Goal: Task Accomplishment & Management: Manage account settings

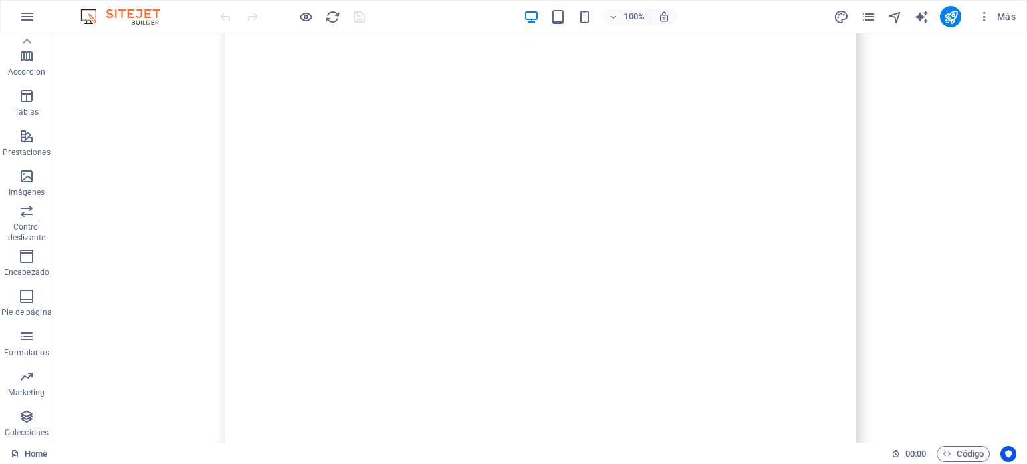
scroll to position [8480, 0]
click at [740, 180] on div "Texto" at bounding box center [740, 176] width 45 height 16
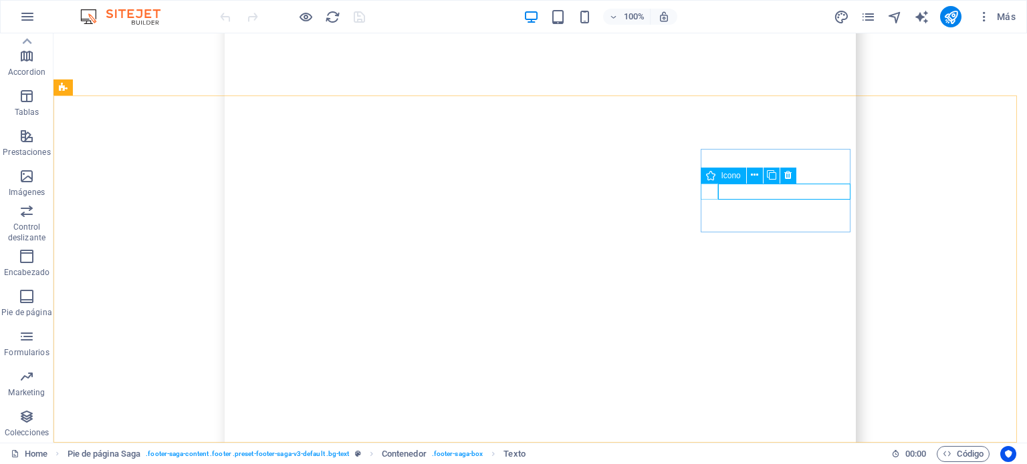
click at [755, 176] on icon at bounding box center [754, 175] width 7 height 14
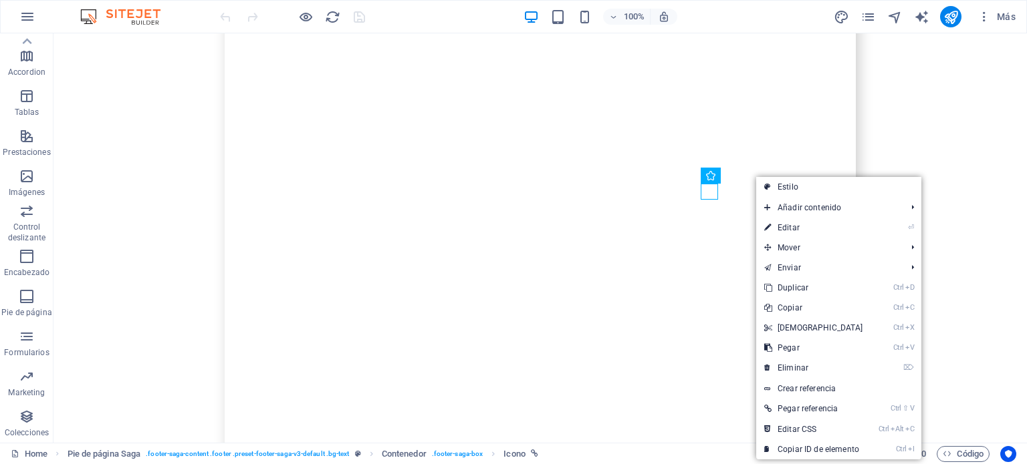
click at [789, 224] on link "⏎ Editar" at bounding box center [813, 228] width 115 height 20
select select "xMidYMid"
select select "px"
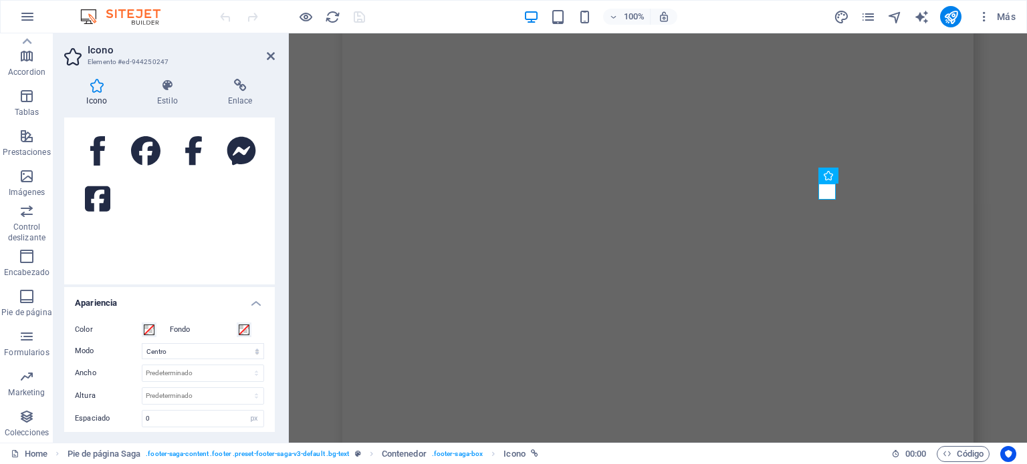
scroll to position [0, 0]
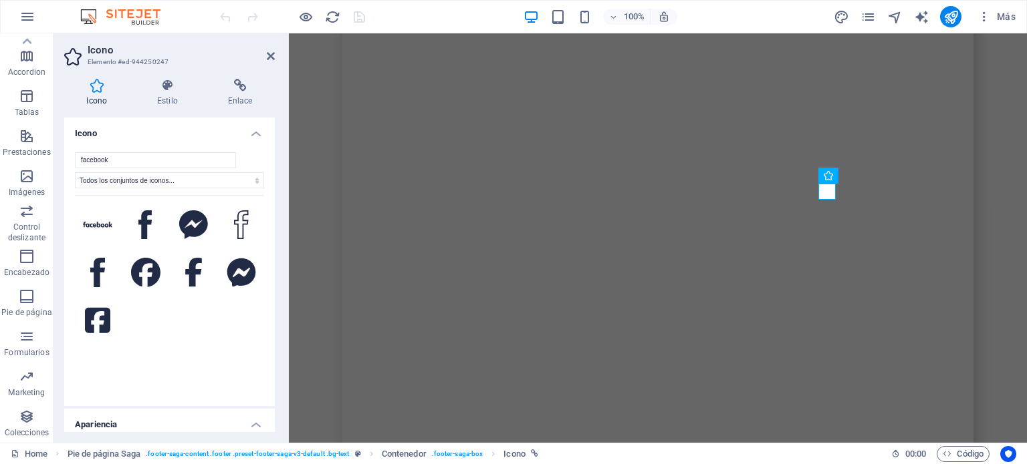
click at [164, 84] on icon at bounding box center [167, 85] width 65 height 13
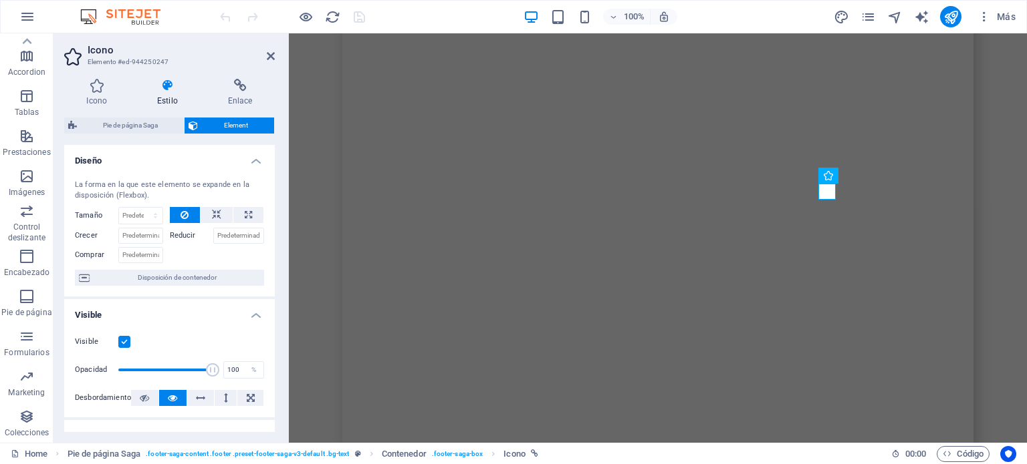
click at [241, 82] on icon at bounding box center [240, 85] width 70 height 13
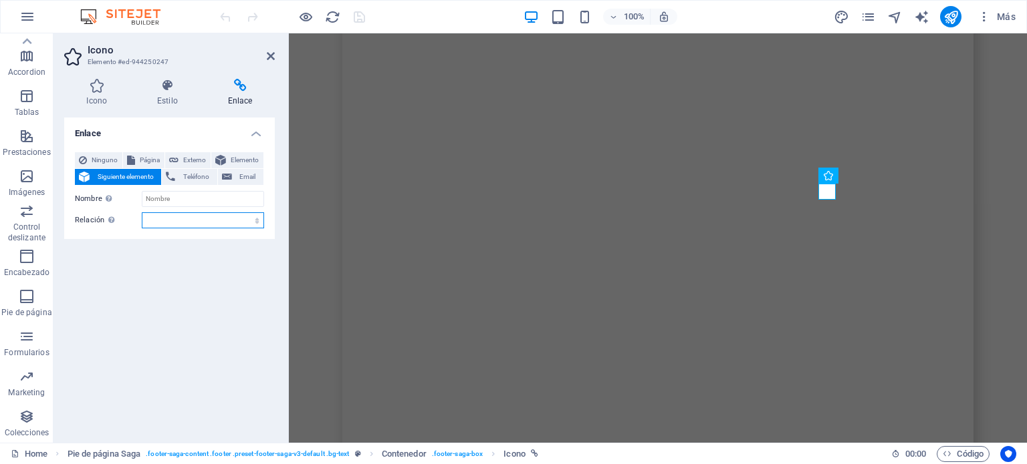
click at [182, 219] on select "alternativo autor marcador externo ayuda licencia siguiente nofollow noreferrer…" at bounding box center [203, 221] width 122 height 16
click at [179, 198] on input "Nombre Una descripción adicional del enlace no debería ser igual al texto del e…" at bounding box center [203, 199] width 122 height 16
click at [188, 160] on span "Externo" at bounding box center [194, 160] width 24 height 16
select select "blank"
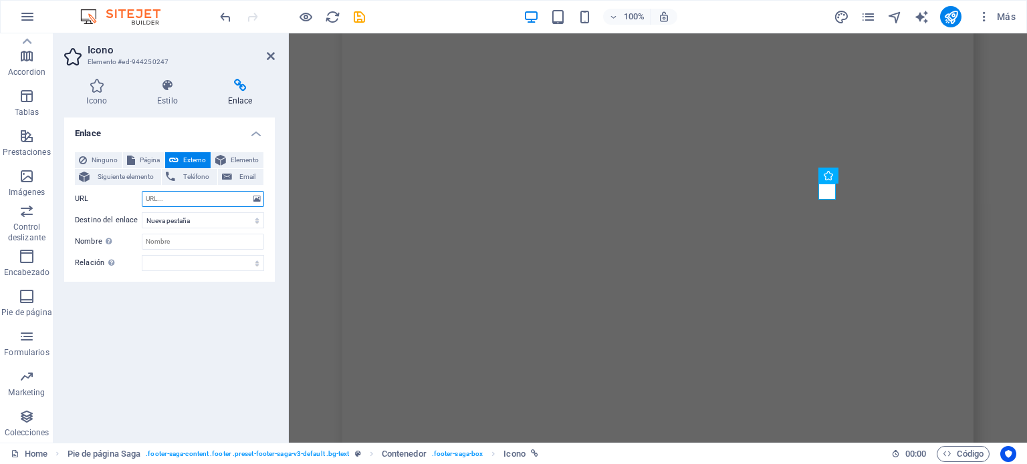
paste input "[URL][DOMAIN_NAME]"
type input "[URL][DOMAIN_NAME]"
click at [182, 239] on input "Nombre Una descripción adicional del enlace no debería ser igual al texto del e…" at bounding box center [203, 242] width 122 height 16
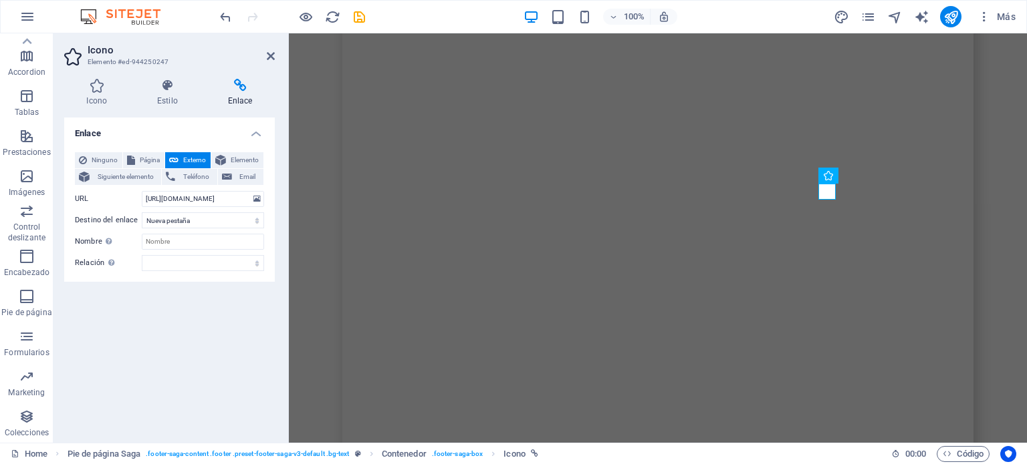
click at [146, 296] on div "Enlace Ninguno Página Externo Elemento Siguiente elemento Teléfono Email Página…" at bounding box center [169, 275] width 211 height 315
click at [182, 242] on input "Nombre Una descripción adicional del enlace no debería ser igual al texto del e…" at bounding box center [203, 242] width 122 height 16
type input "Facebook"
click at [210, 264] on select "alternativo autor marcador externo ayuda licencia siguiente nofollow noreferrer…" at bounding box center [203, 263] width 122 height 16
select select "external"
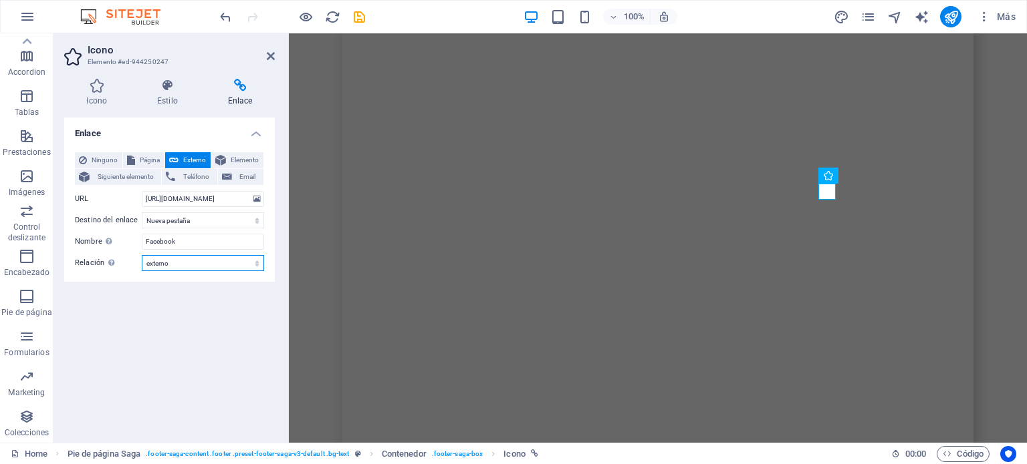
click at [142, 255] on select "alternativo autor marcador externo ayuda licencia siguiente nofollow noreferrer…" at bounding box center [203, 263] width 122 height 16
click at [177, 348] on div "Enlace Ninguno Página Externo Elemento Siguiente elemento Teléfono Email Página…" at bounding box center [169, 275] width 211 height 315
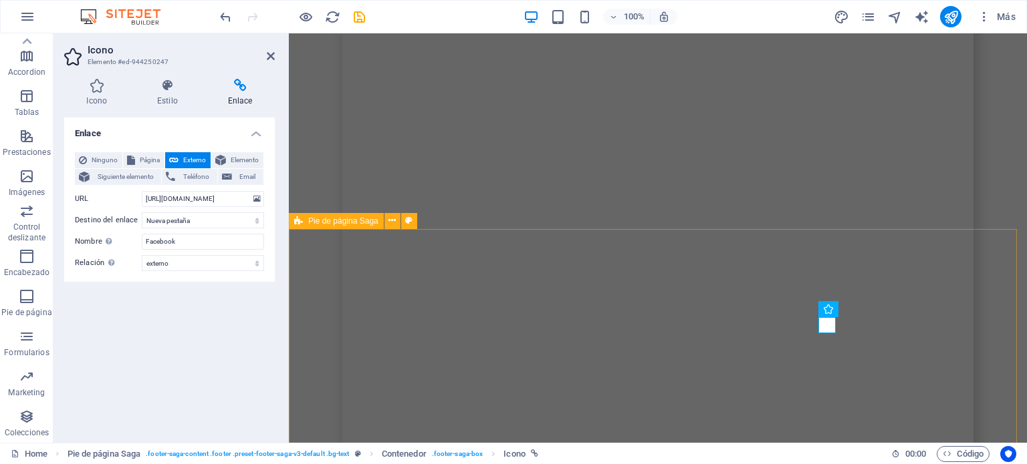
scroll to position [8480, 0]
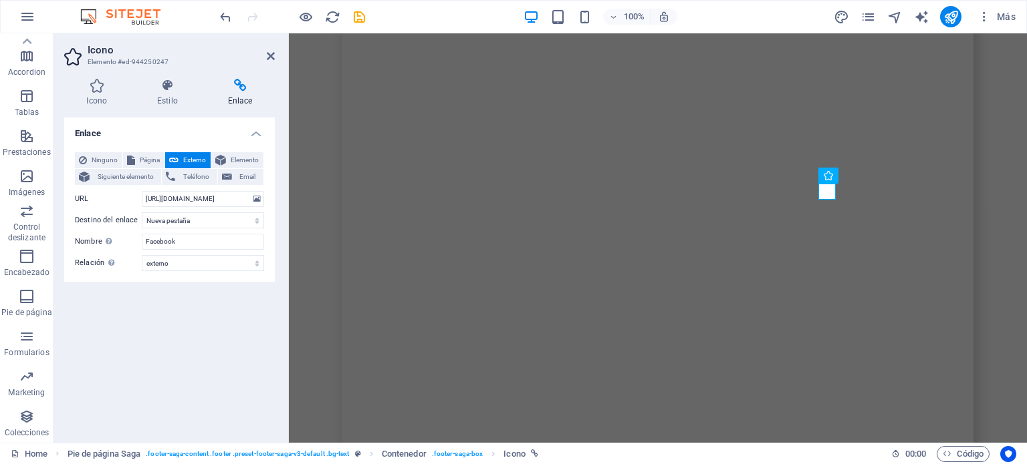
click at [98, 90] on icon at bounding box center [96, 85] width 65 height 13
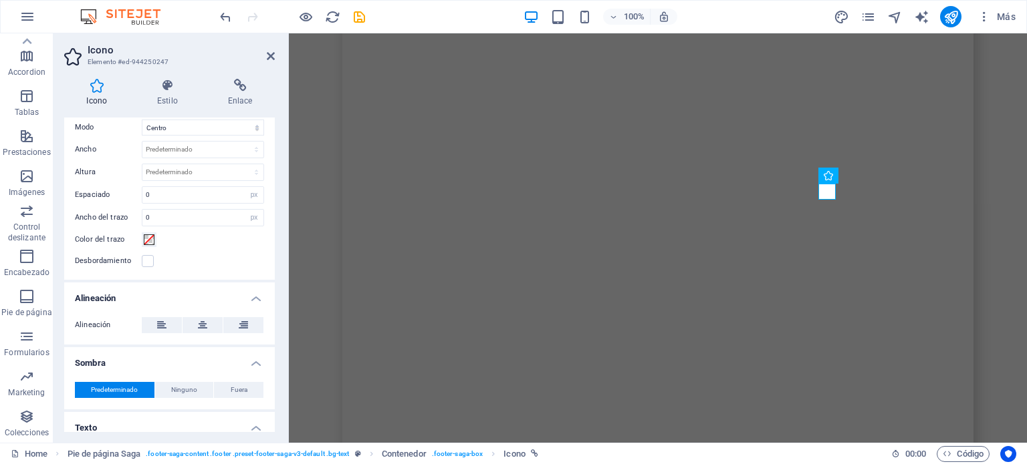
scroll to position [385, 0]
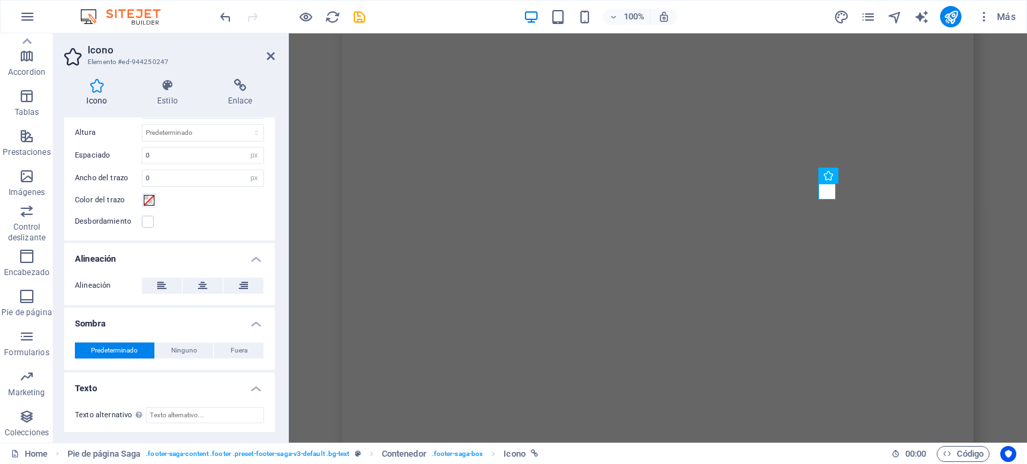
click at [232, 83] on icon at bounding box center [240, 85] width 70 height 13
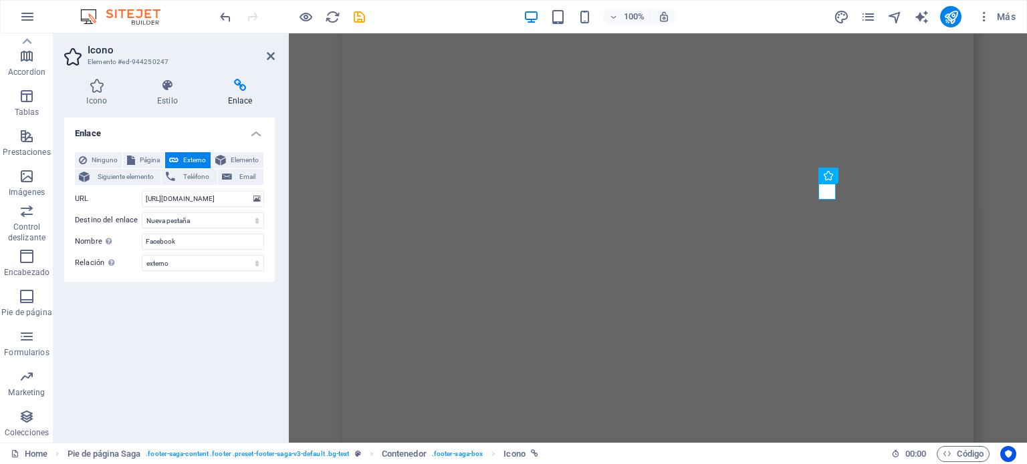
click at [131, 331] on div "Enlace Ninguno Página Externo Elemento Siguiente elemento Teléfono Email Página…" at bounding box center [169, 275] width 211 height 315
click at [274, 59] on icon at bounding box center [271, 56] width 8 height 11
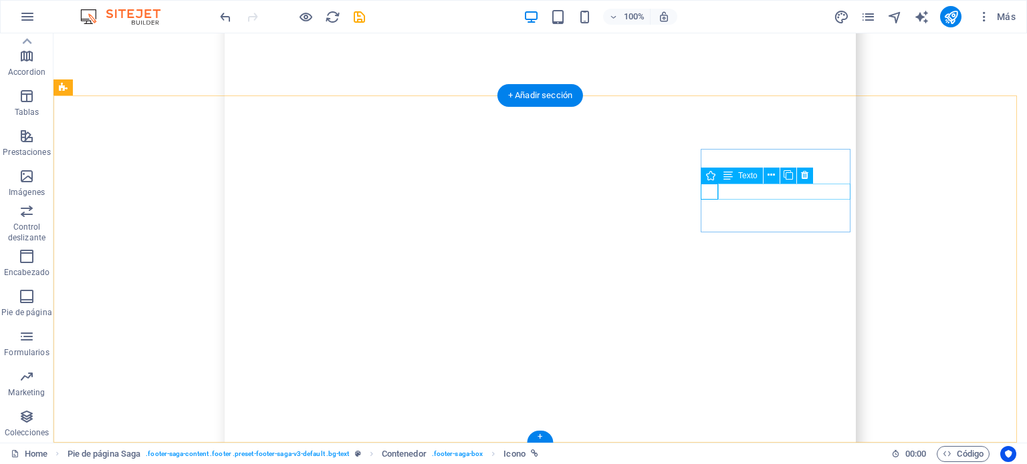
click at [766, 177] on button at bounding box center [771, 176] width 16 height 16
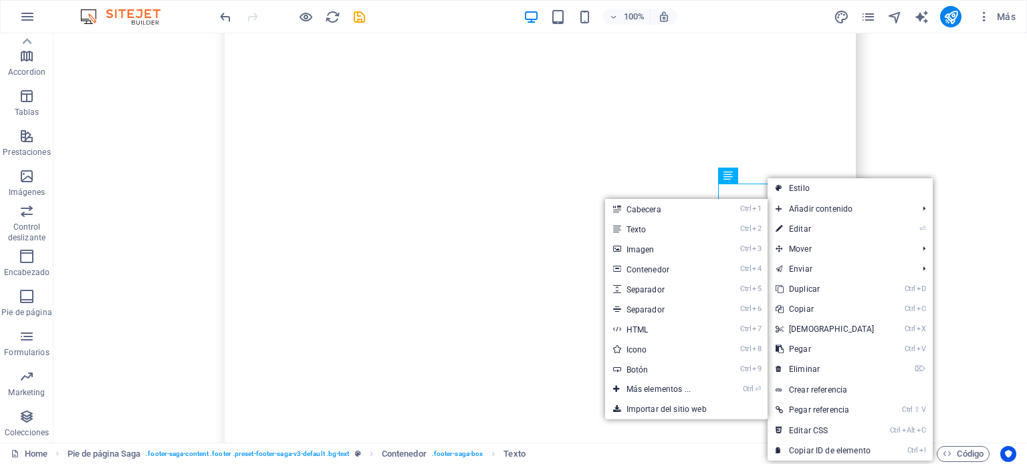
click at [805, 228] on link "⏎ Editar" at bounding box center [824, 229] width 115 height 20
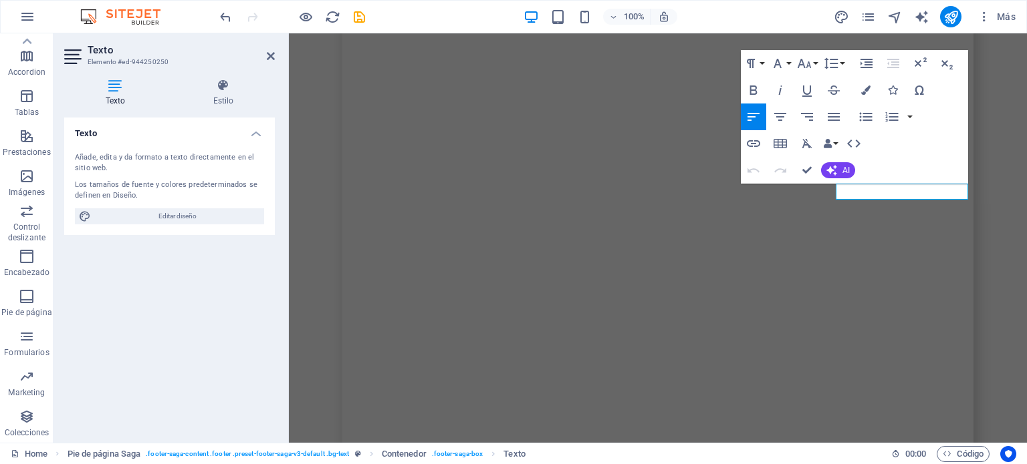
click at [171, 214] on span "Editar diseño" at bounding box center [177, 217] width 165 height 16
select select "rem"
select select "300"
select select "px"
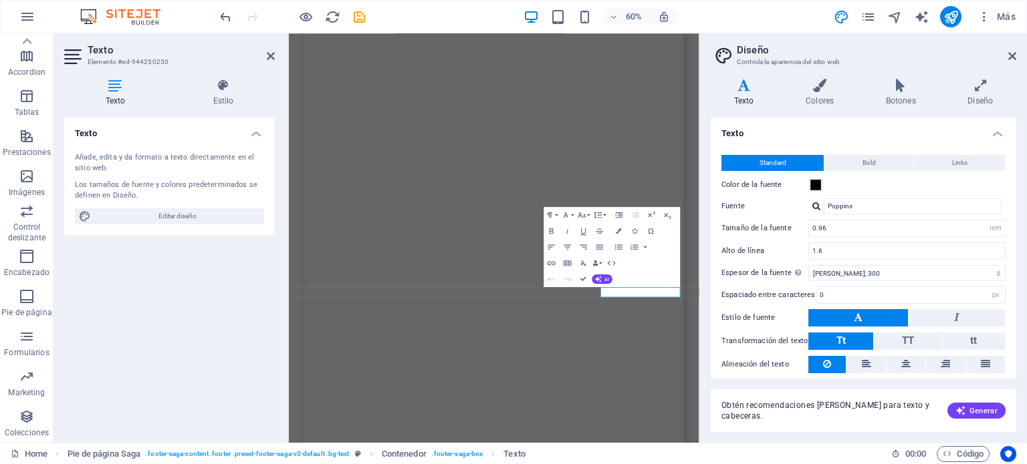
scroll to position [8378, 0]
click at [952, 165] on span "Links" at bounding box center [959, 163] width 15 height 16
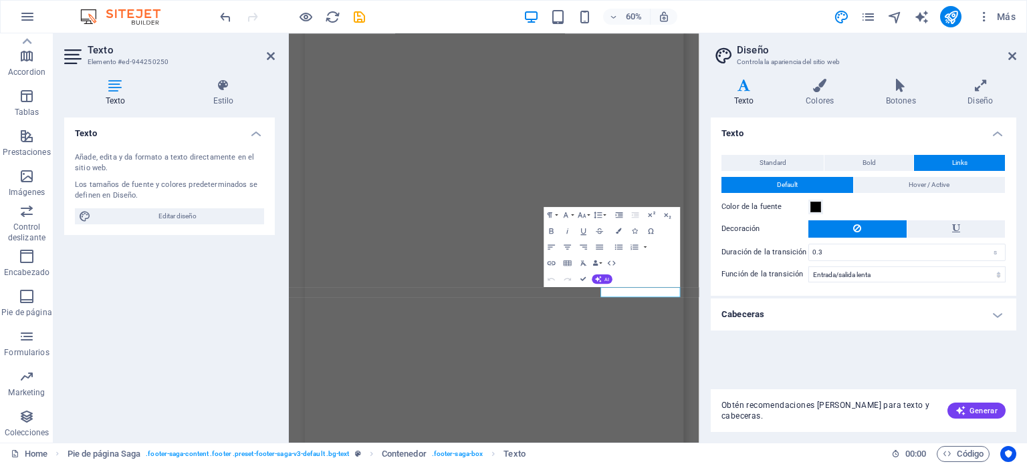
click at [924, 184] on span "Hover / Active" at bounding box center [928, 185] width 41 height 16
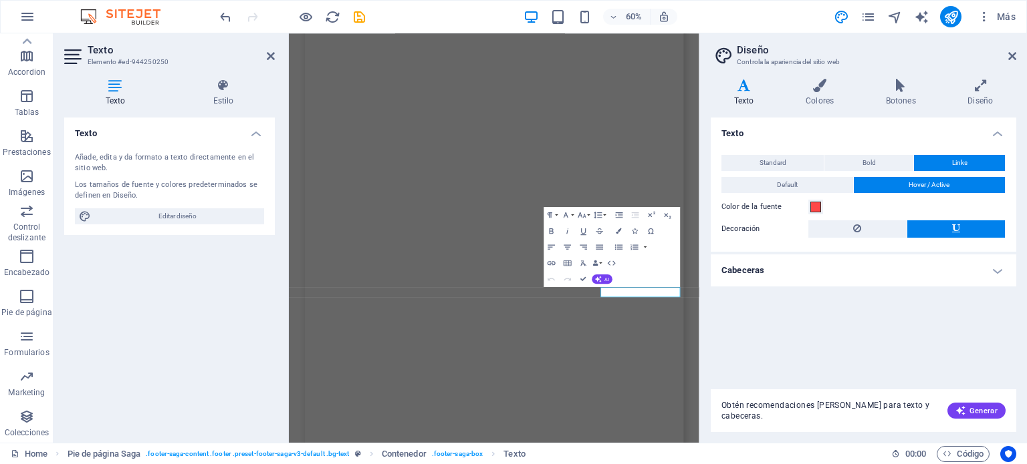
click at [771, 192] on button "Default" at bounding box center [787, 185] width 132 height 16
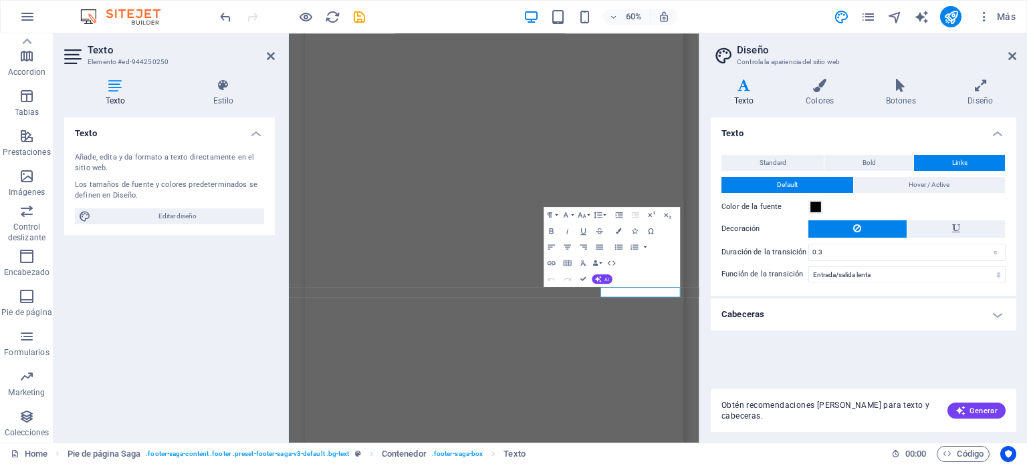
click at [811, 94] on h4 "Colores" at bounding box center [822, 93] width 80 height 28
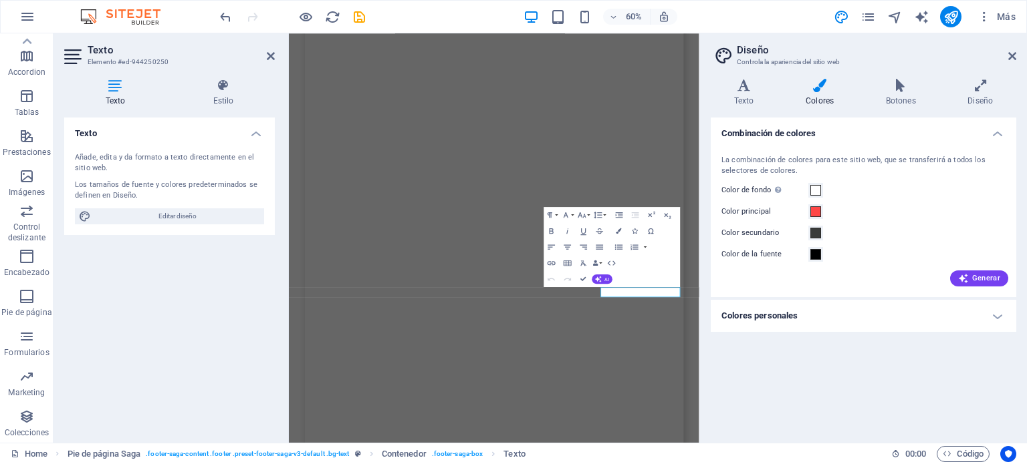
click at [893, 88] on icon at bounding box center [900, 85] width 77 height 13
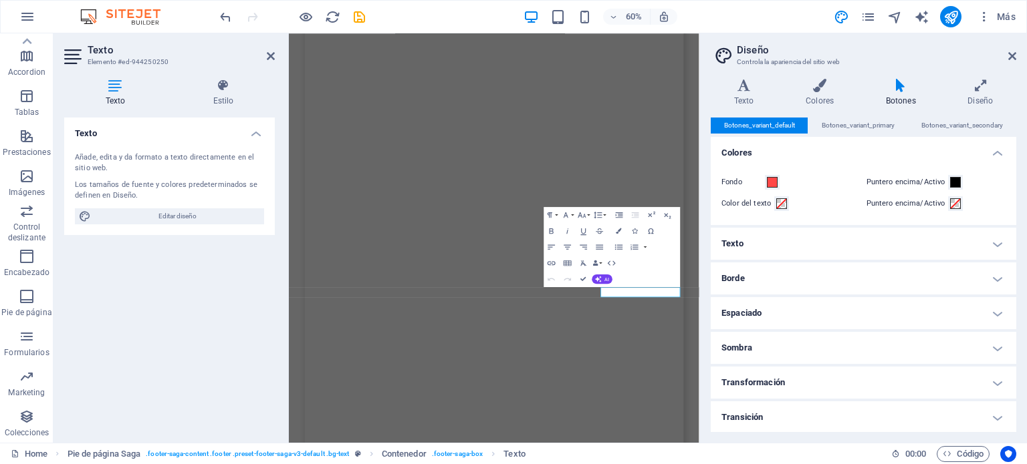
scroll to position [0, 0]
click at [980, 84] on icon at bounding box center [980, 85] width 72 height 13
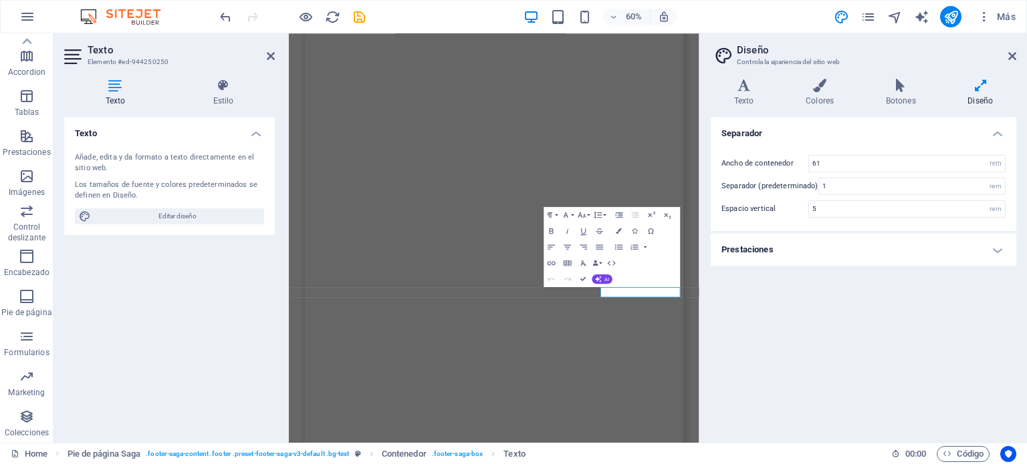
drag, startPoint x: 1010, startPoint y: 50, endPoint x: 960, endPoint y: 70, distance: 54.4
click at [1010, 51] on icon at bounding box center [1012, 56] width 8 height 11
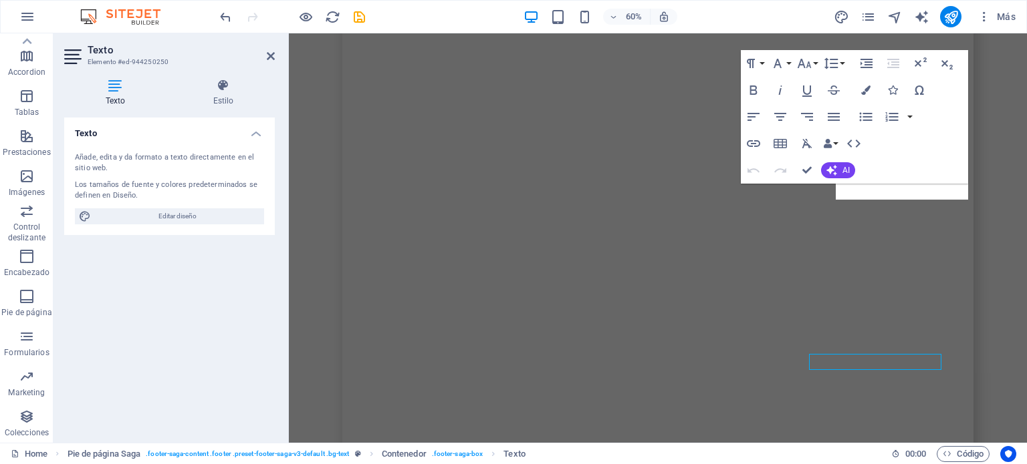
scroll to position [8480, 0]
drag, startPoint x: 914, startPoint y: 189, endPoint x: 833, endPoint y: 189, distance: 80.2
drag, startPoint x: 868, startPoint y: 190, endPoint x: 874, endPoint y: 277, distance: 87.8
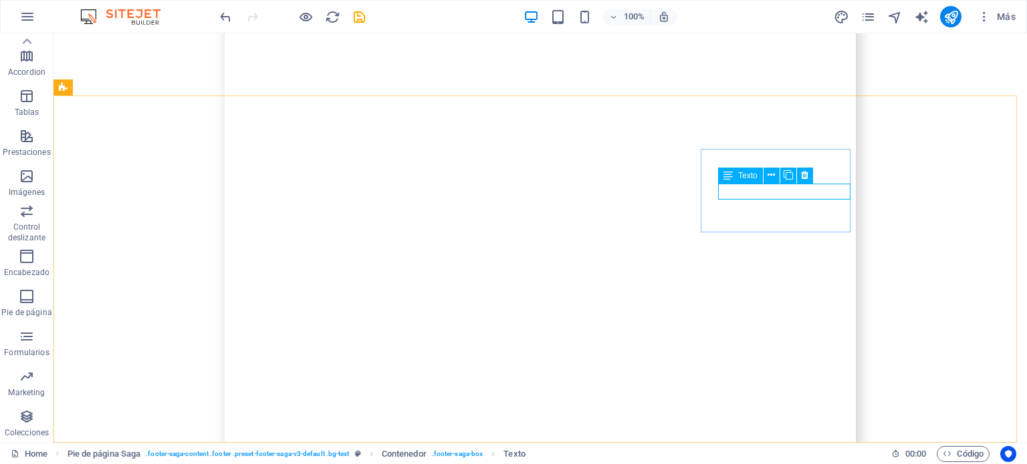
click at [777, 176] on button at bounding box center [771, 176] width 16 height 16
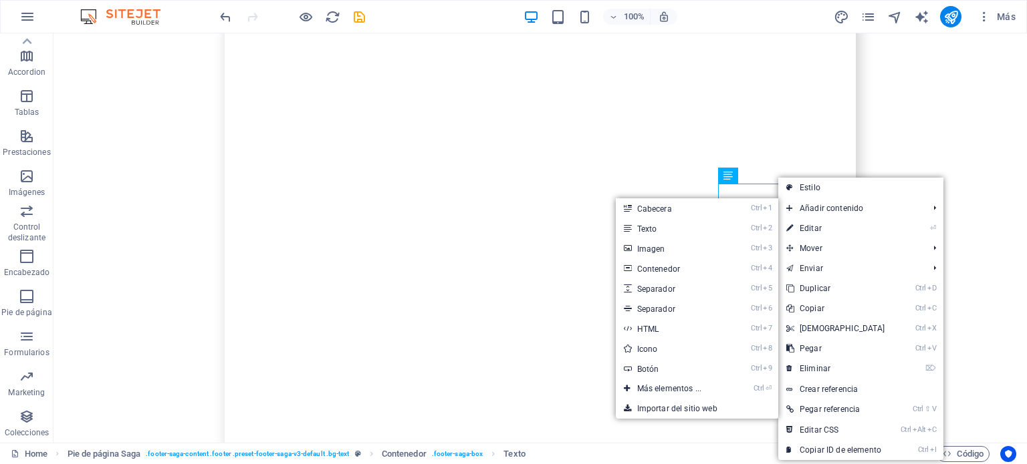
click at [642, 328] on link "Ctrl 7 HTML" at bounding box center [672, 329] width 112 height 20
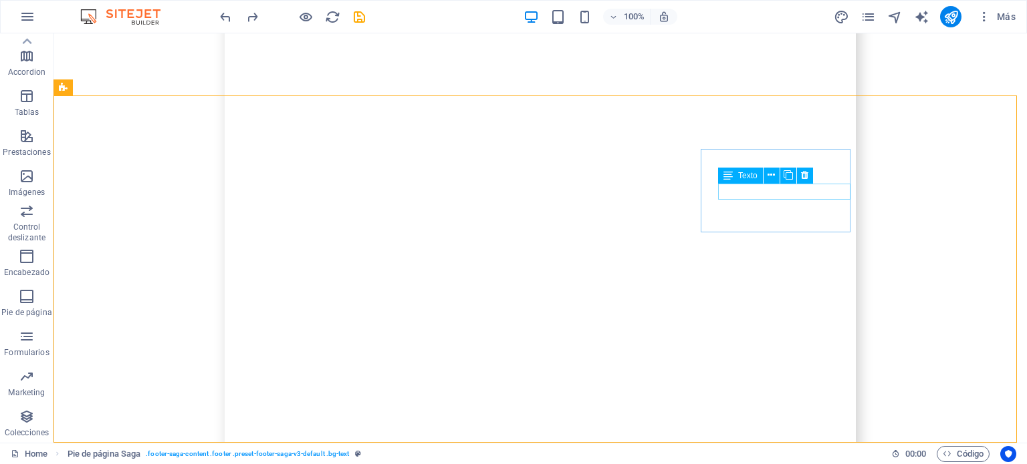
click at [771, 174] on icon at bounding box center [770, 175] width 7 height 14
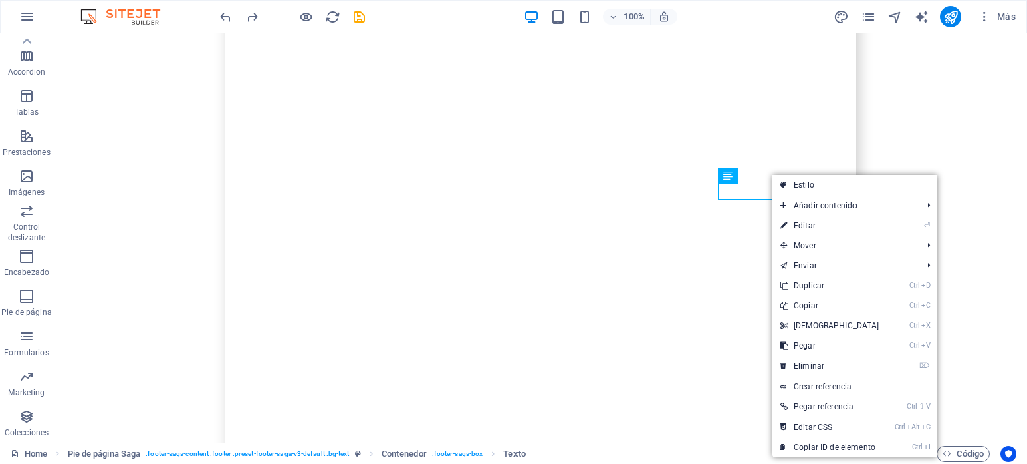
click at [817, 185] on link "Estilo" at bounding box center [854, 185] width 165 height 20
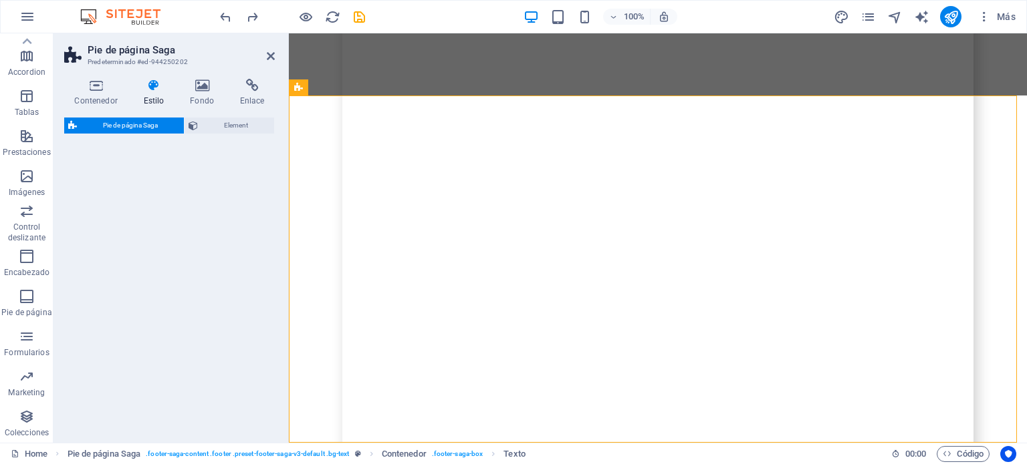
select select "rem"
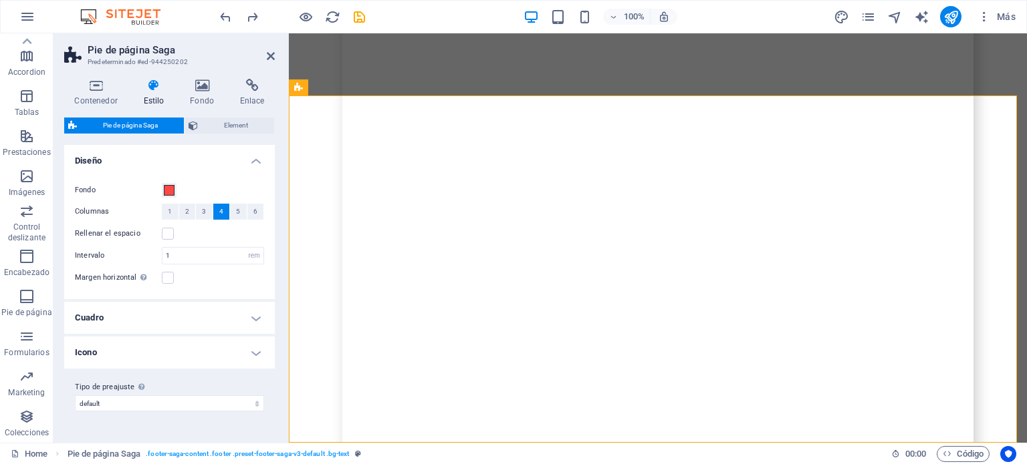
click at [219, 122] on span "Element" at bounding box center [236, 126] width 68 height 16
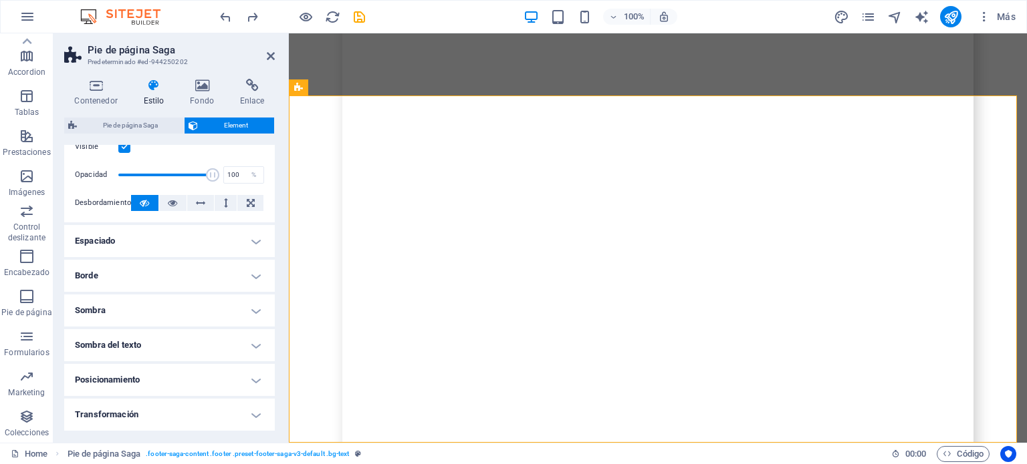
scroll to position [0, 0]
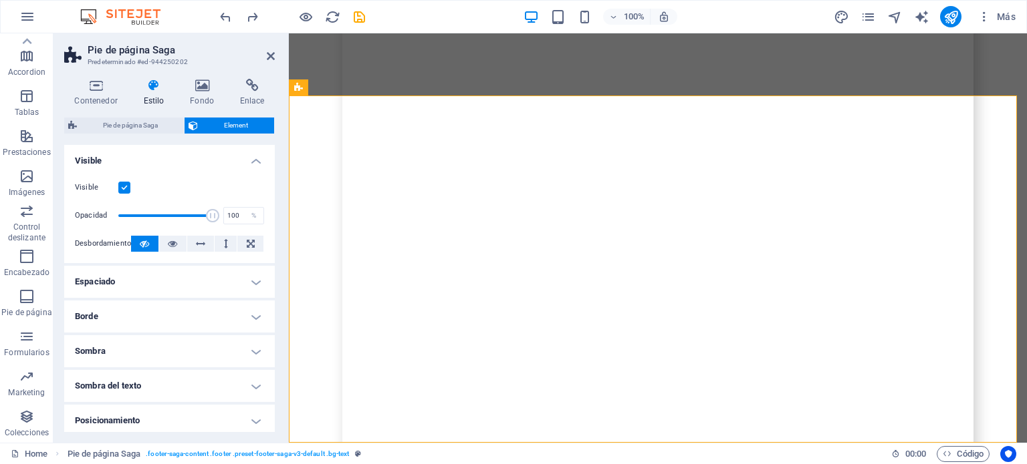
click at [246, 85] on icon at bounding box center [251, 85] width 45 height 13
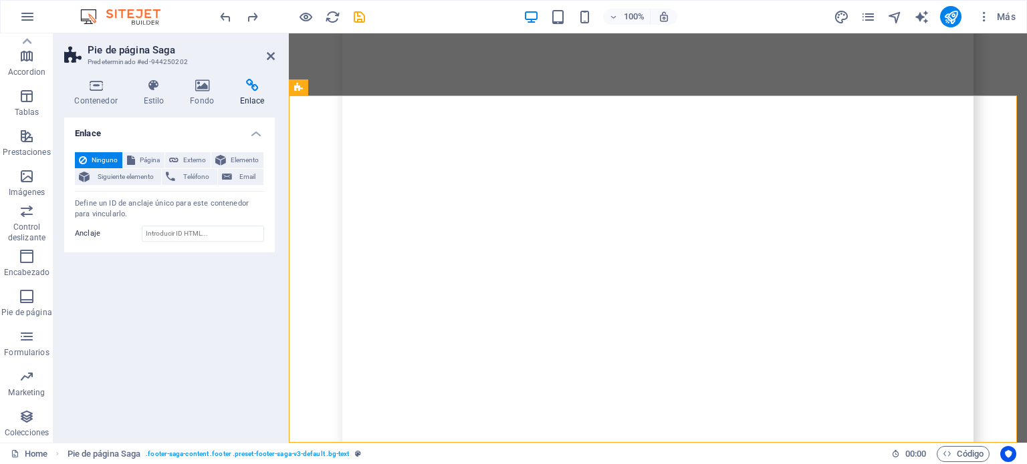
click at [190, 160] on span "Externo" at bounding box center [194, 160] width 24 height 16
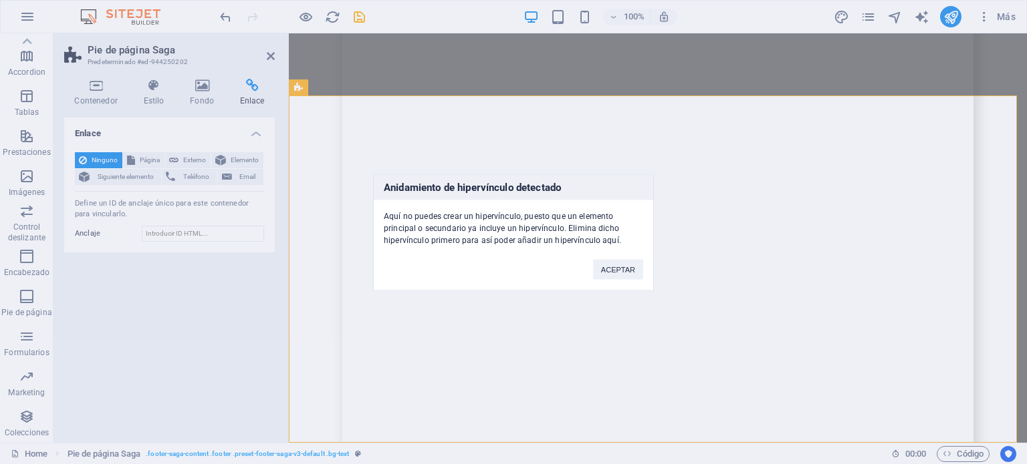
click at [609, 272] on button "ACEPTAR" at bounding box center [618, 269] width 50 height 20
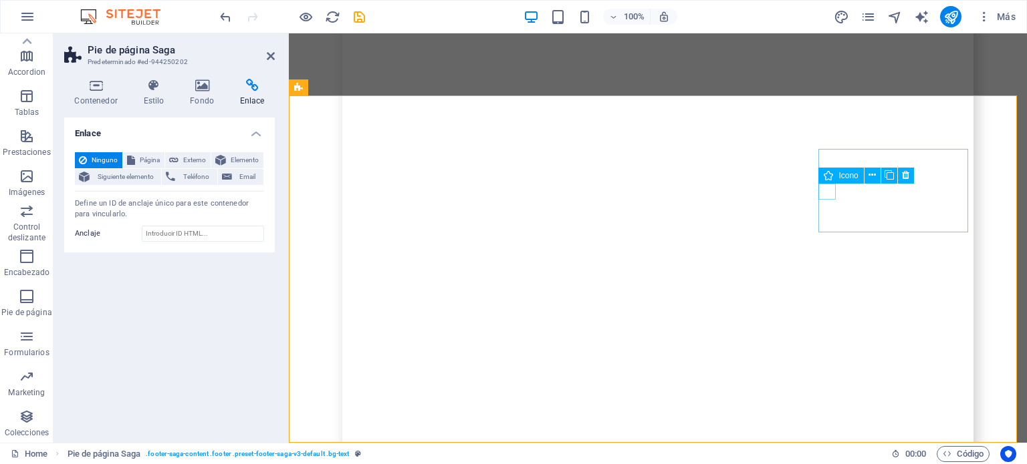
click at [868, 172] on icon at bounding box center [871, 175] width 7 height 14
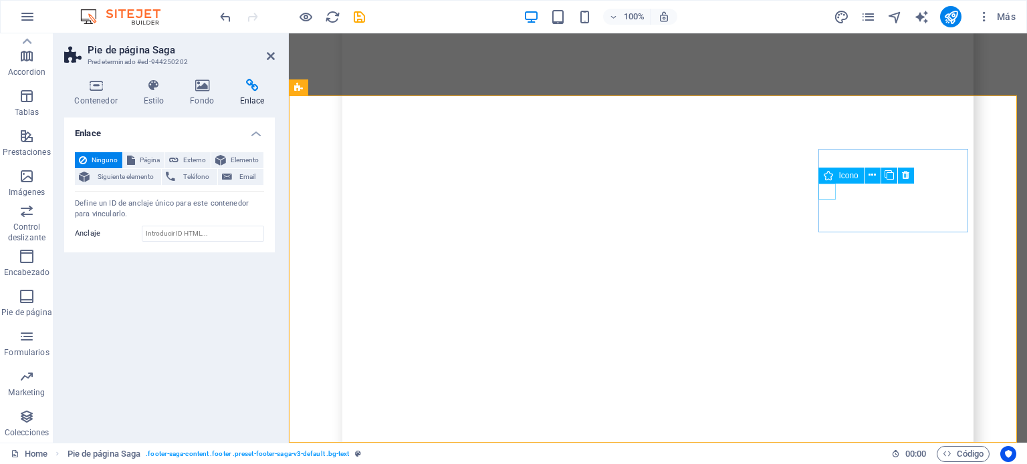
click at [871, 176] on icon at bounding box center [871, 175] width 7 height 14
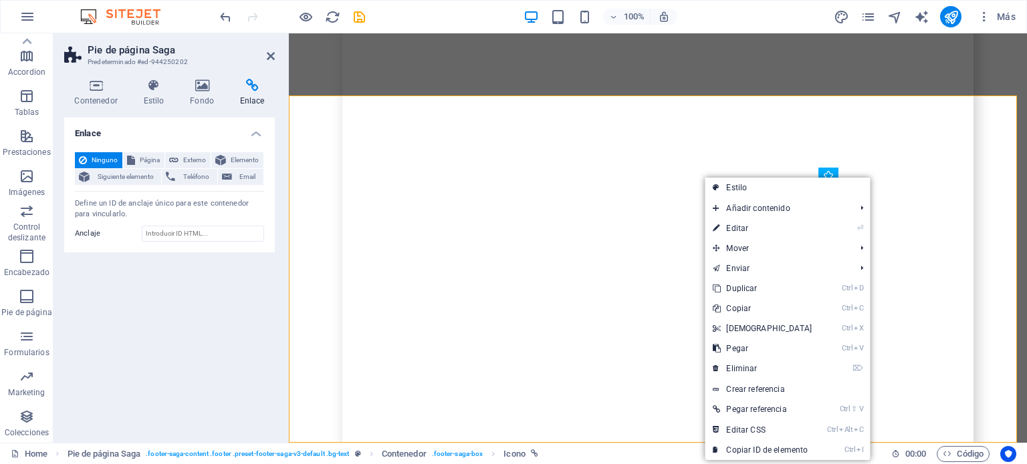
click at [778, 226] on link "⏎ Editar" at bounding box center [761, 229] width 115 height 20
select select "external"
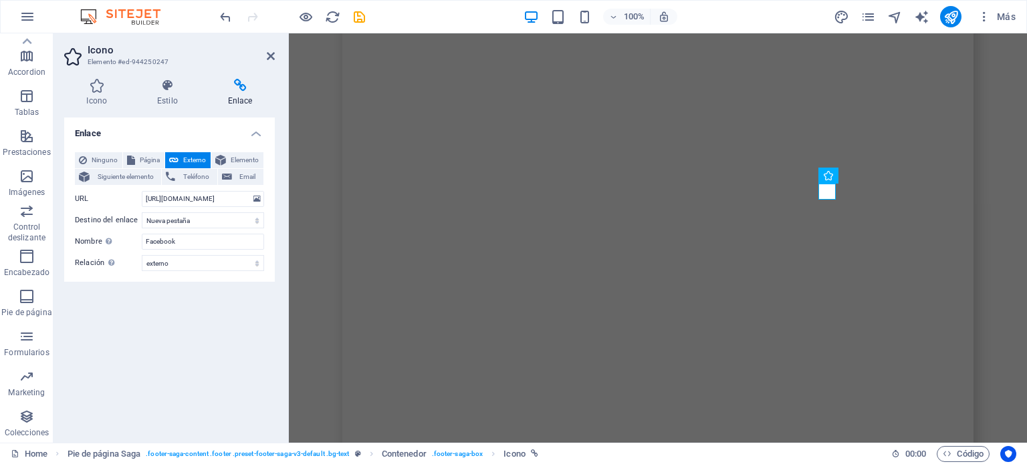
click at [99, 158] on span "Ninguno" at bounding box center [104, 160] width 27 height 16
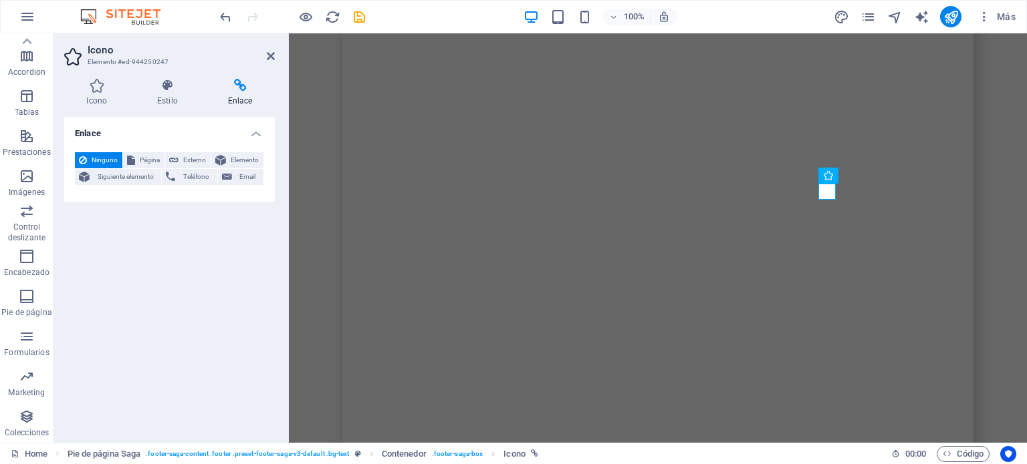
click at [135, 332] on div "Enlace Ninguno Página Externo Elemento Siguiente elemento Teléfono Email Página…" at bounding box center [169, 275] width 211 height 315
click at [269, 53] on icon at bounding box center [271, 56] width 8 height 11
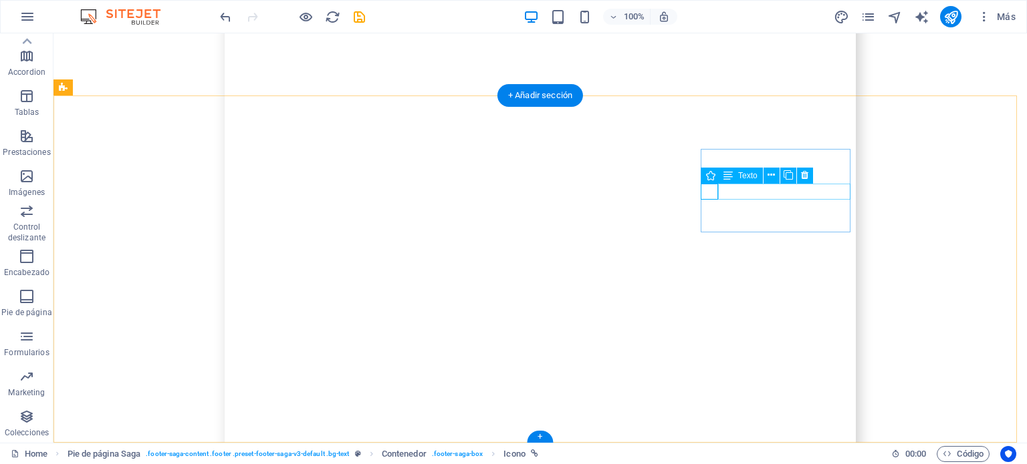
click at [769, 176] on icon at bounding box center [770, 175] width 7 height 14
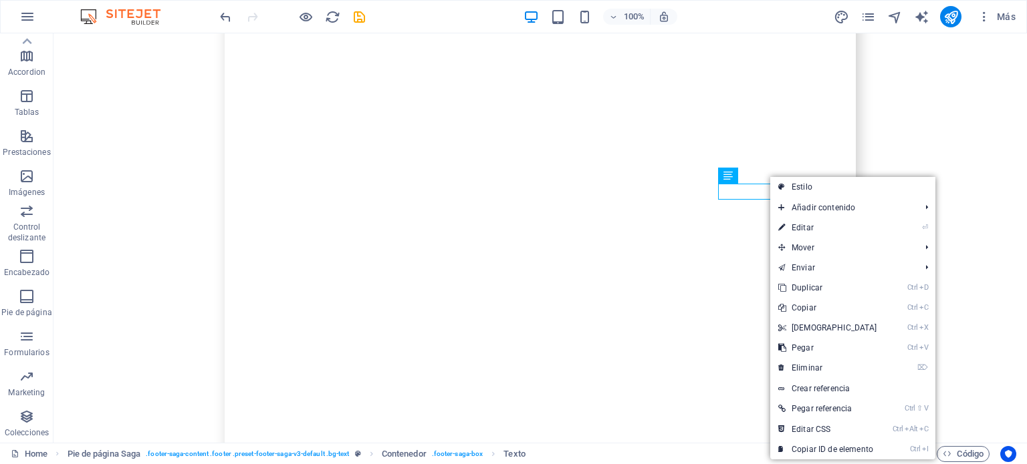
click at [791, 184] on link "Estilo" at bounding box center [852, 187] width 165 height 20
select select "rem"
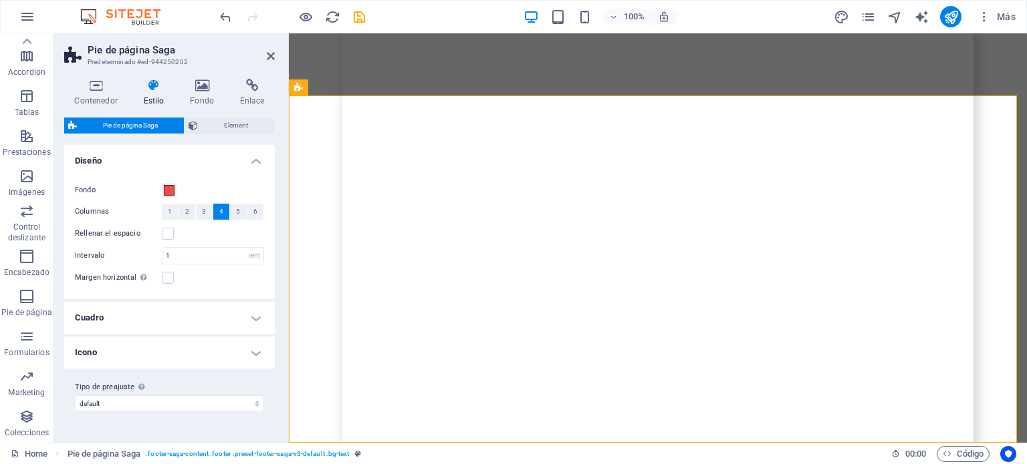
click at [245, 88] on icon at bounding box center [251, 85] width 45 height 13
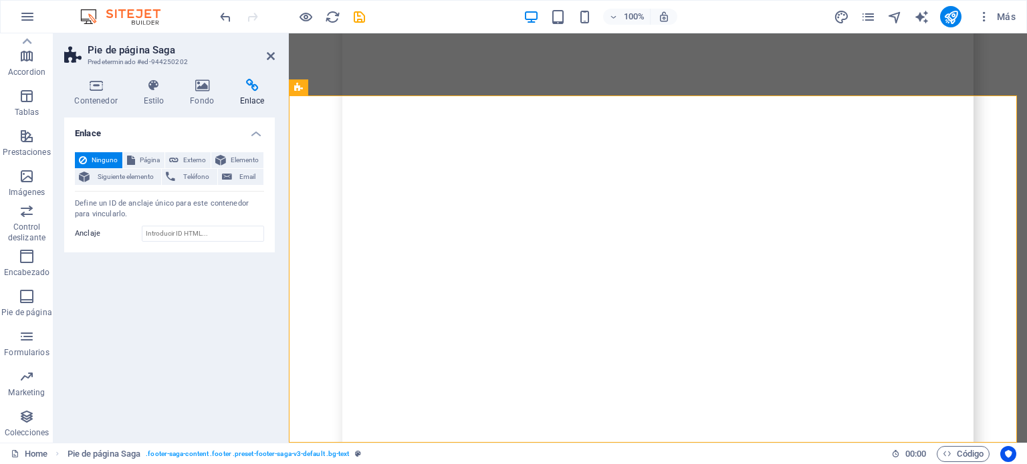
click at [200, 161] on span "Externo" at bounding box center [194, 160] width 24 height 16
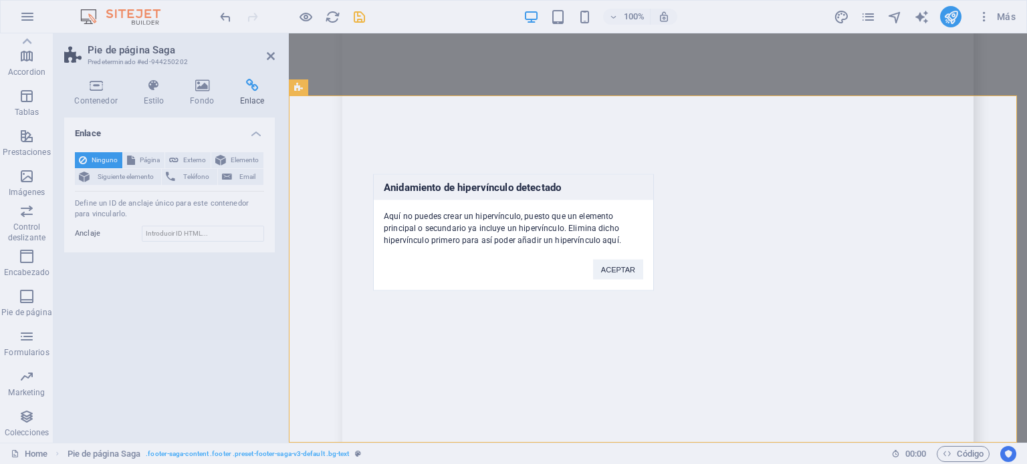
click at [626, 272] on button "ACEPTAR" at bounding box center [618, 269] width 50 height 20
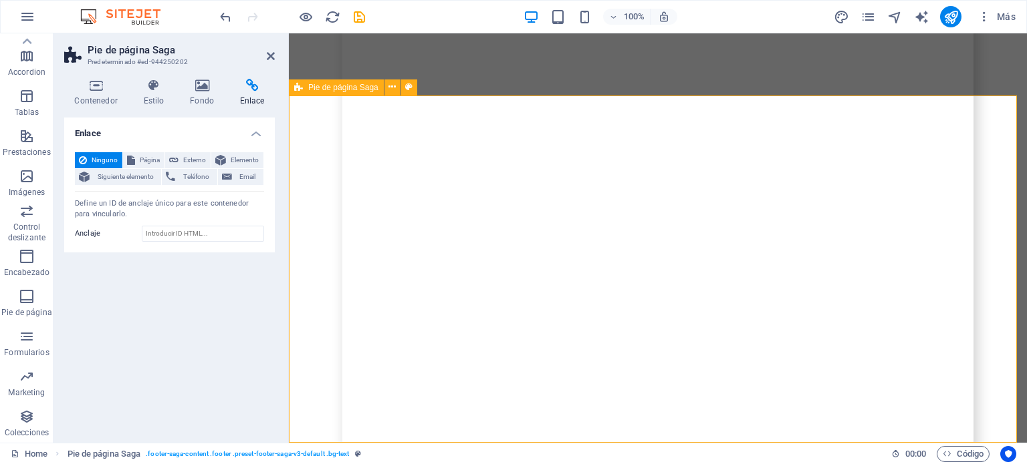
click at [357, 10] on icon "save" at bounding box center [359, 16] width 15 height 15
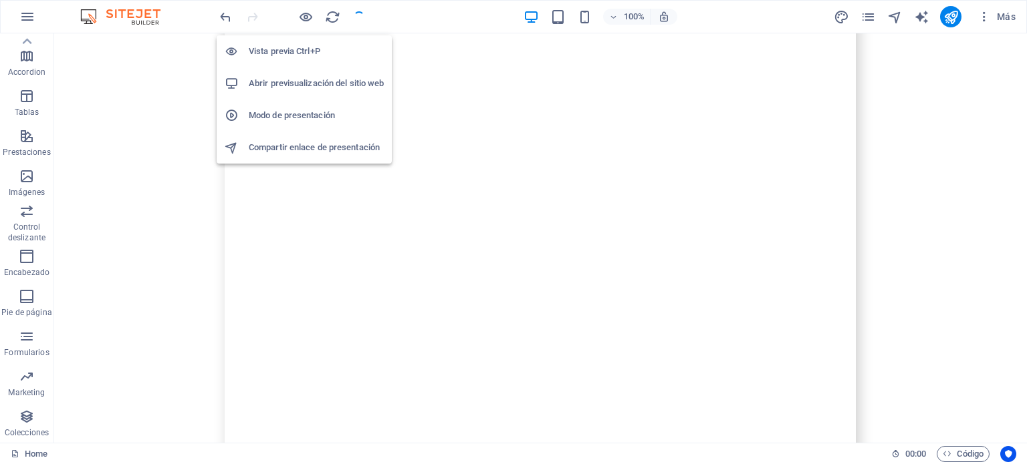
click at [305, 13] on icon "button" at bounding box center [305, 16] width 15 height 15
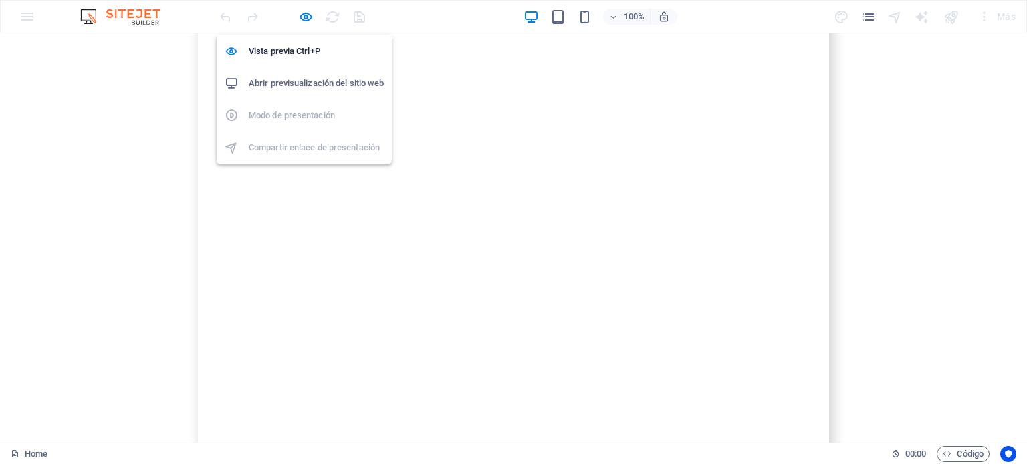
click at [302, 9] on icon "button" at bounding box center [305, 16] width 15 height 15
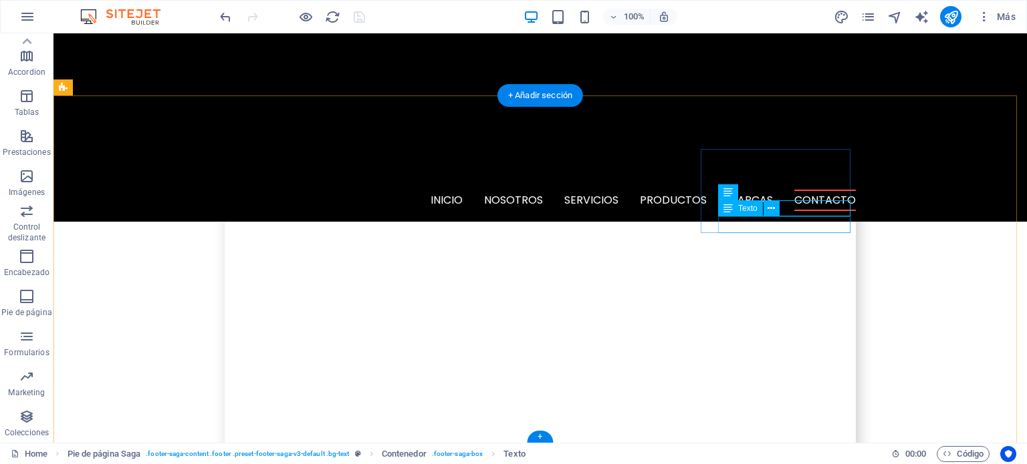
scroll to position [8480, 0]
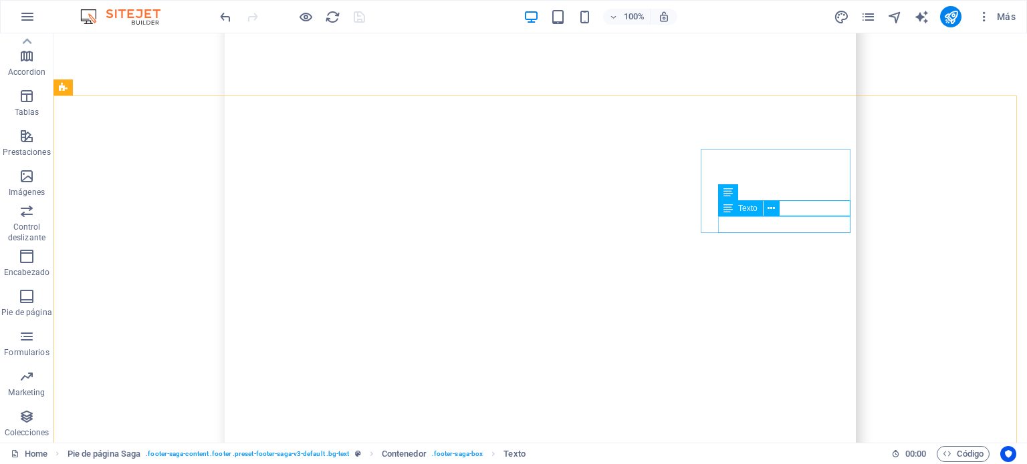
click at [775, 211] on button at bounding box center [771, 208] width 16 height 16
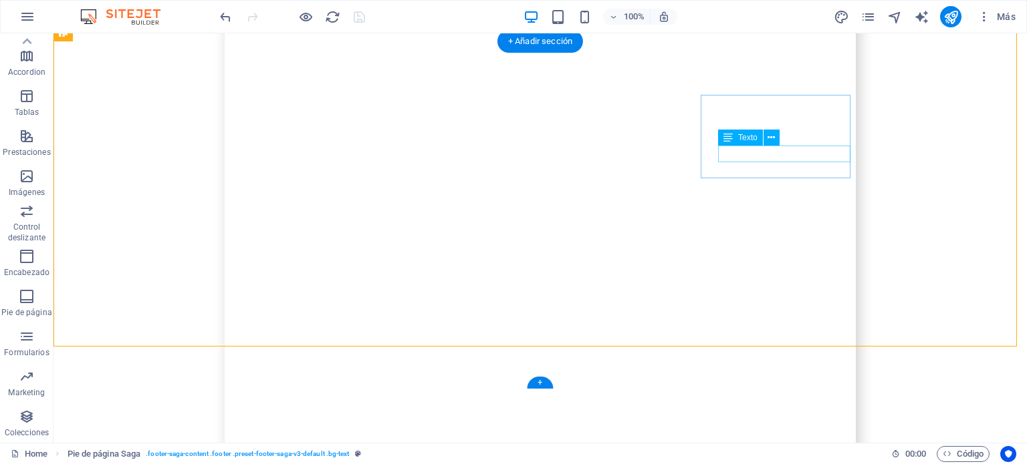
scroll to position [8579, 0]
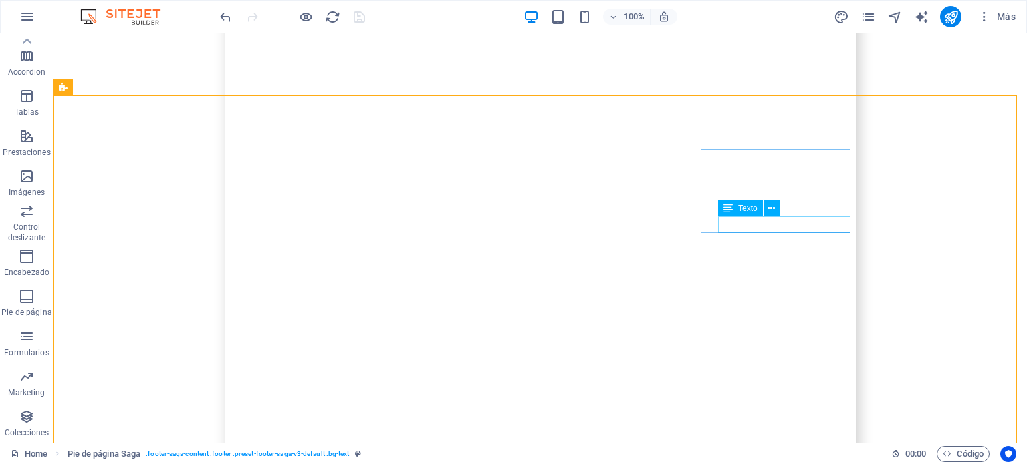
click at [771, 207] on icon at bounding box center [770, 209] width 7 height 14
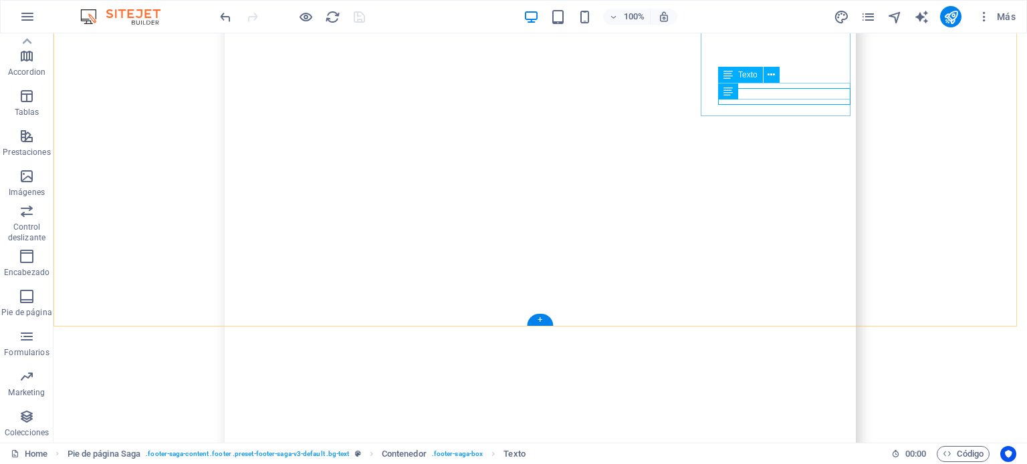
scroll to position [8723, 0]
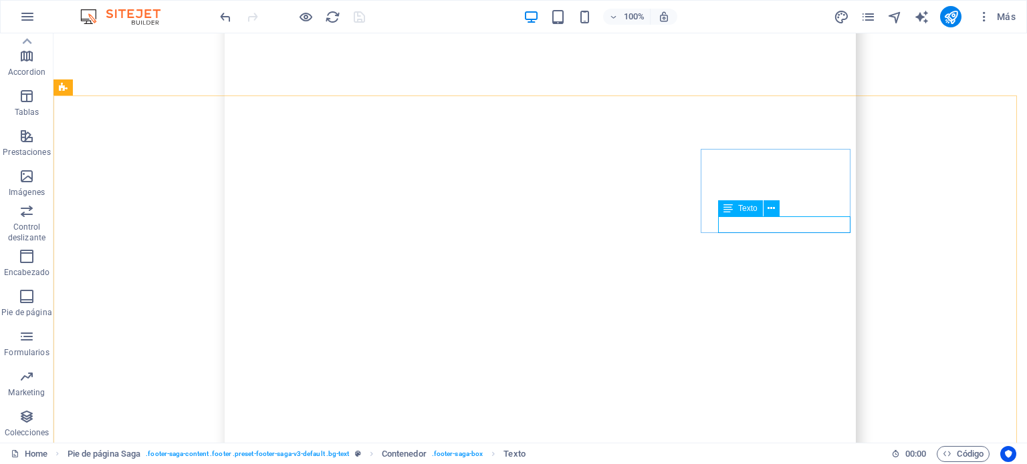
click at [767, 209] on icon at bounding box center [770, 209] width 7 height 14
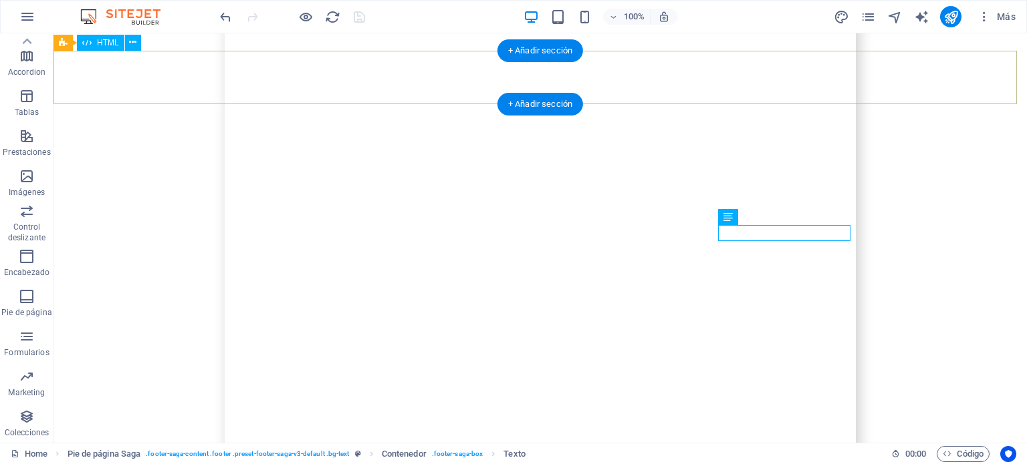
scroll to position [8480, 0]
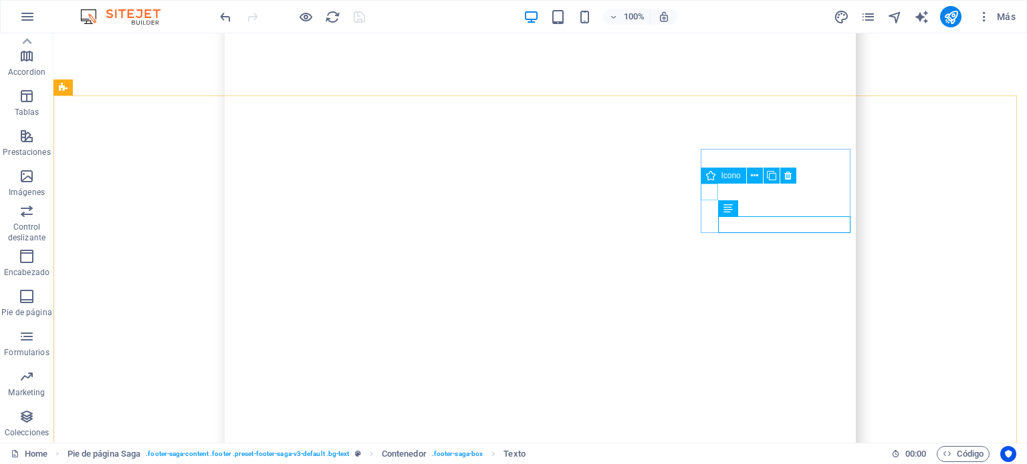
click at [754, 176] on icon at bounding box center [754, 176] width 7 height 14
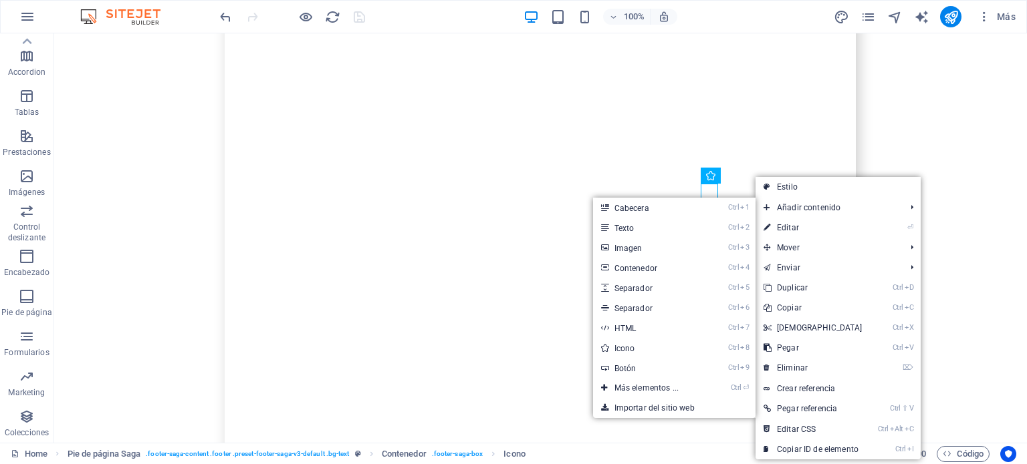
click at [793, 230] on link "⏎ Editar" at bounding box center [812, 228] width 115 height 20
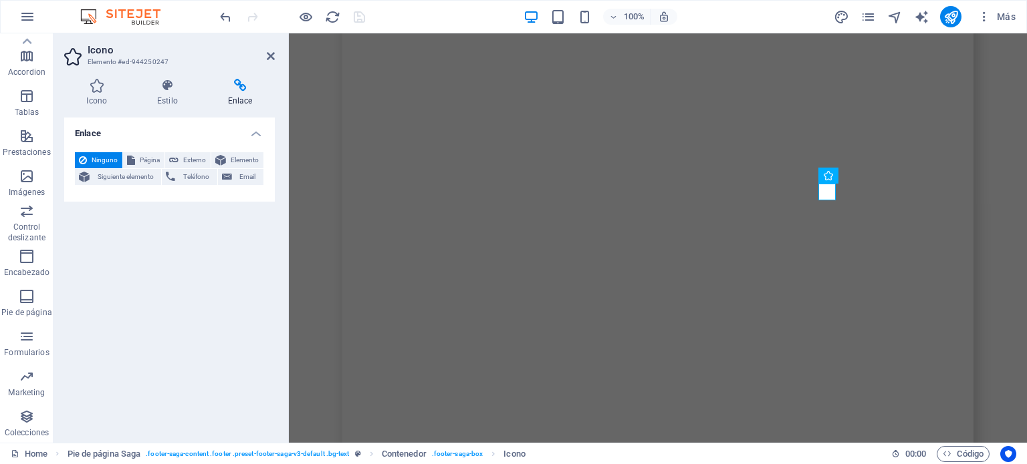
scroll to position [8579, 0]
click at [100, 85] on icon at bounding box center [96, 85] width 65 height 13
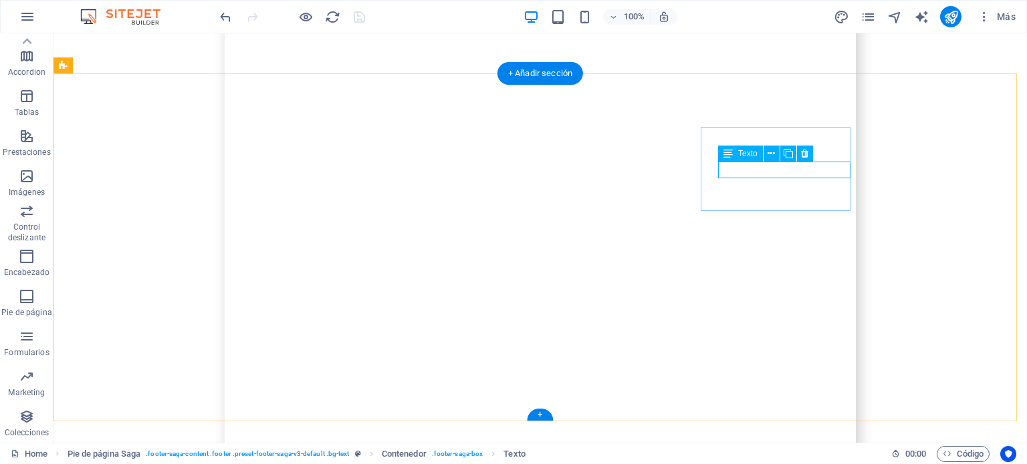
scroll to position [8723, 0]
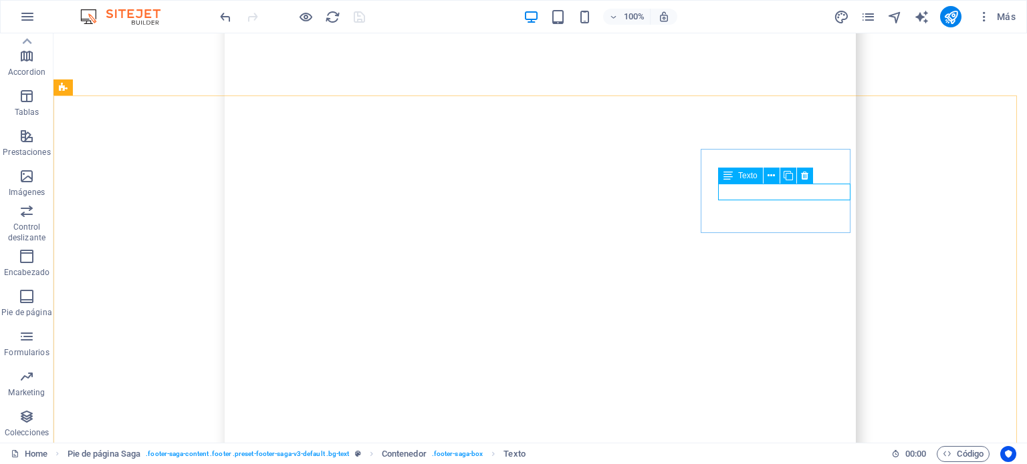
click at [767, 176] on icon at bounding box center [770, 176] width 7 height 14
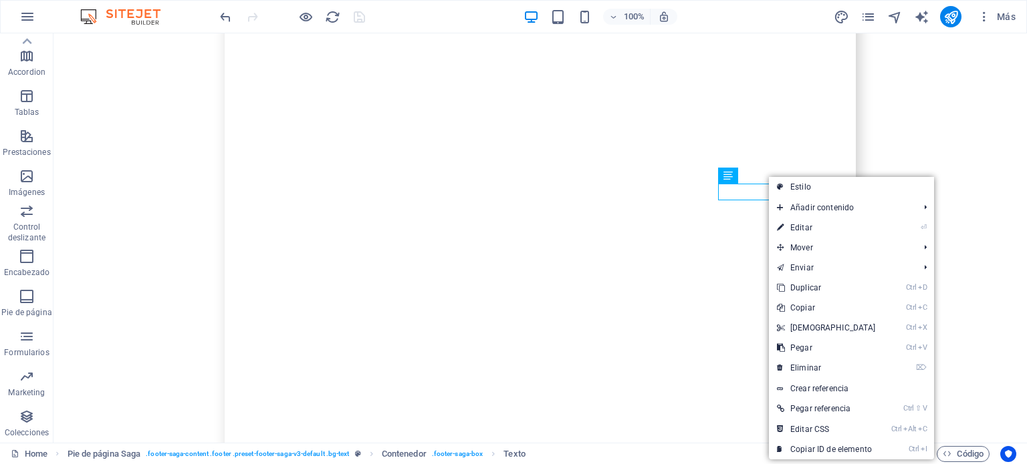
click at [799, 228] on link "⏎ Editar" at bounding box center [826, 228] width 115 height 20
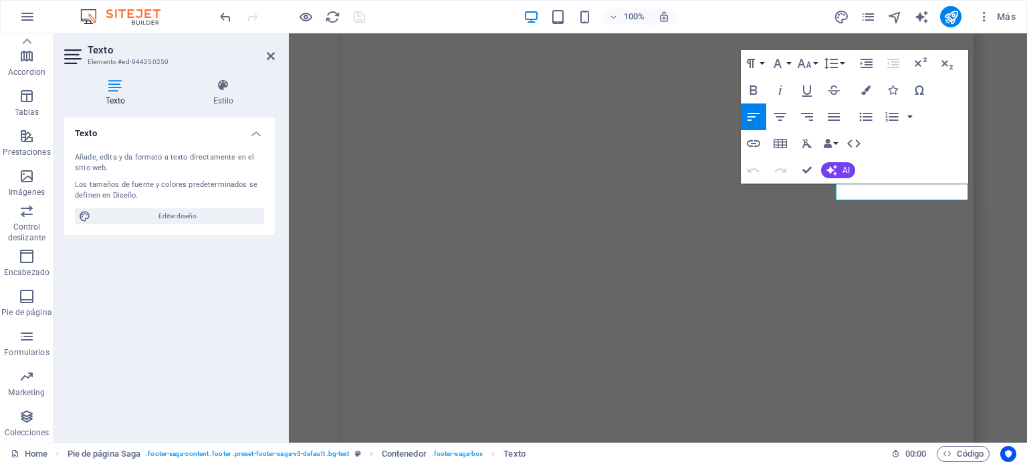
click at [223, 93] on h4 "Estilo" at bounding box center [223, 93] width 103 height 28
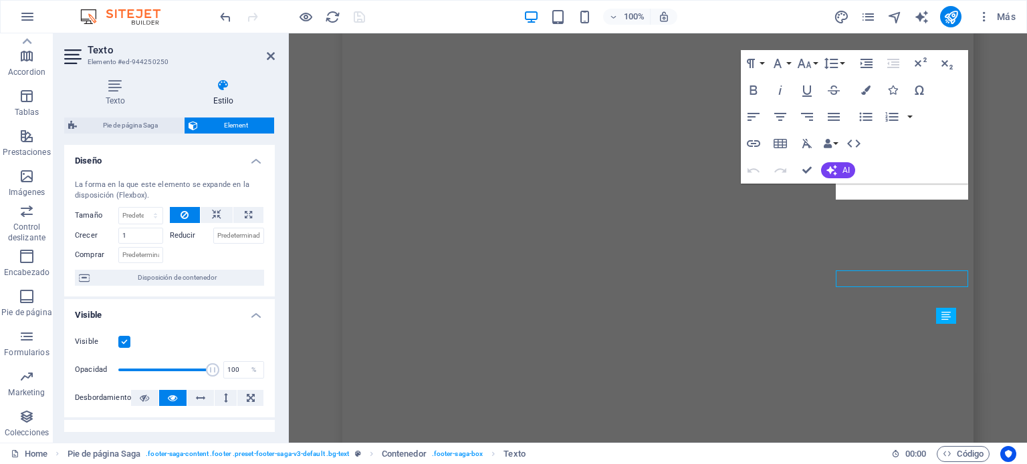
scroll to position [8480, 0]
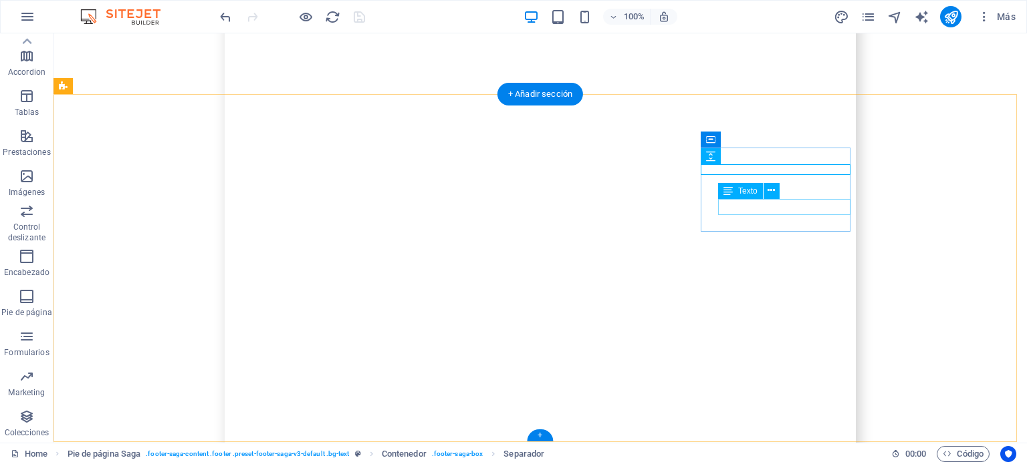
scroll to position [8579, 0]
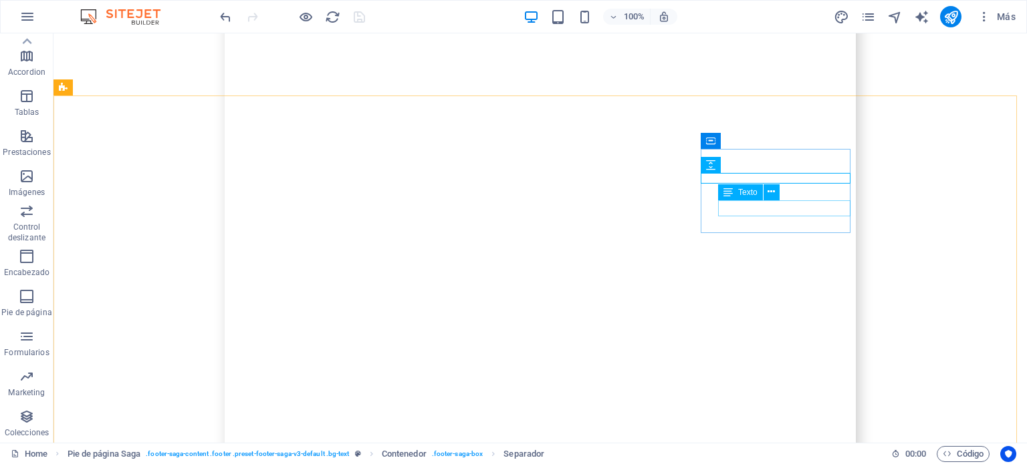
click at [767, 188] on button at bounding box center [771, 192] width 16 height 16
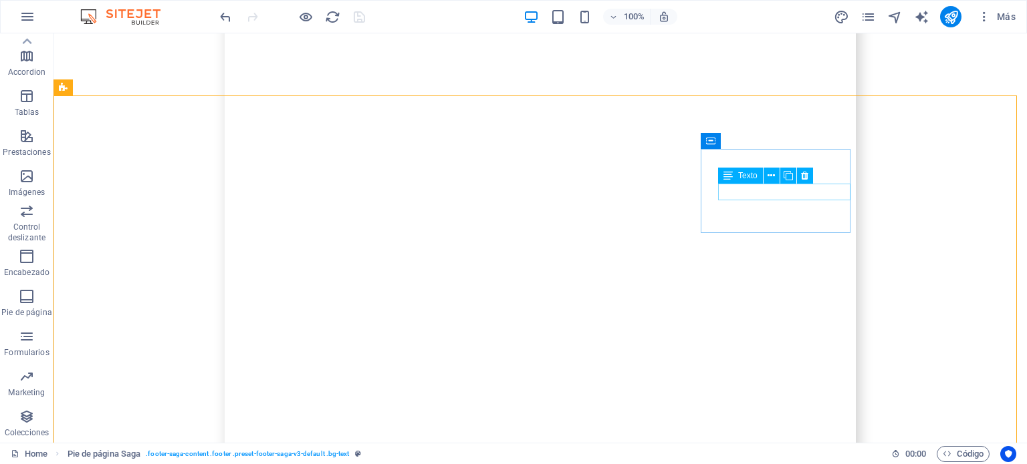
click at [767, 178] on icon at bounding box center [770, 176] width 7 height 14
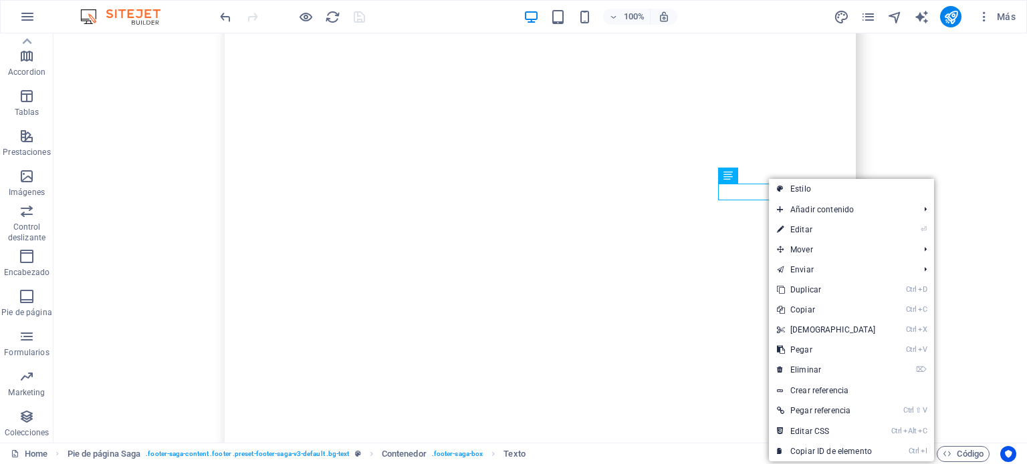
click at [785, 184] on link "Estilo" at bounding box center [851, 189] width 165 height 20
select select "rem"
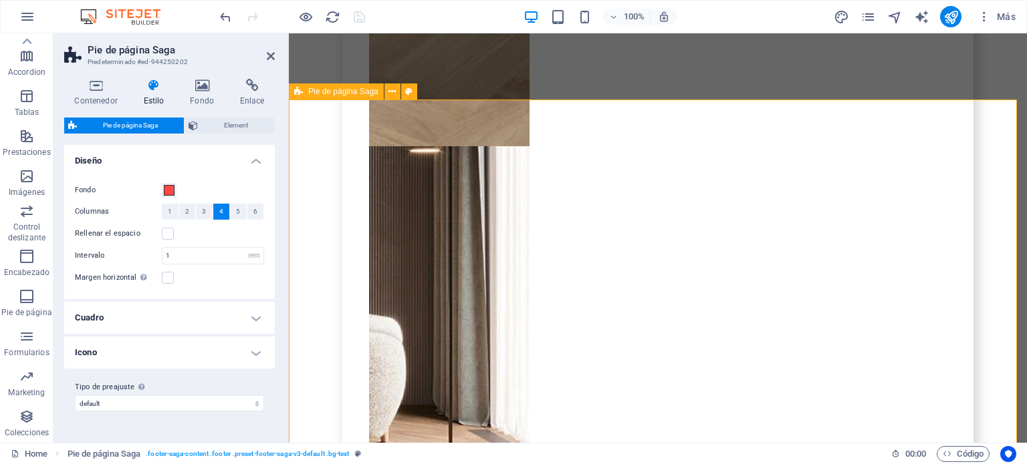
scroll to position [8723, 0]
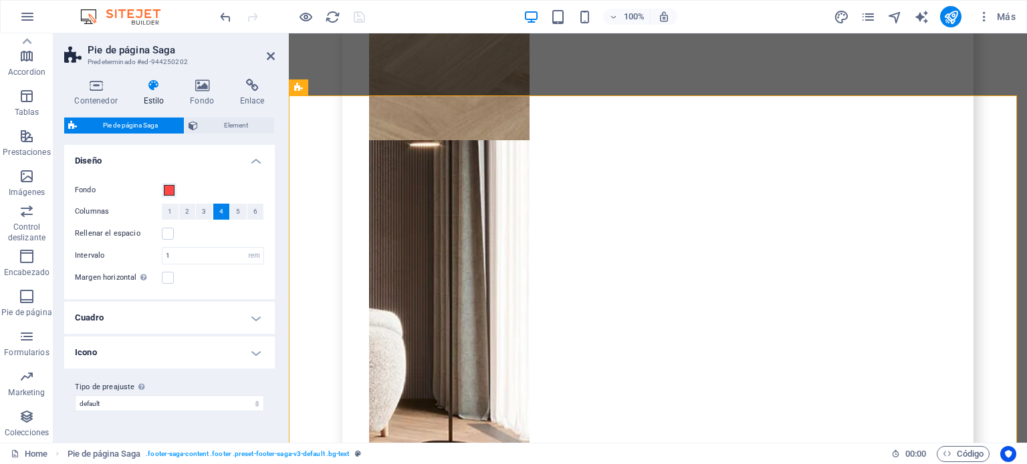
click at [257, 94] on h4 "Enlace" at bounding box center [251, 93] width 45 height 28
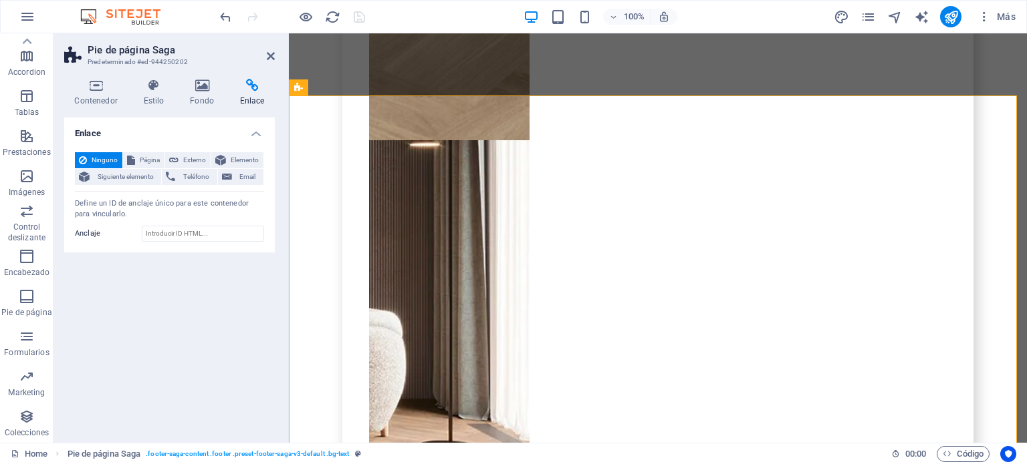
click at [135, 158] on button "Página" at bounding box center [143, 160] width 41 height 16
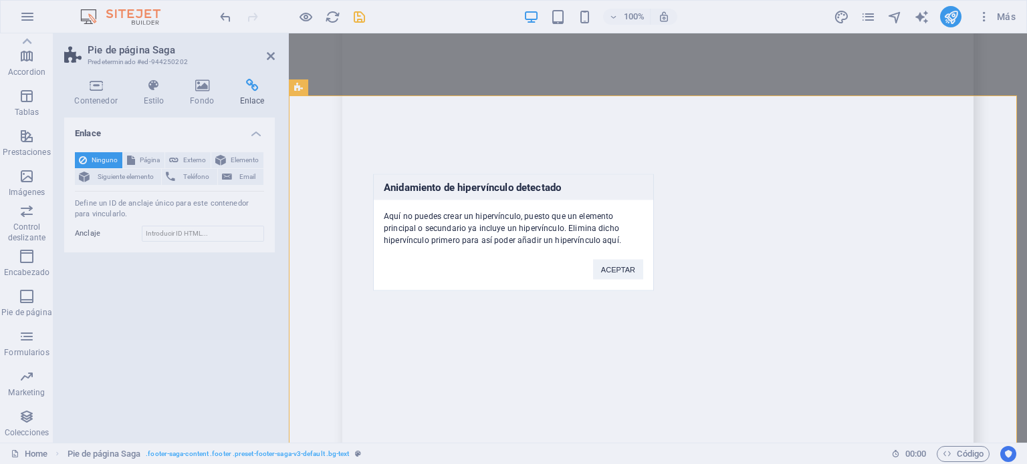
click at [607, 261] on button "ACEPTAR" at bounding box center [618, 269] width 50 height 20
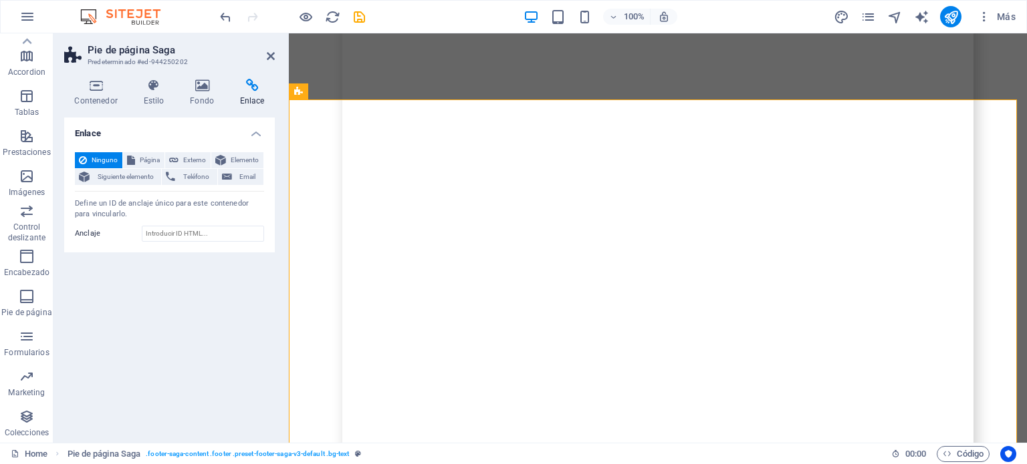
scroll to position [8480, 0]
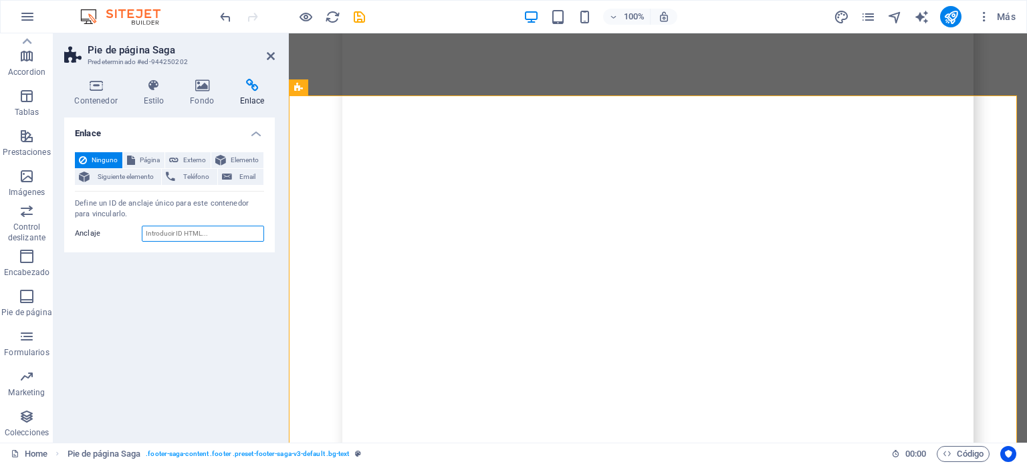
click at [189, 236] on input "Anclaje" at bounding box center [203, 234] width 122 height 16
paste input "[URL][DOMAIN_NAME]"
type input "[URL][DOMAIN_NAME]"
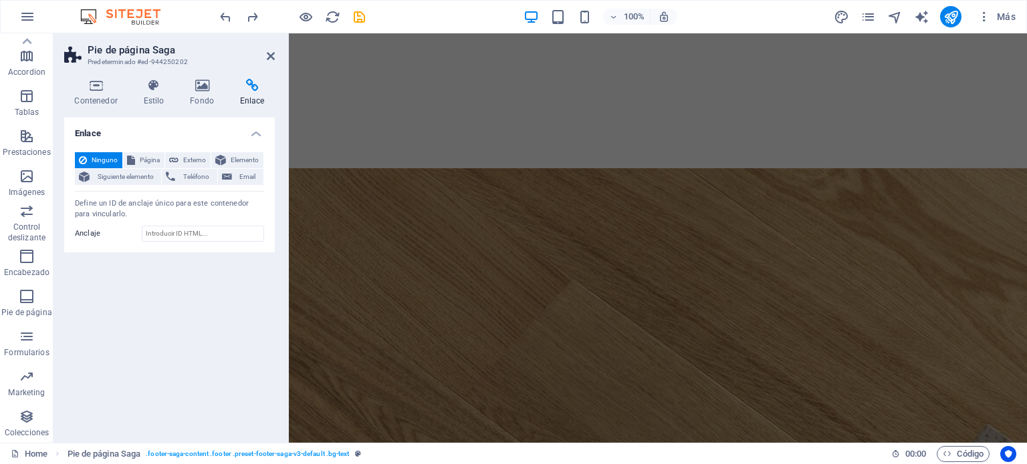
scroll to position [8579, 0]
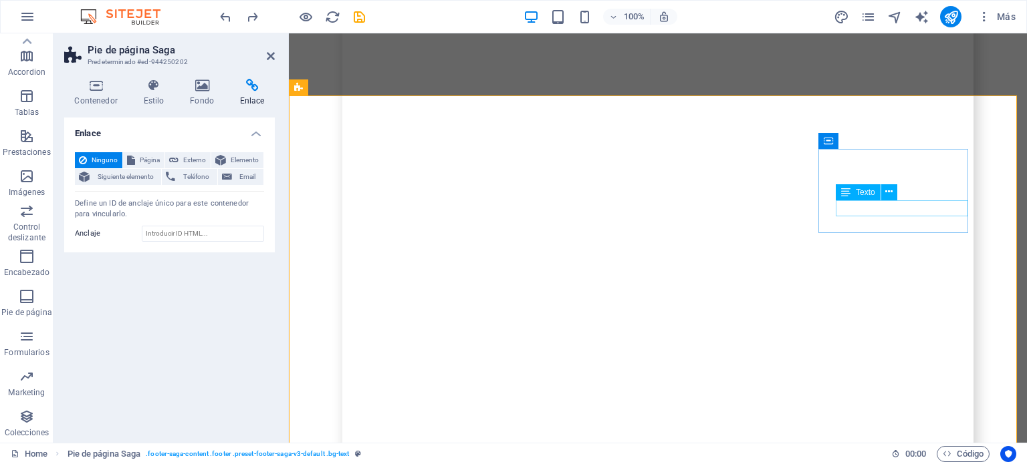
click at [882, 196] on button at bounding box center [889, 192] width 16 height 16
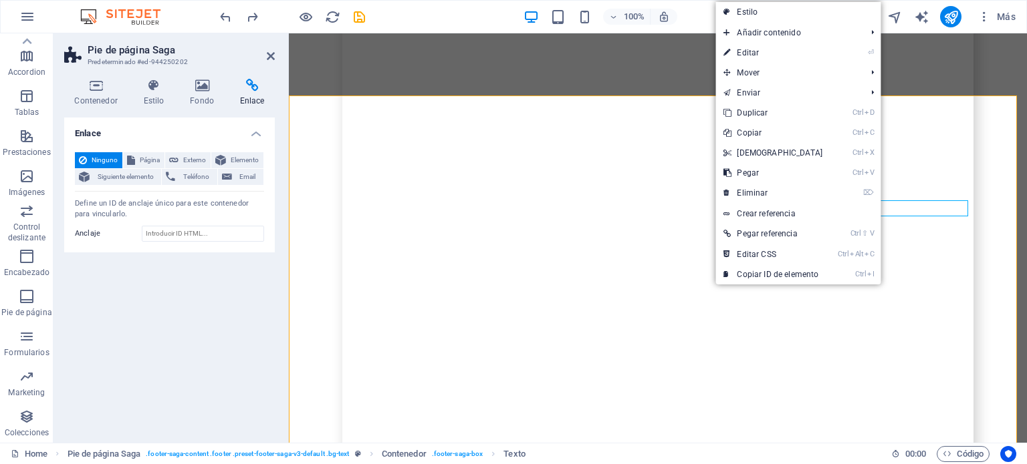
click at [754, 13] on link "Estilo" at bounding box center [797, 12] width 165 height 20
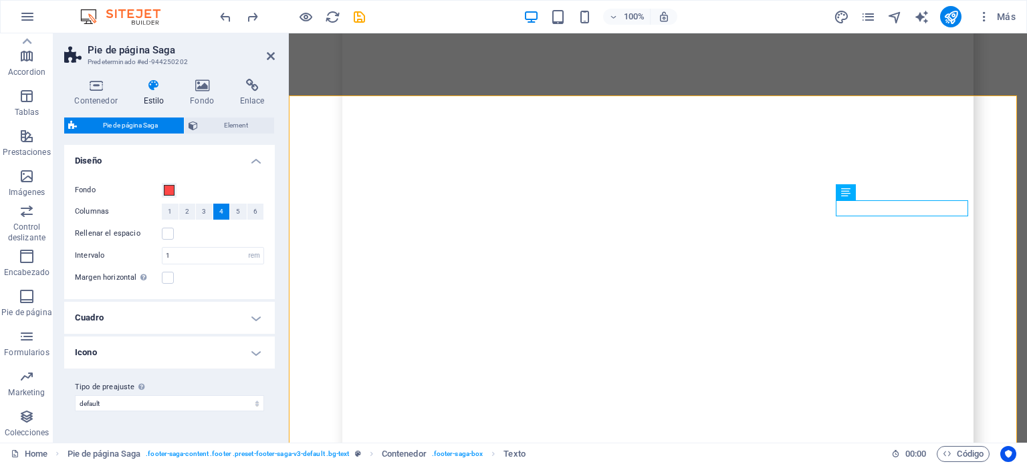
click at [267, 51] on icon at bounding box center [271, 56] width 8 height 11
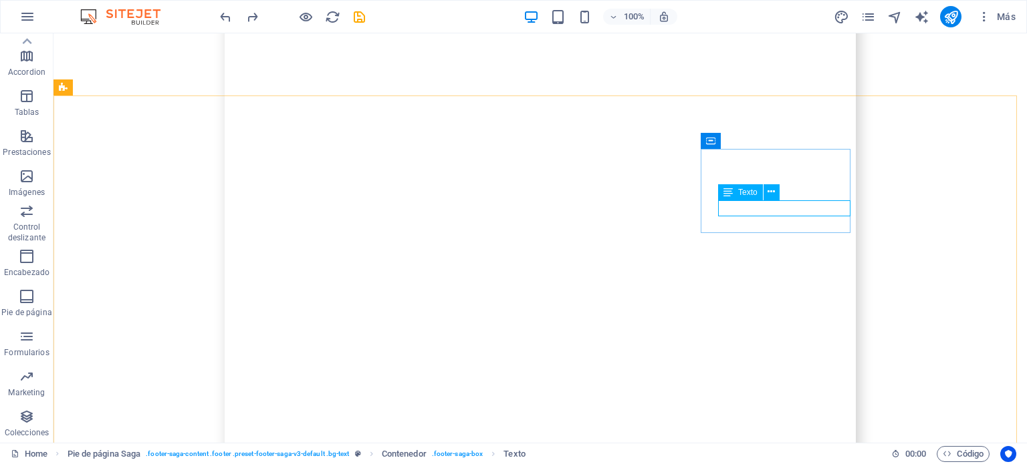
click at [769, 188] on icon at bounding box center [770, 192] width 7 height 14
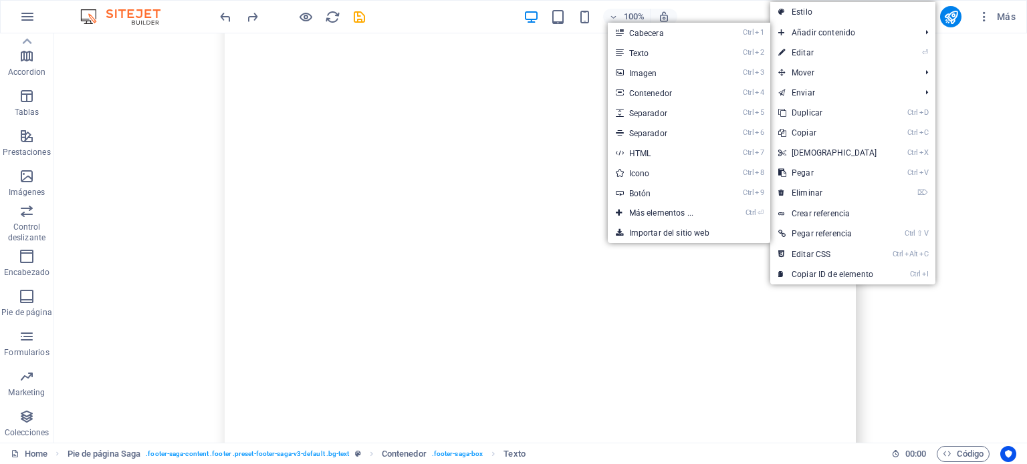
click at [810, 13] on link "Estilo" at bounding box center [852, 12] width 165 height 20
select select "rem"
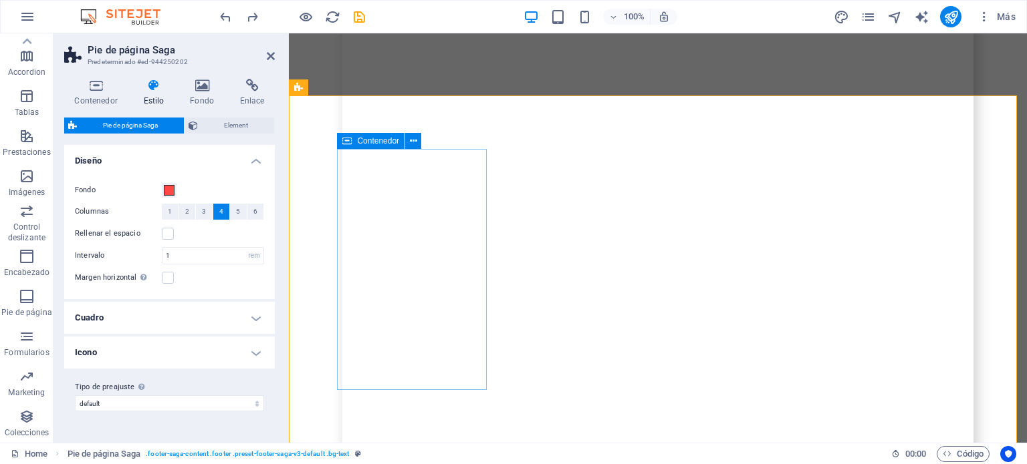
click at [243, 87] on icon at bounding box center [251, 85] width 45 height 13
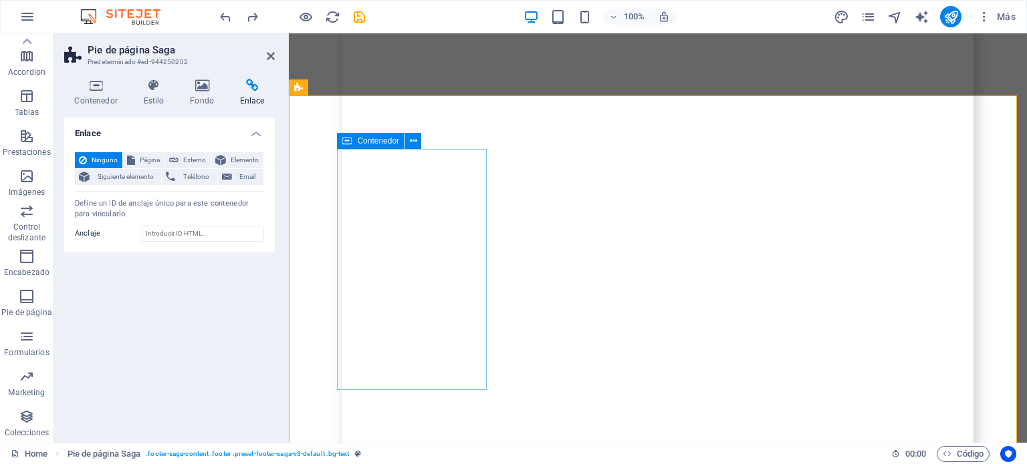
click at [187, 160] on span "Externo" at bounding box center [194, 160] width 24 height 16
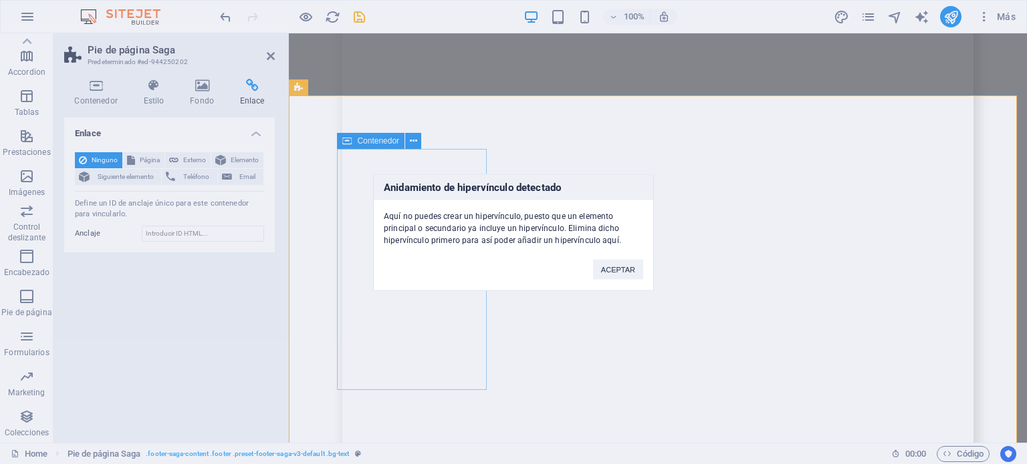
click at [611, 275] on button "ACEPTAR" at bounding box center [618, 269] width 50 height 20
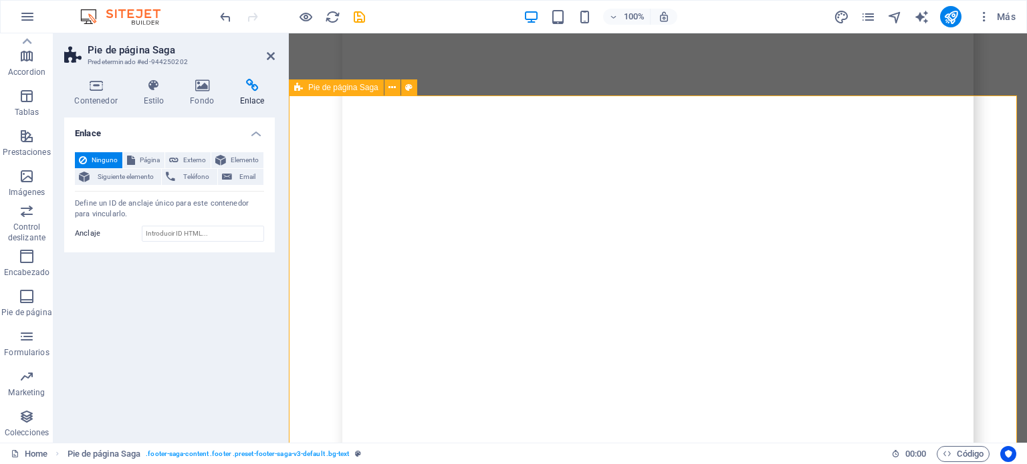
drag, startPoint x: 874, startPoint y: 315, endPoint x: 878, endPoint y: 257, distance: 58.3
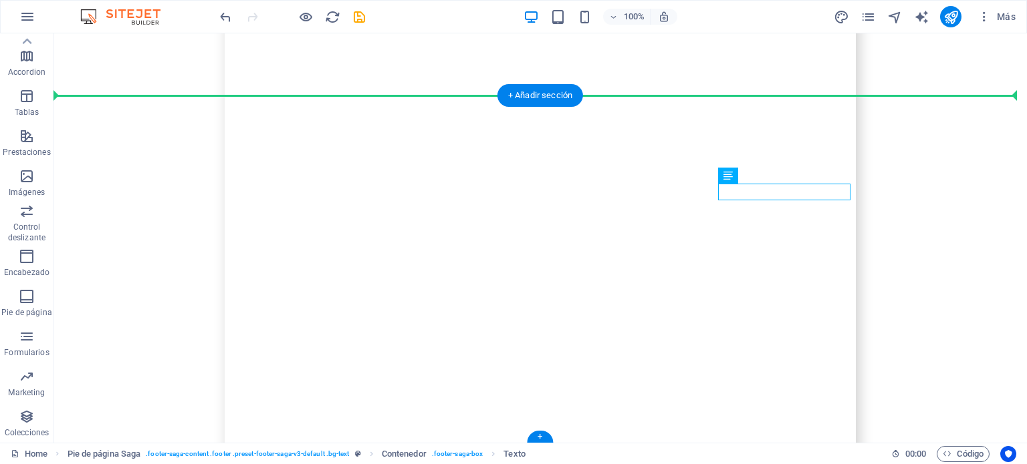
drag, startPoint x: 655, startPoint y: 192, endPoint x: 860, endPoint y: 192, distance: 205.2
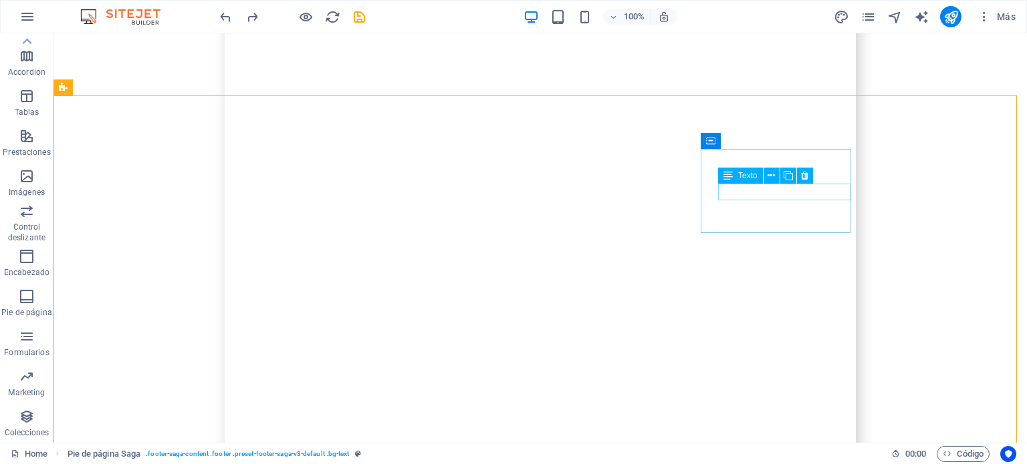
click at [768, 174] on icon at bounding box center [770, 176] width 7 height 14
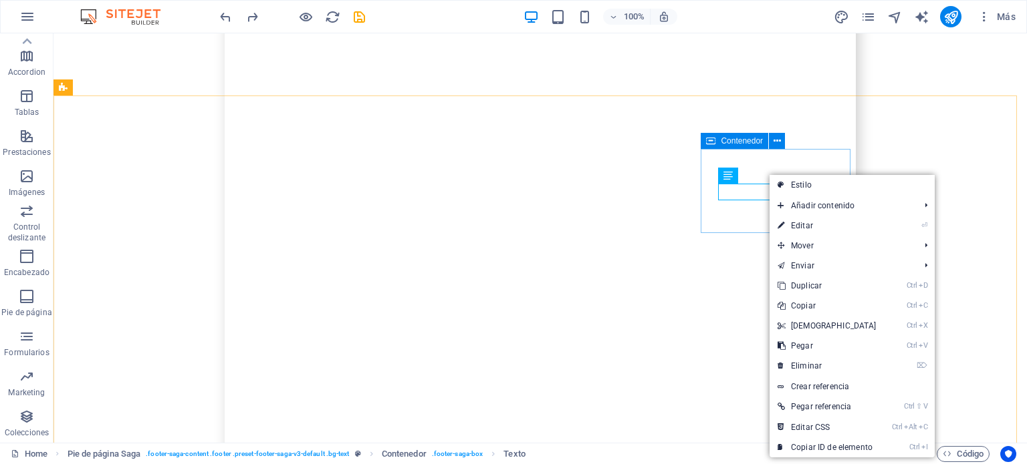
click at [776, 140] on icon at bounding box center [776, 141] width 7 height 14
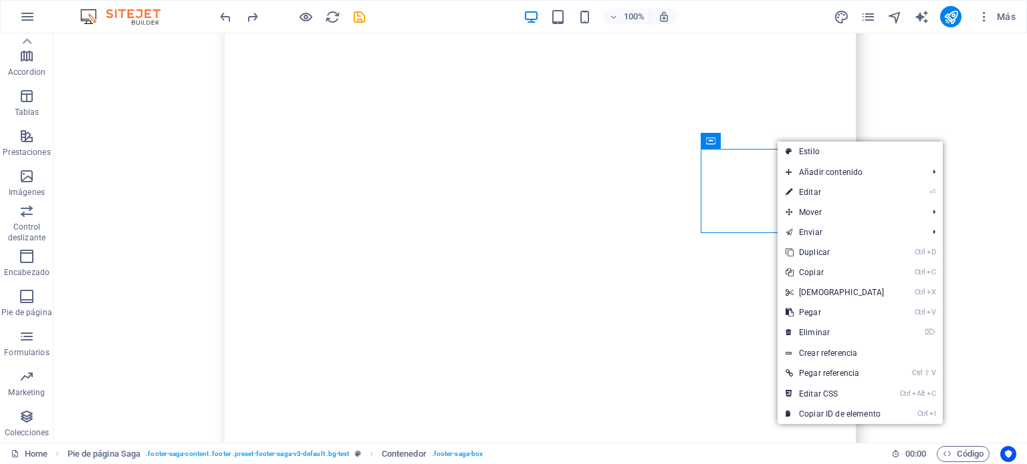
click at [815, 152] on link "Estilo" at bounding box center [859, 152] width 165 height 20
select select "rem"
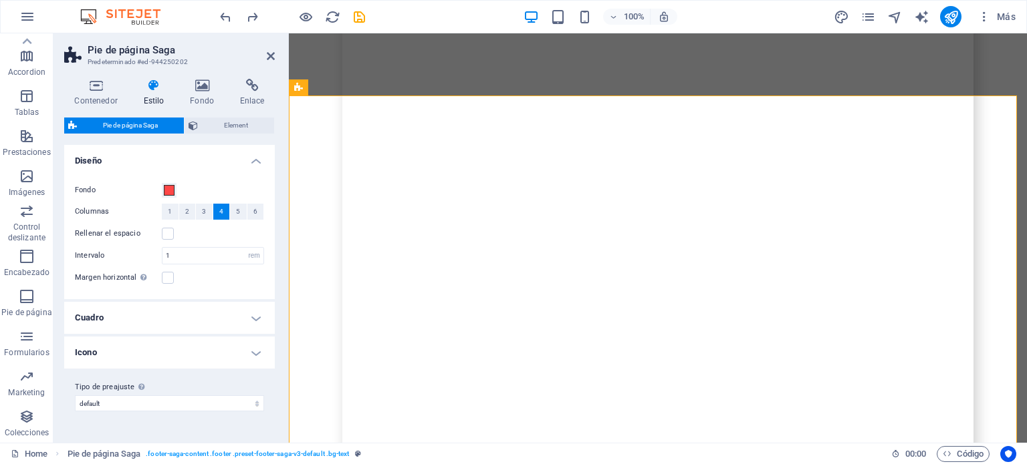
click at [270, 96] on h4 "Enlace" at bounding box center [251, 93] width 45 height 28
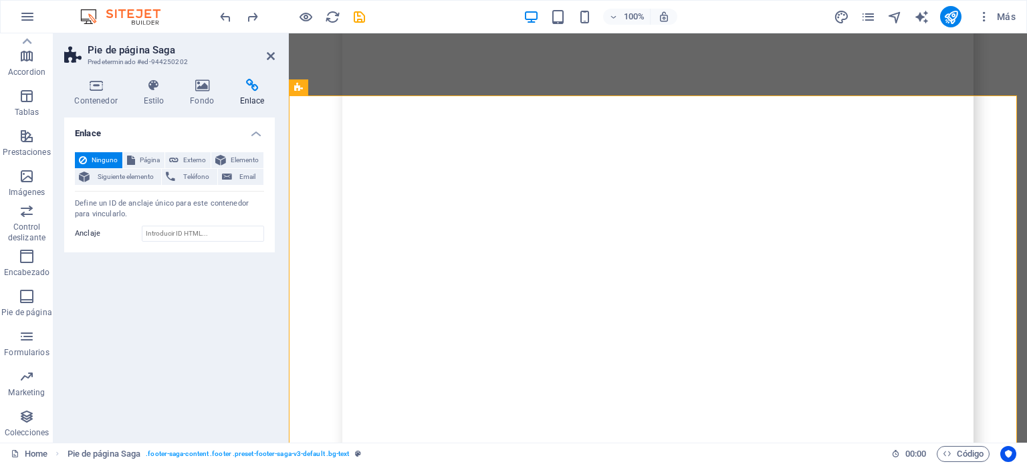
drag, startPoint x: 271, startPoint y: 54, endPoint x: 501, endPoint y: 154, distance: 251.4
click at [271, 54] on icon at bounding box center [271, 56] width 8 height 11
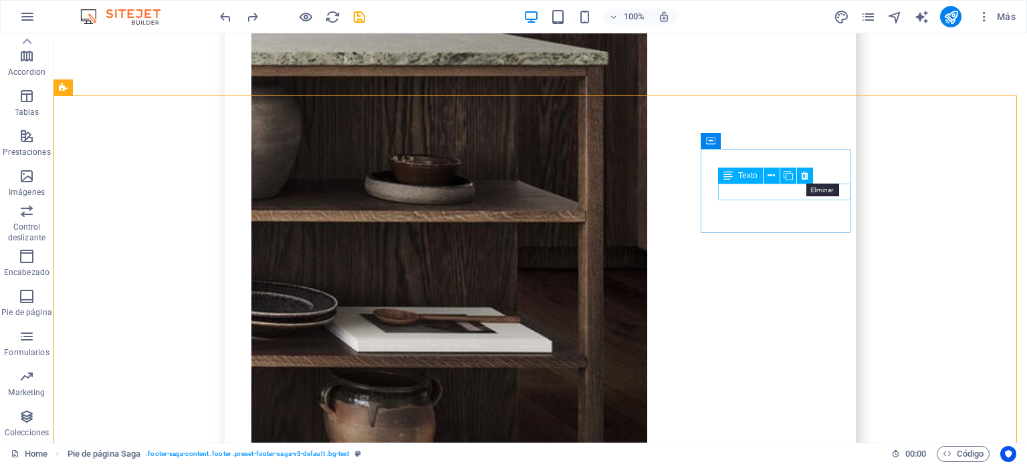
click at [811, 179] on button at bounding box center [805, 176] width 16 height 16
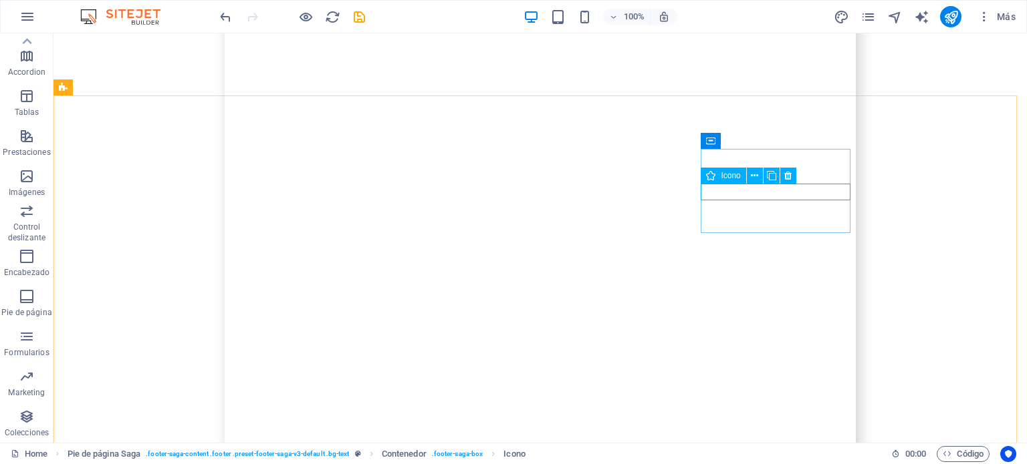
click at [756, 178] on icon at bounding box center [754, 176] width 7 height 14
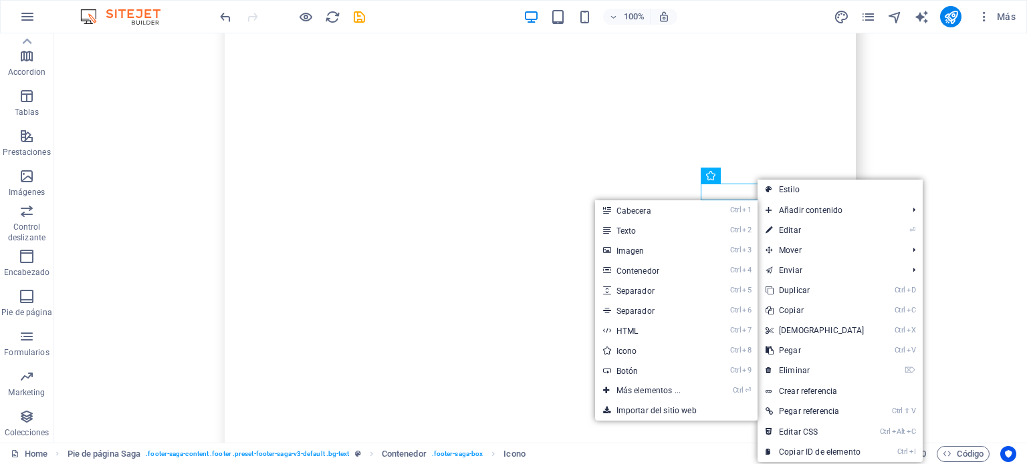
click at [800, 208] on span "Añadir contenido" at bounding box center [829, 210] width 145 height 20
drag, startPoint x: 634, startPoint y: 236, endPoint x: 359, endPoint y: 204, distance: 276.5
click at [634, 236] on link "Ctrl 2 Texto" at bounding box center [651, 231] width 112 height 20
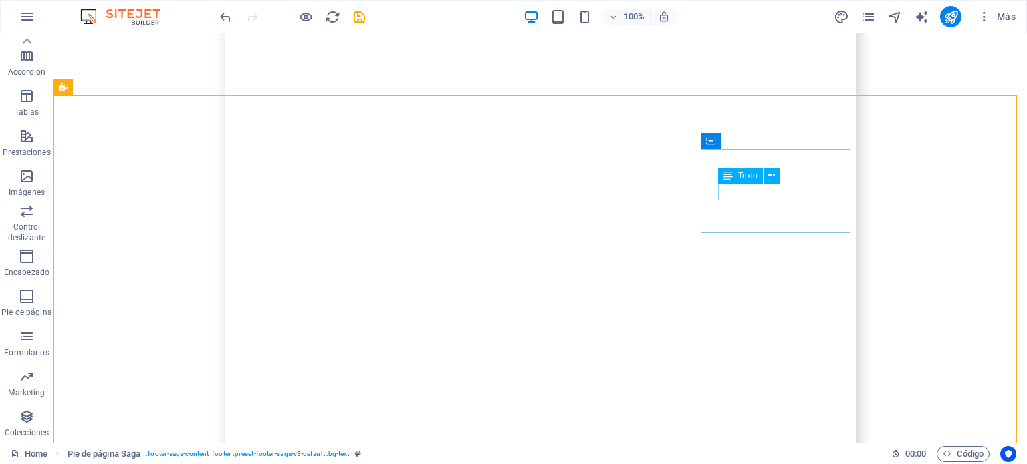
click at [770, 180] on icon at bounding box center [770, 176] width 7 height 14
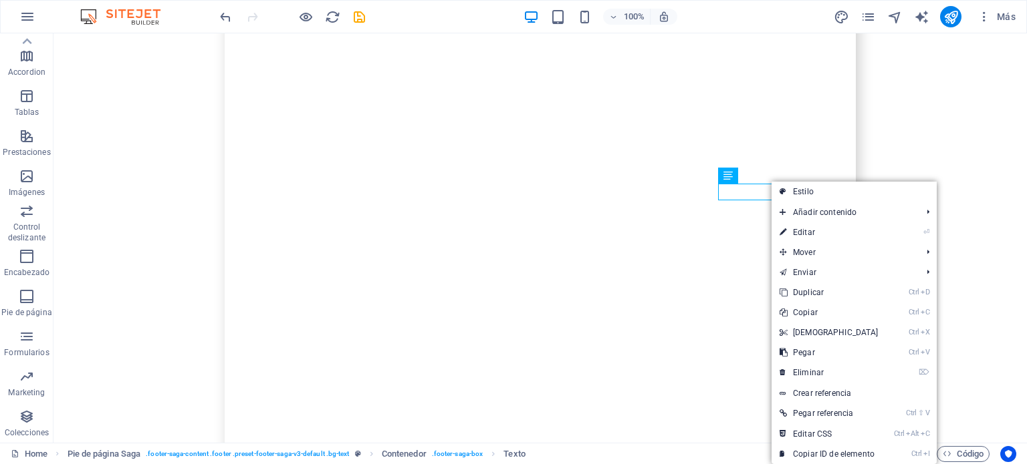
drag, startPoint x: 810, startPoint y: 197, endPoint x: 517, endPoint y: 163, distance: 295.4
click at [810, 197] on link "Estilo" at bounding box center [853, 192] width 165 height 20
select select "rem"
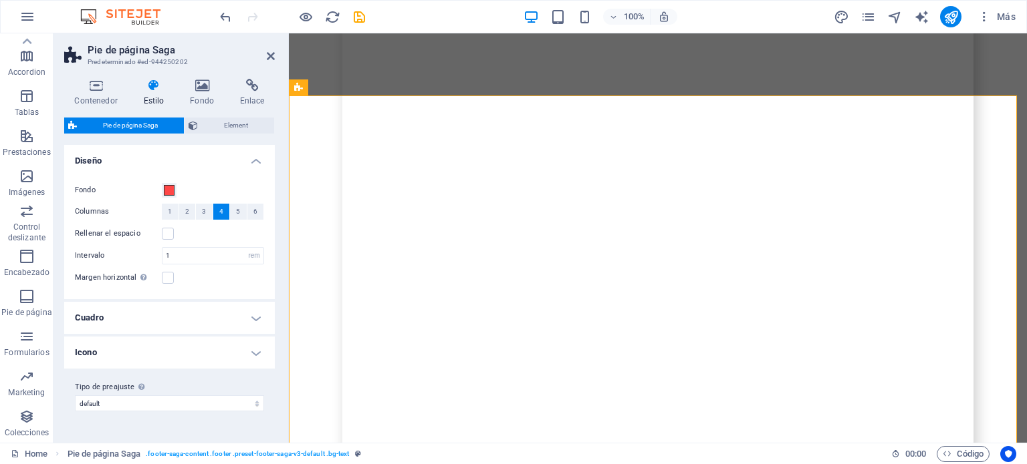
click at [242, 76] on div "Contenedor Estilo Fondo Enlace Tamaño Altura Predeterminado px rem % vh vw Alto…" at bounding box center [169, 255] width 232 height 375
click at [246, 94] on h4 "Enlace" at bounding box center [251, 93] width 45 height 28
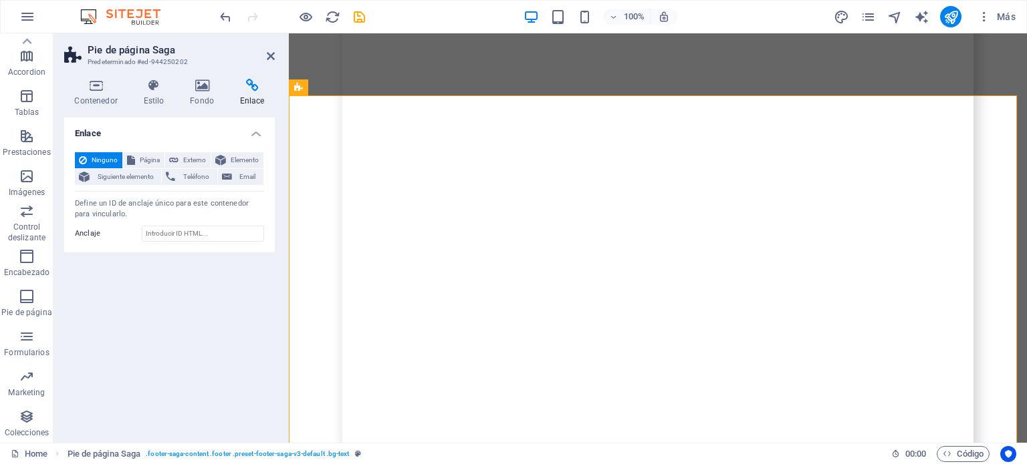
click at [186, 164] on span "Externo" at bounding box center [194, 160] width 24 height 16
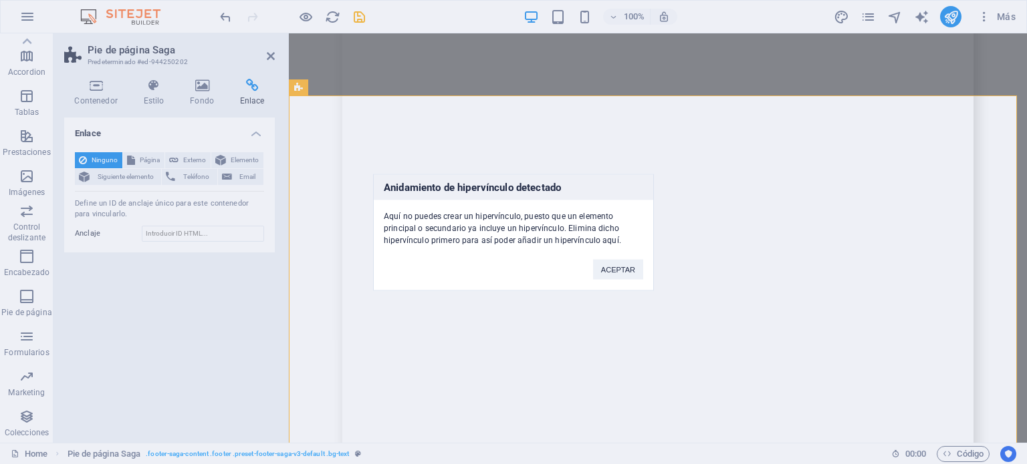
click at [624, 269] on button "ACEPTAR" at bounding box center [618, 269] width 50 height 20
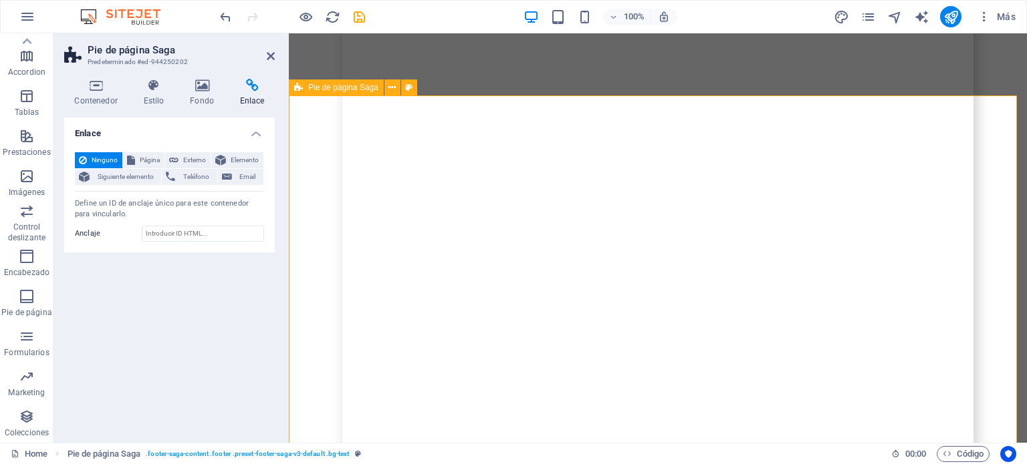
click at [391, 87] on icon at bounding box center [391, 88] width 7 height 14
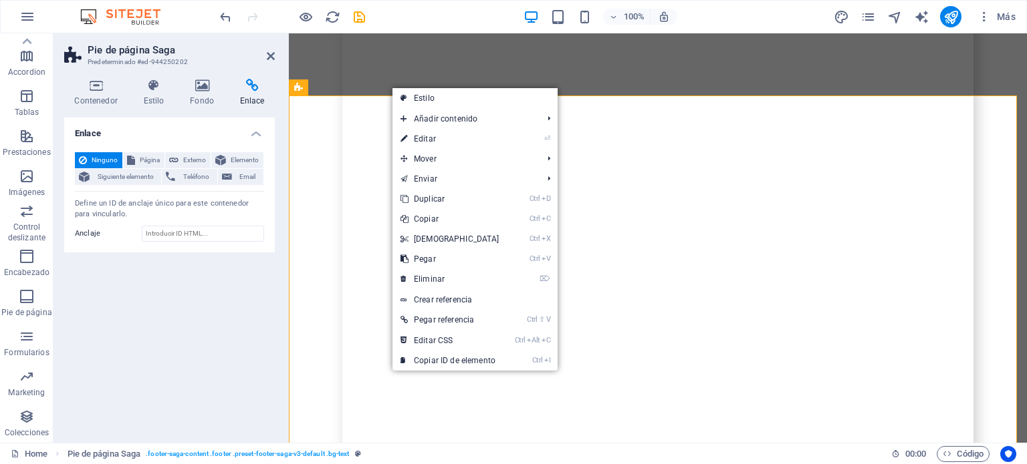
click at [410, 95] on link "Estilo" at bounding box center [474, 98] width 165 height 20
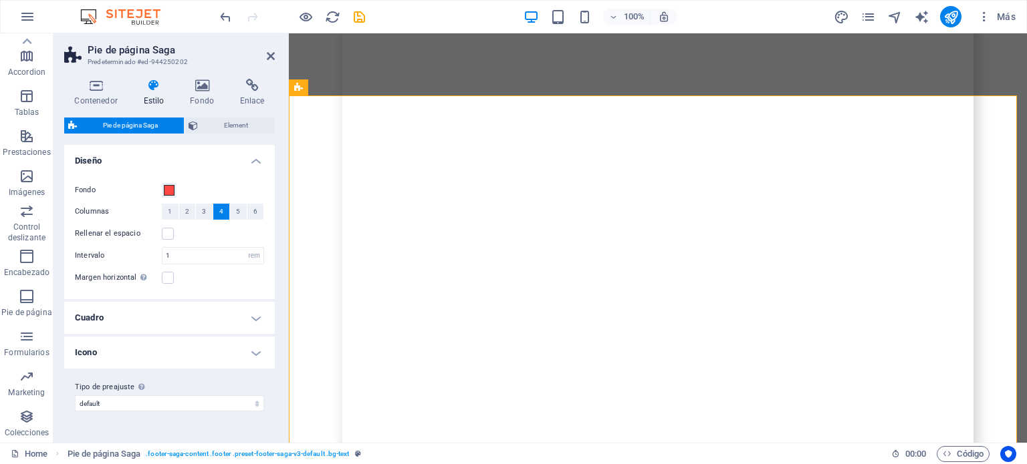
click at [248, 91] on icon at bounding box center [251, 85] width 45 height 13
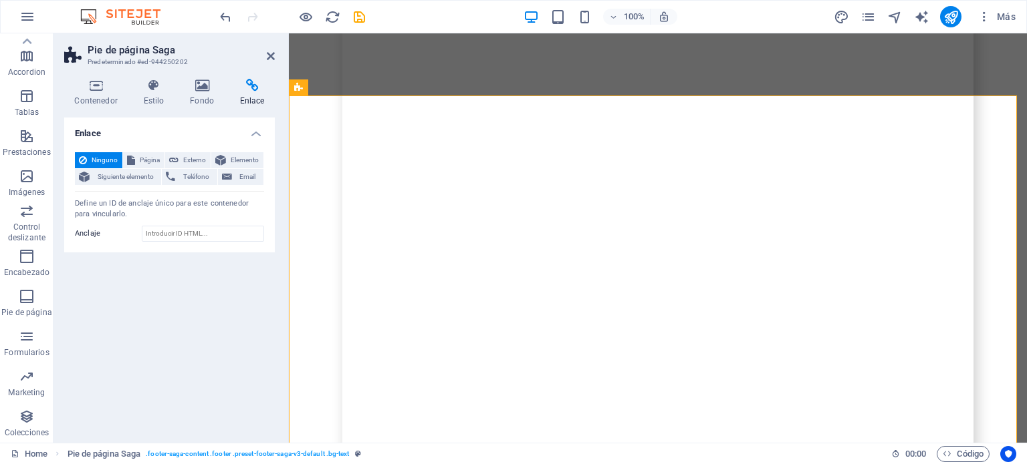
click at [271, 58] on icon at bounding box center [271, 56] width 8 height 11
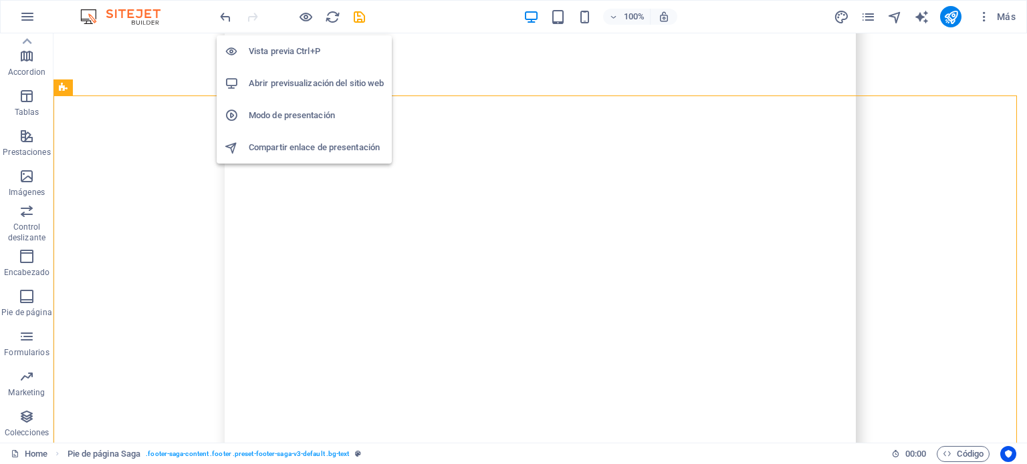
click at [305, 17] on icon "button" at bounding box center [305, 16] width 15 height 15
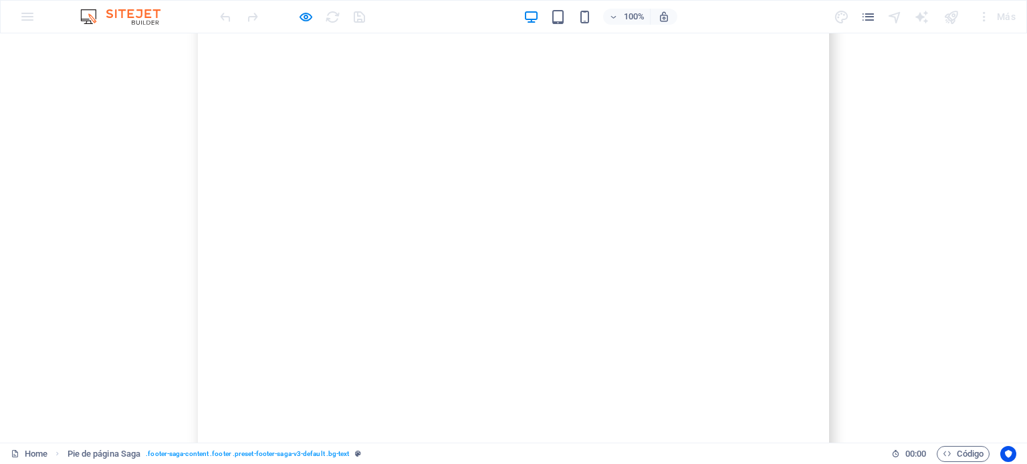
drag, startPoint x: 690, startPoint y: 187, endPoint x: 726, endPoint y: 187, distance: 36.1
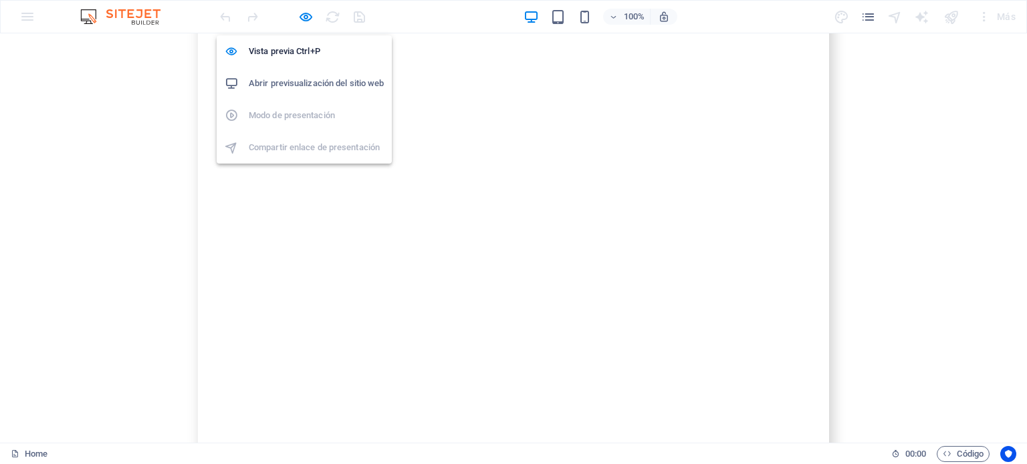
click at [300, 18] on icon "button" at bounding box center [305, 16] width 15 height 15
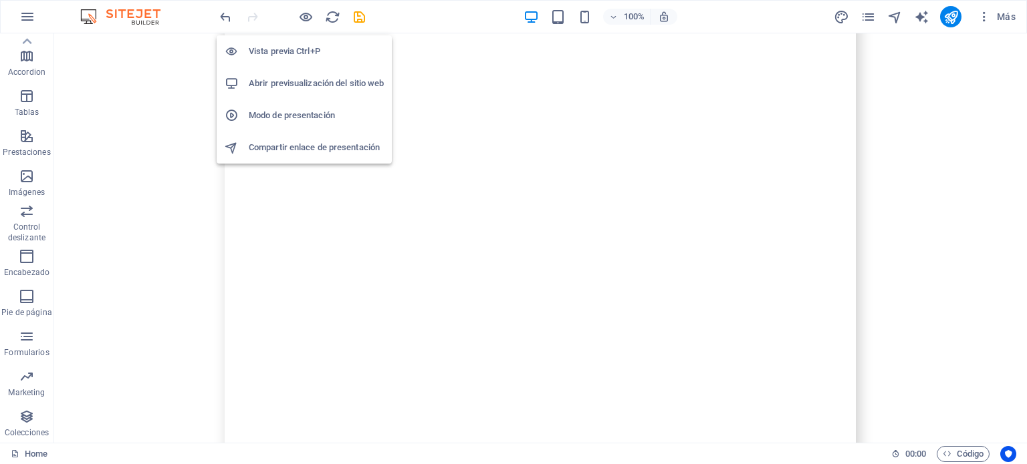
scroll to position [8480, 0]
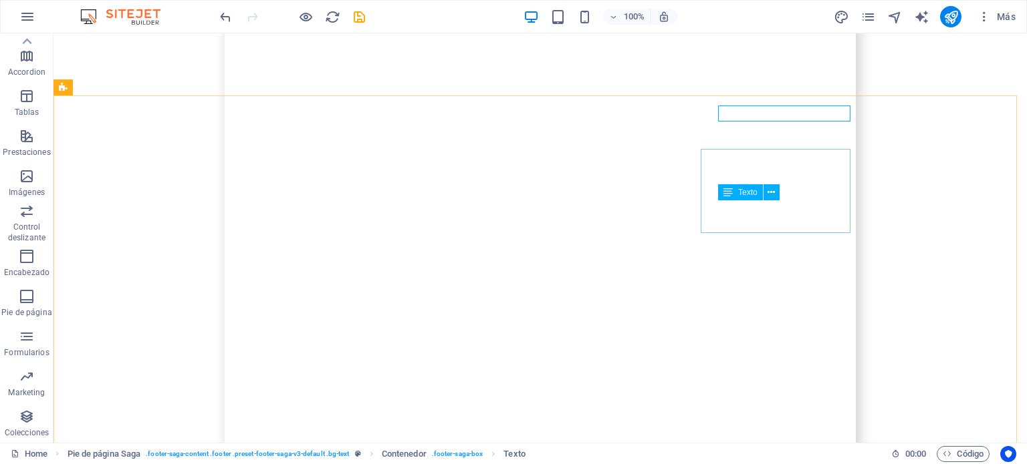
scroll to position [8579, 0]
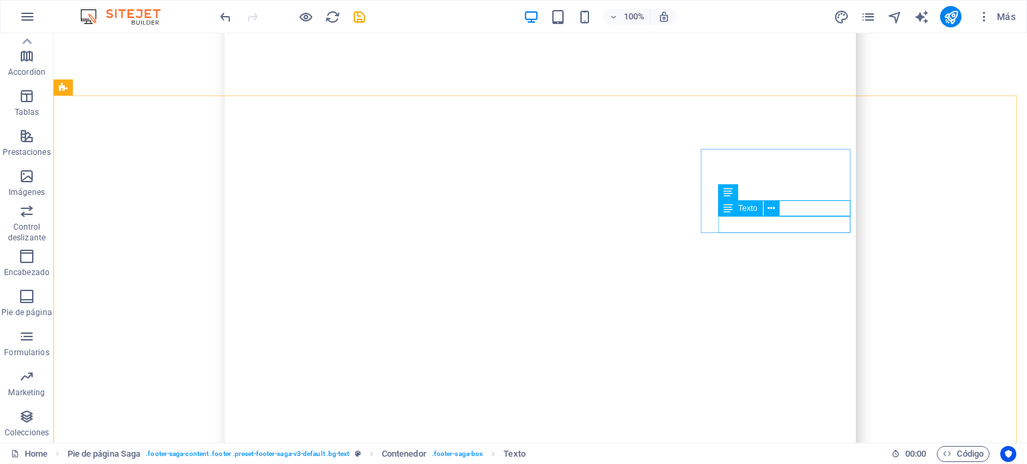
click at [774, 208] on icon at bounding box center [770, 209] width 7 height 14
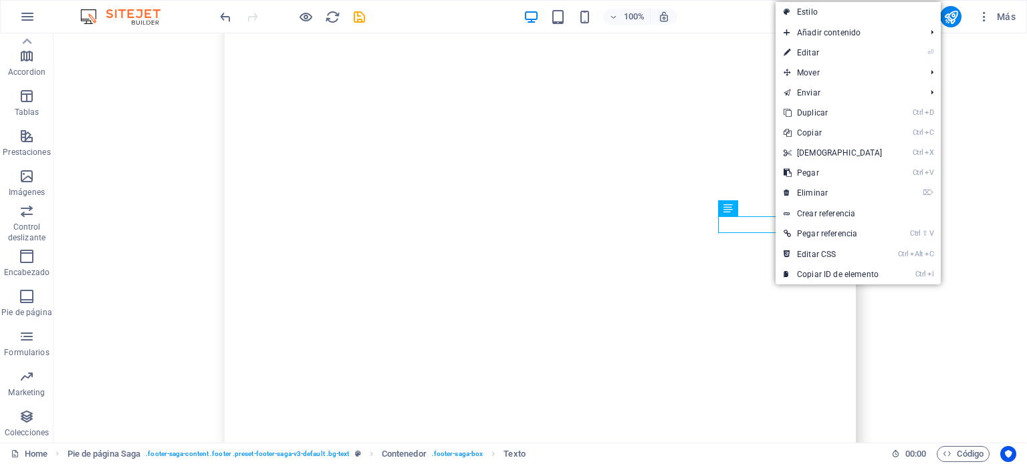
click at [811, 115] on link "Ctrl D Duplicar" at bounding box center [832, 113] width 115 height 20
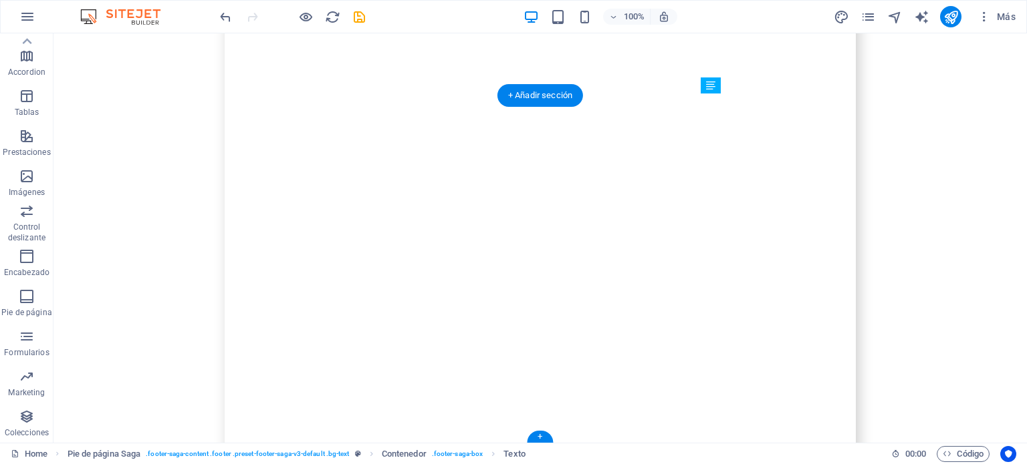
scroll to position [8723, 0]
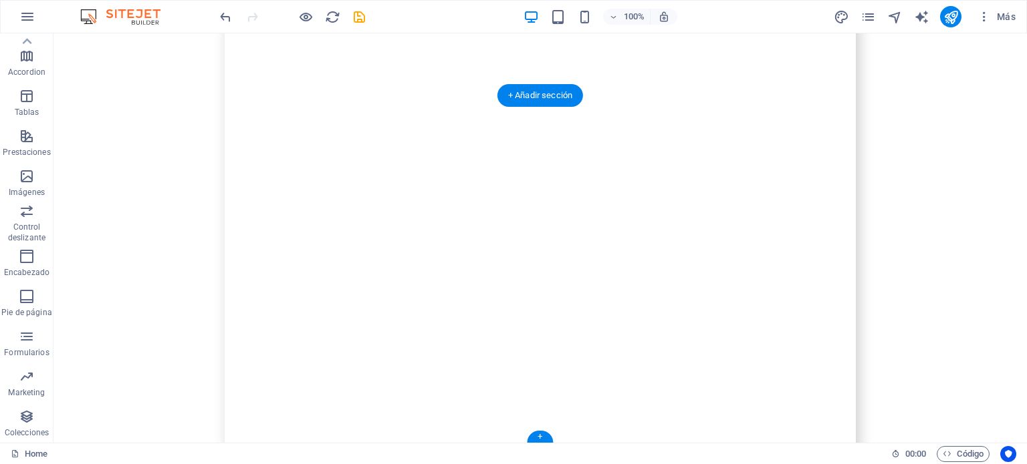
drag, startPoint x: 728, startPoint y: 243, endPoint x: 771, endPoint y: 184, distance: 72.2
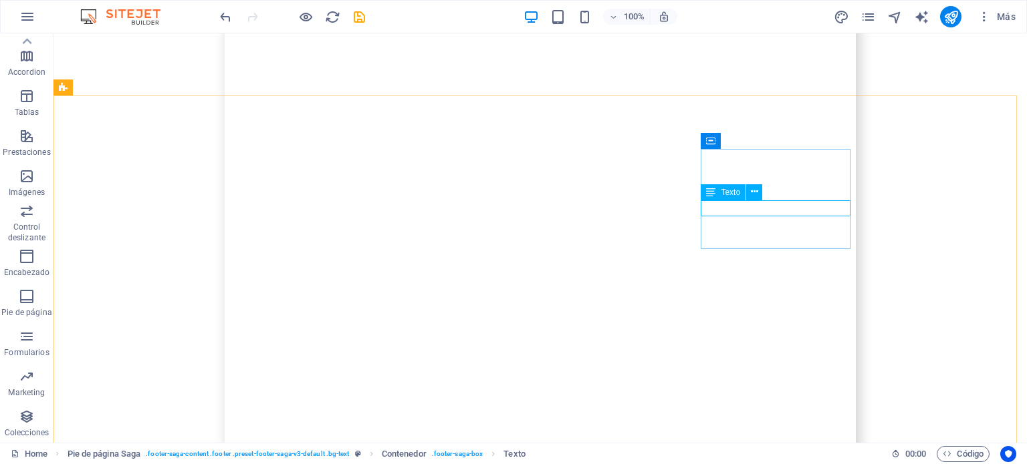
click at [759, 192] on button at bounding box center [754, 192] width 16 height 16
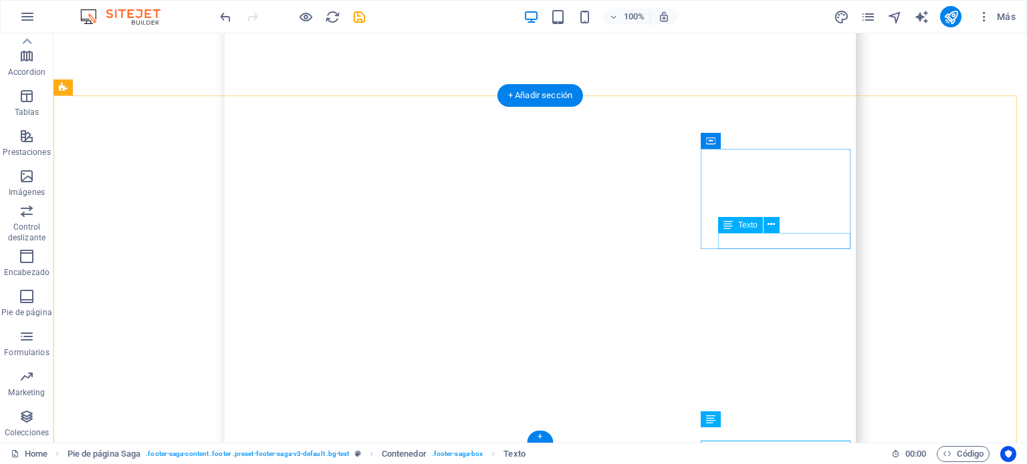
scroll to position [8480, 0]
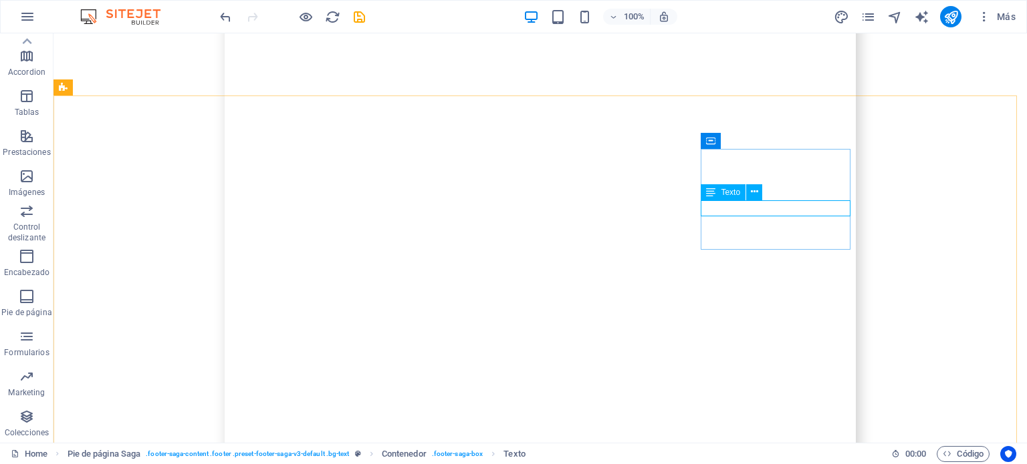
click at [754, 196] on icon at bounding box center [754, 192] width 7 height 14
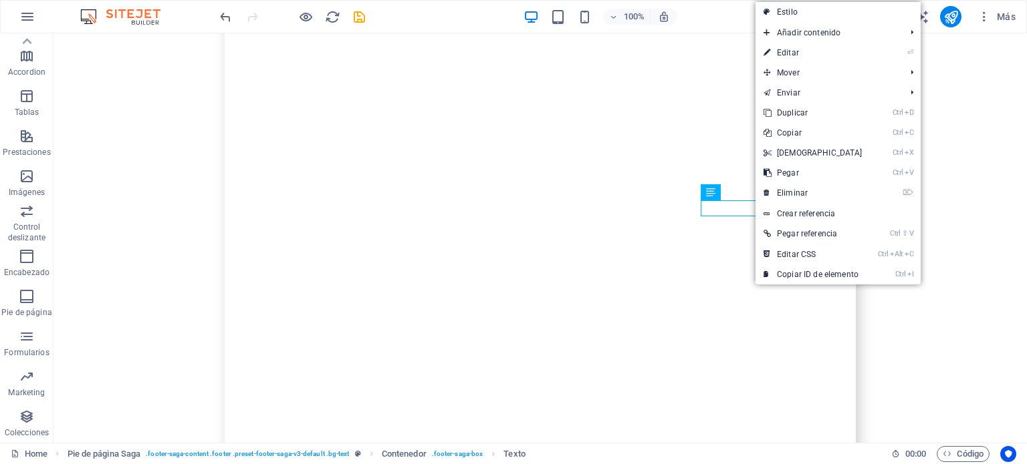
click at [791, 193] on link "⌦ Eliminar" at bounding box center [812, 193] width 115 height 20
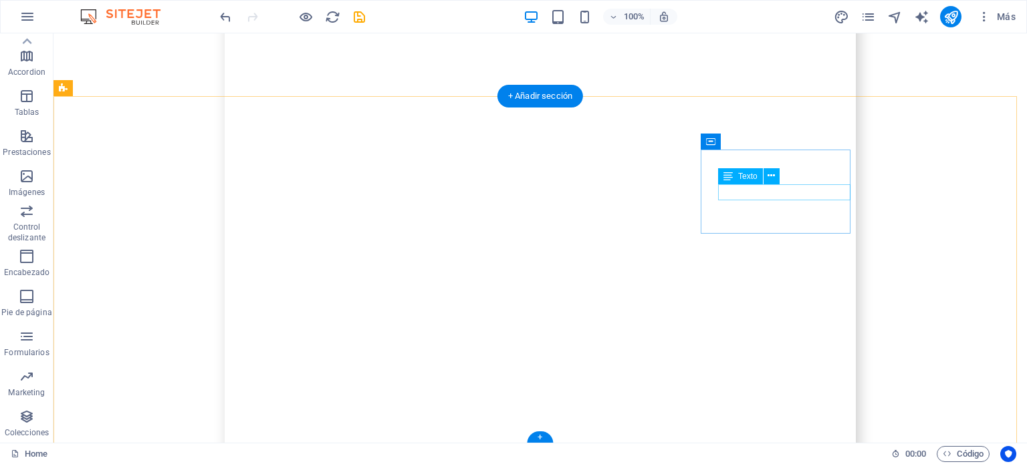
scroll to position [8579, 0]
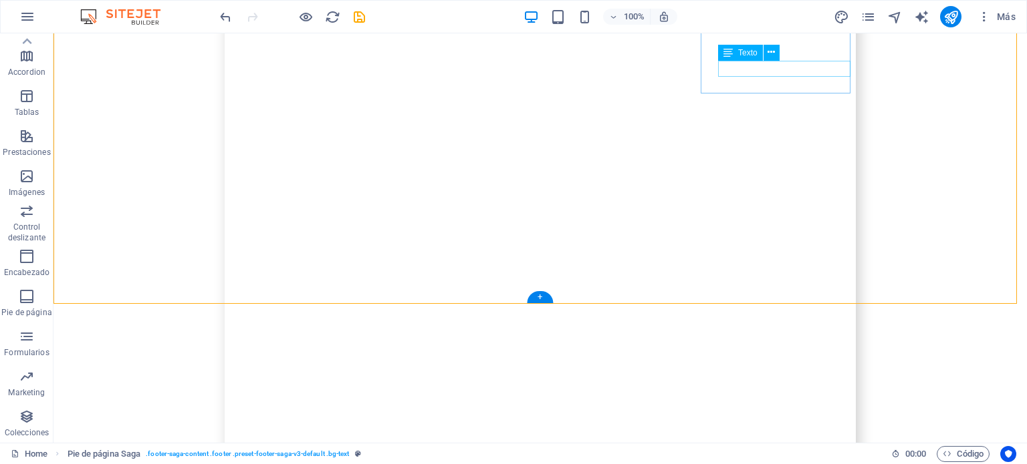
scroll to position [8723, 0]
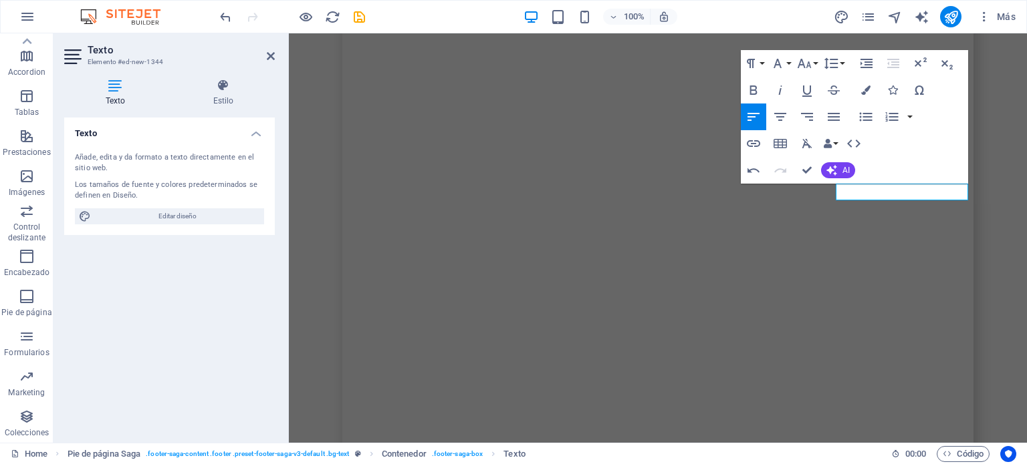
click at [749, 144] on icon "button" at bounding box center [753, 144] width 16 height 16
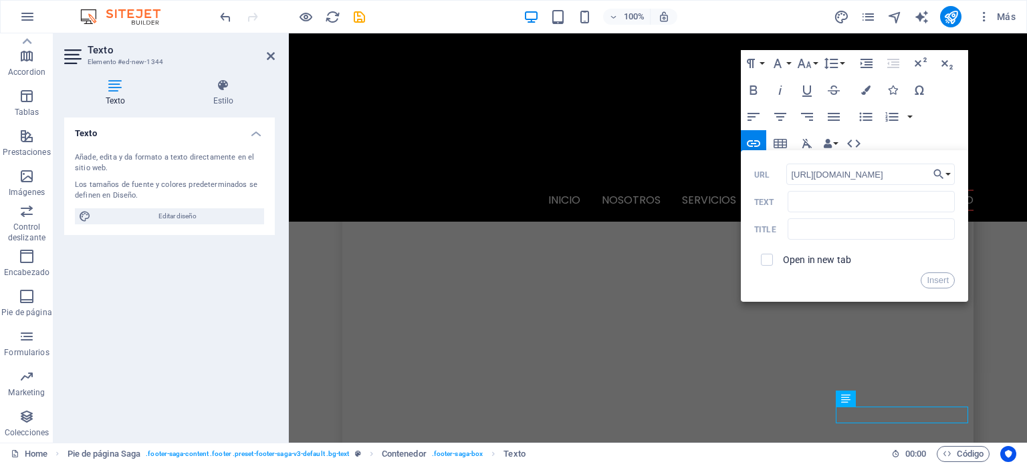
scroll to position [8480, 0]
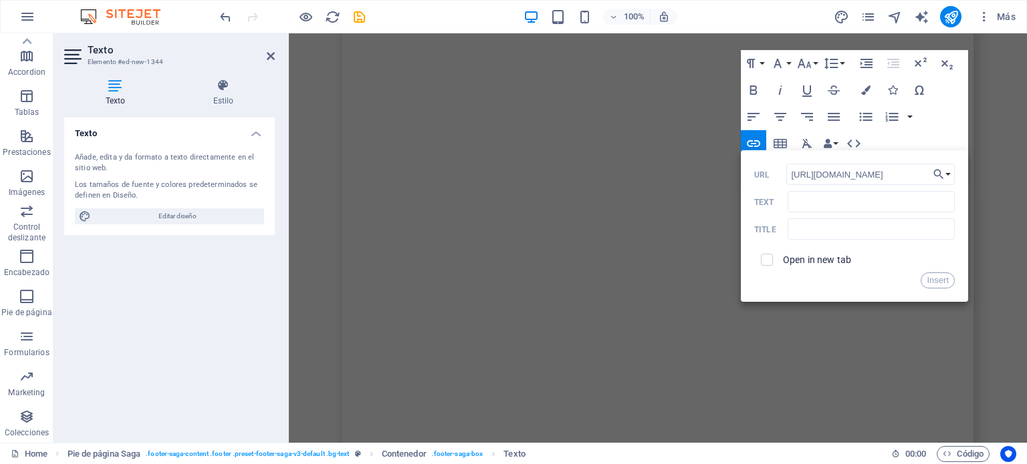
type input "[URL][DOMAIN_NAME]"
click at [807, 206] on input "Text" at bounding box center [870, 201] width 167 height 21
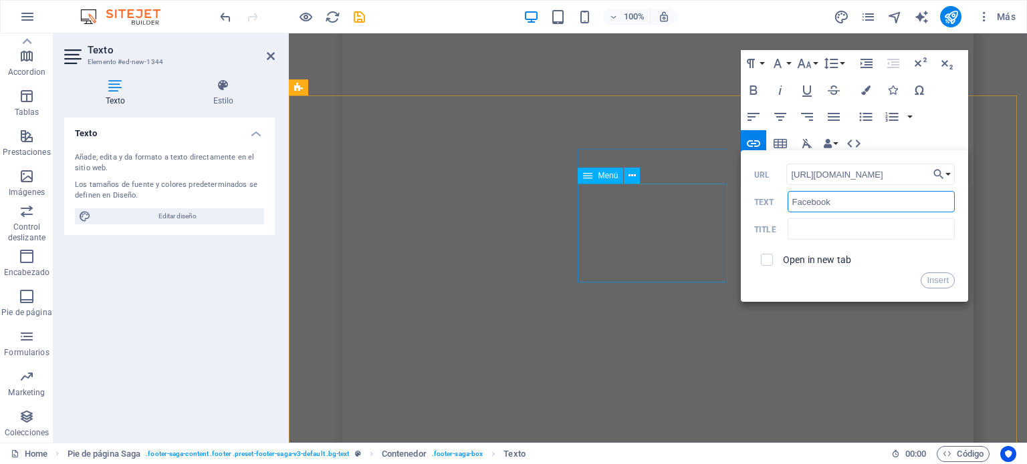
drag, startPoint x: 1145, startPoint y: 236, endPoint x: 402, endPoint y: 176, distance: 745.6
type input "Facebook"
click at [818, 227] on input "text" at bounding box center [870, 229] width 167 height 21
paste input "Facebook"
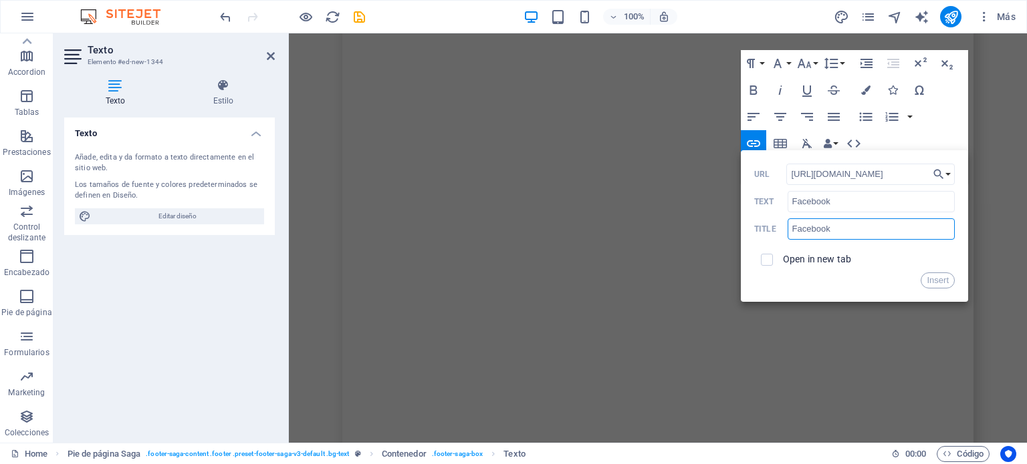
type input "Facebook"
click at [774, 254] on span at bounding box center [766, 259] width 25 height 25
click at [766, 265] on span at bounding box center [767, 260] width 12 height 12
click at [767, 261] on input "checkbox" at bounding box center [765, 258] width 12 height 12
checkbox input "true"
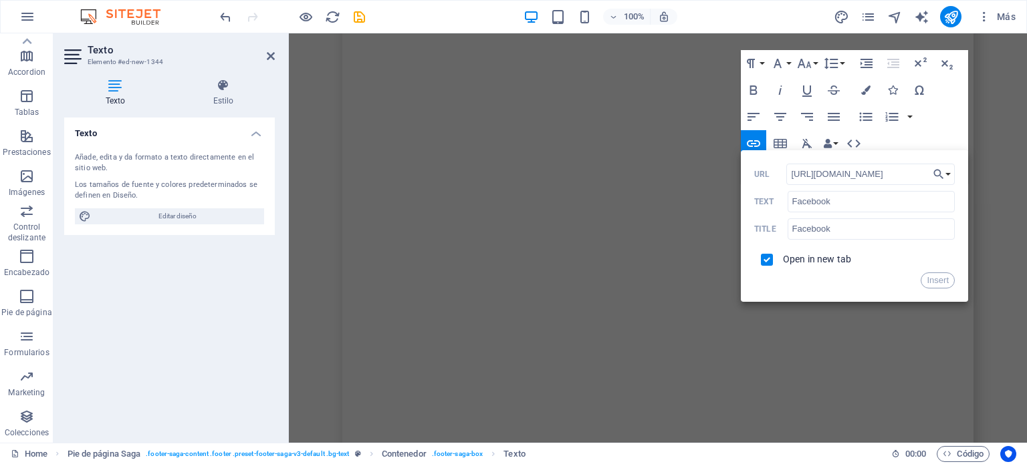
click at [933, 278] on button "Insert" at bounding box center [937, 281] width 34 height 16
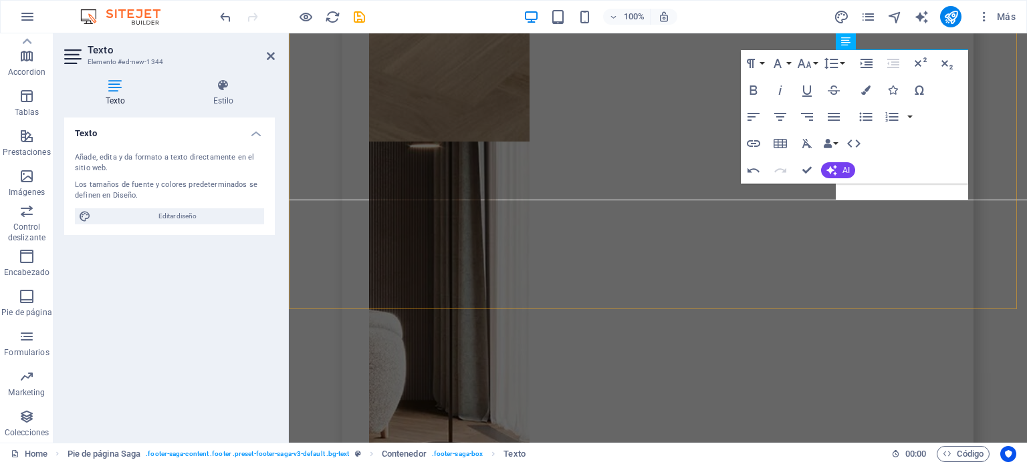
scroll to position [8723, 0]
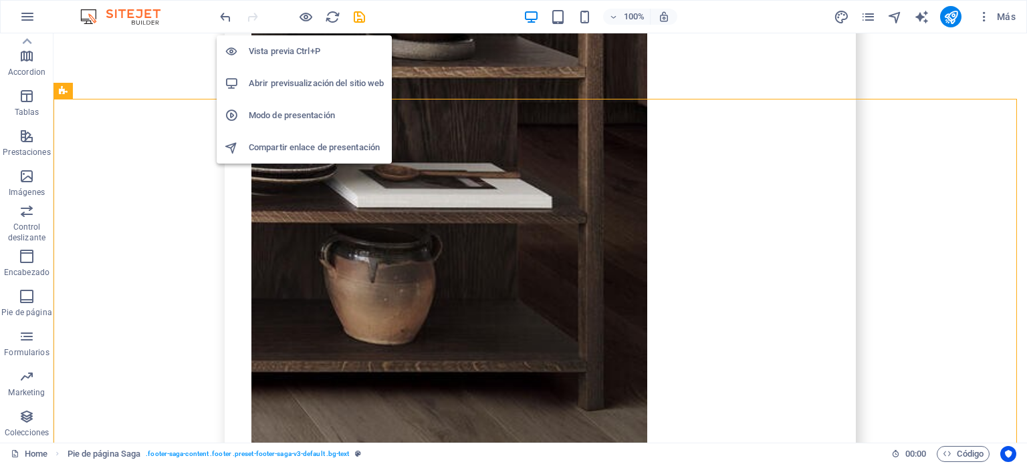
click at [313, 18] on icon "button" at bounding box center [305, 16] width 15 height 15
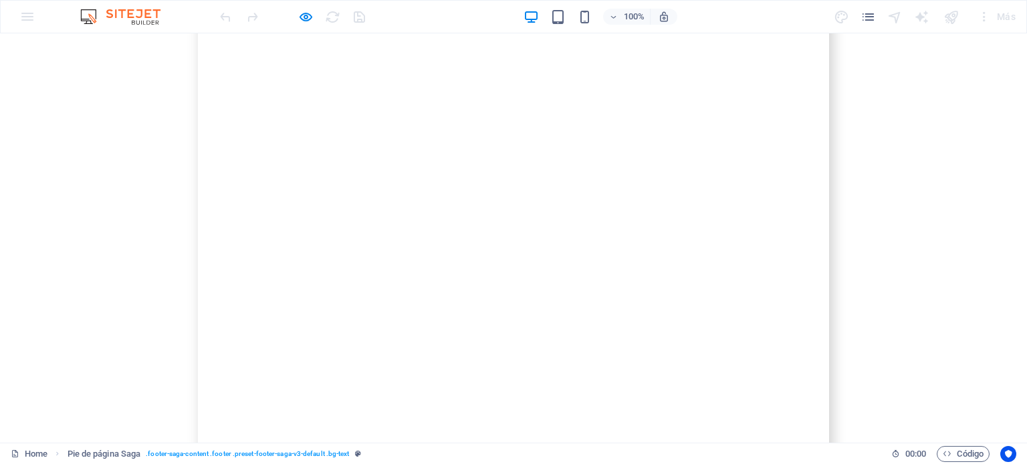
scroll to position [8480, 0]
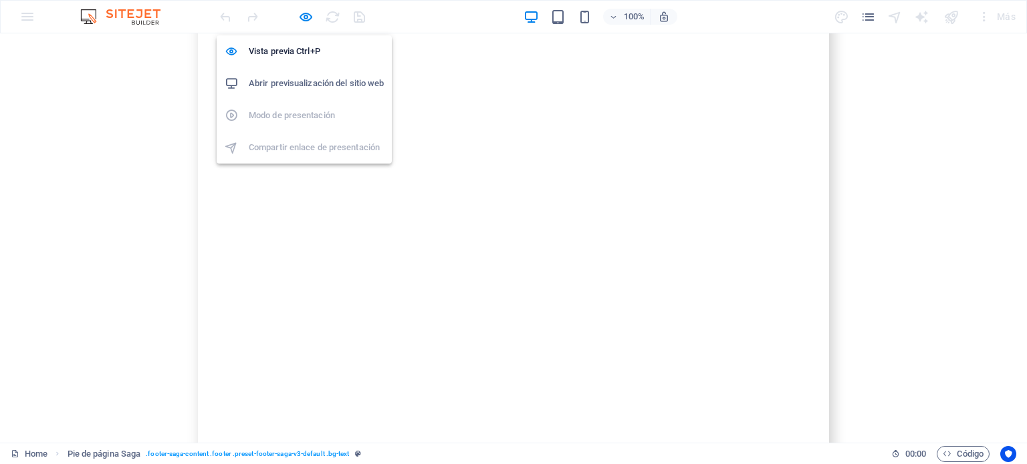
drag, startPoint x: 302, startPoint y: 14, endPoint x: 299, endPoint y: 23, distance: 9.1
click at [302, 14] on icon "button" at bounding box center [305, 16] width 15 height 15
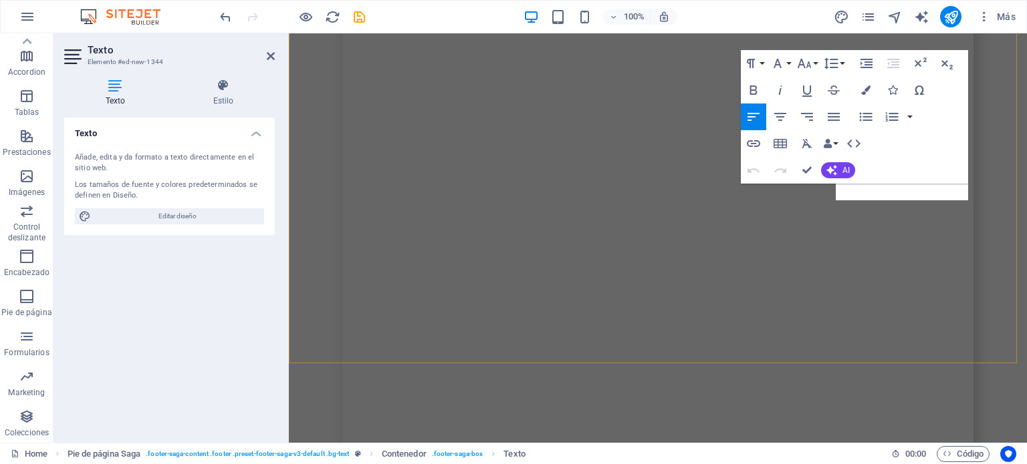
scroll to position [8578, 0]
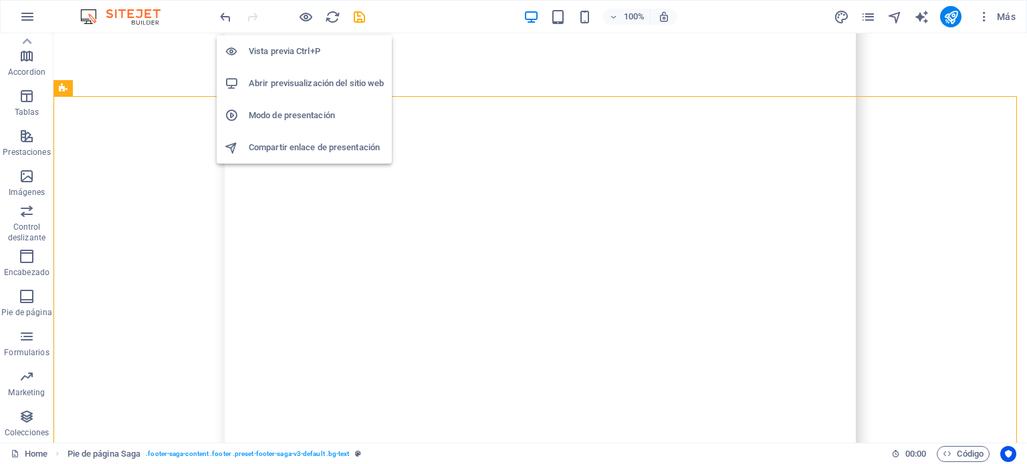
drag, startPoint x: 301, startPoint y: 10, endPoint x: 302, endPoint y: 20, distance: 10.0
click at [301, 10] on icon "button" at bounding box center [305, 16] width 15 height 15
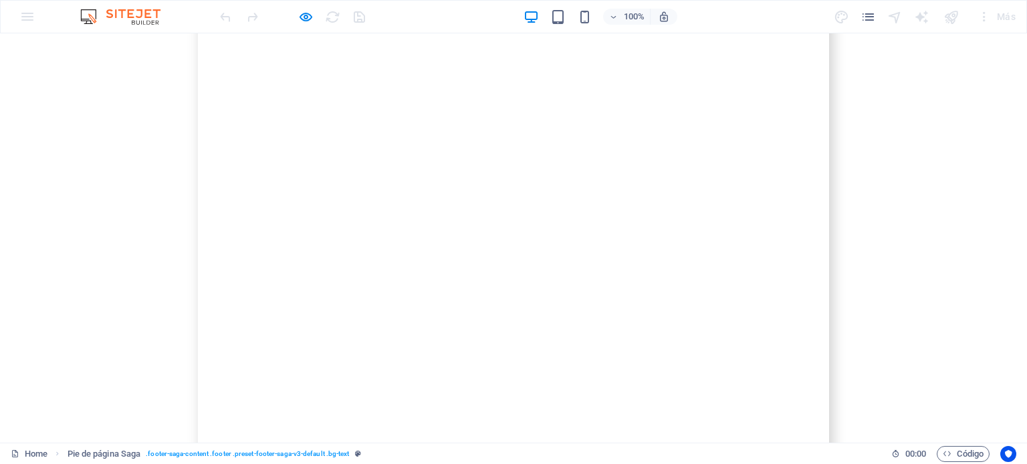
scroll to position [8578, 0]
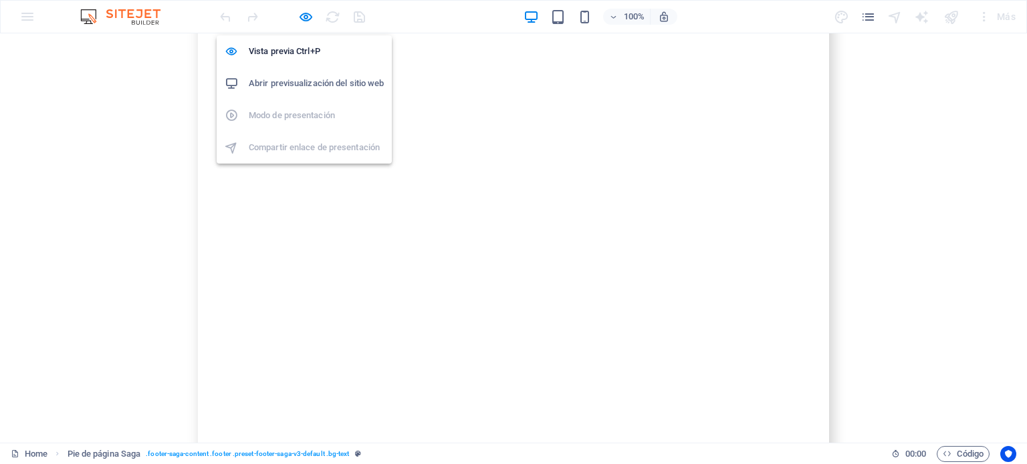
click at [309, 16] on icon "button" at bounding box center [305, 16] width 15 height 15
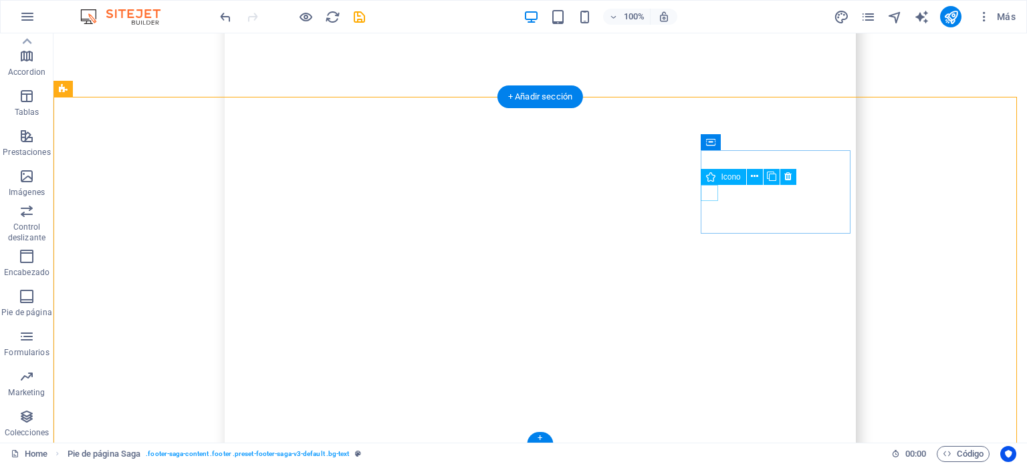
scroll to position [8723, 0]
click at [755, 177] on icon at bounding box center [754, 176] width 7 height 14
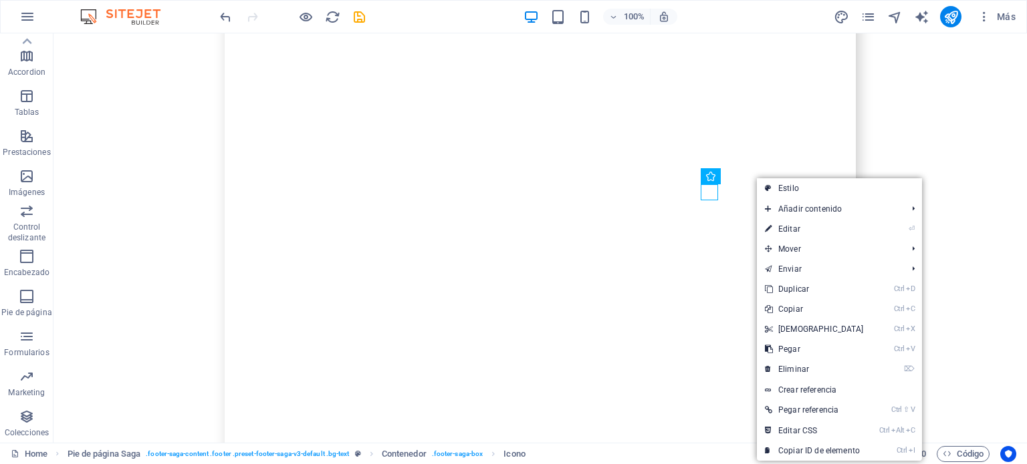
drag, startPoint x: 790, startPoint y: 196, endPoint x: 303, endPoint y: 160, distance: 488.6
click at [790, 196] on link "Estilo" at bounding box center [839, 188] width 165 height 20
select select "rem"
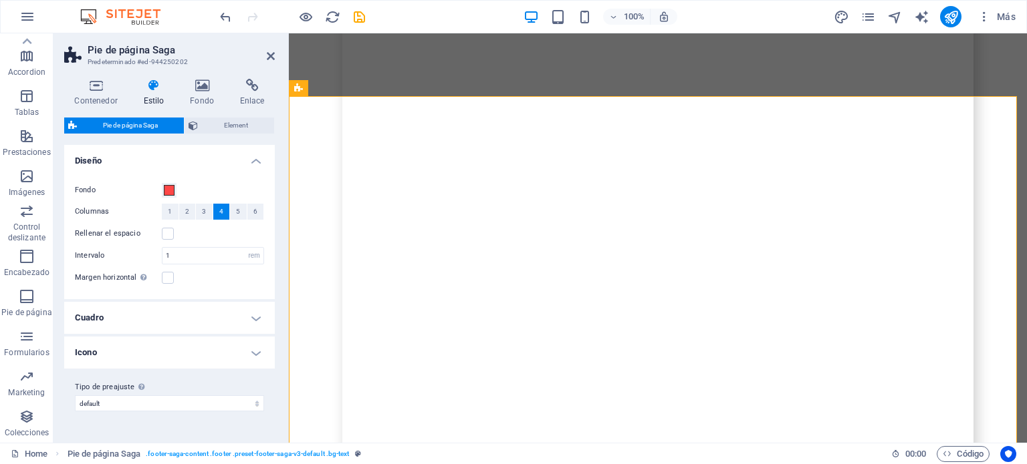
click at [265, 88] on icon at bounding box center [251, 85] width 45 height 13
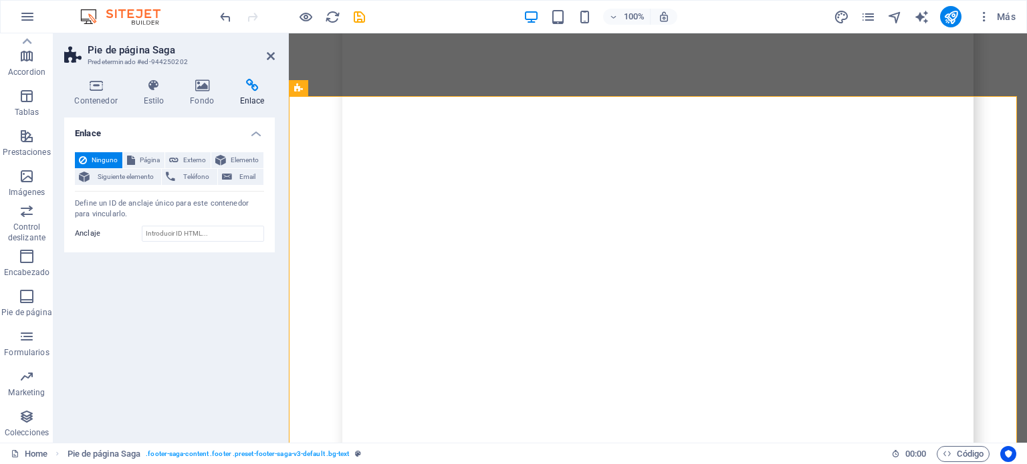
click at [192, 158] on span "Externo" at bounding box center [194, 160] width 24 height 16
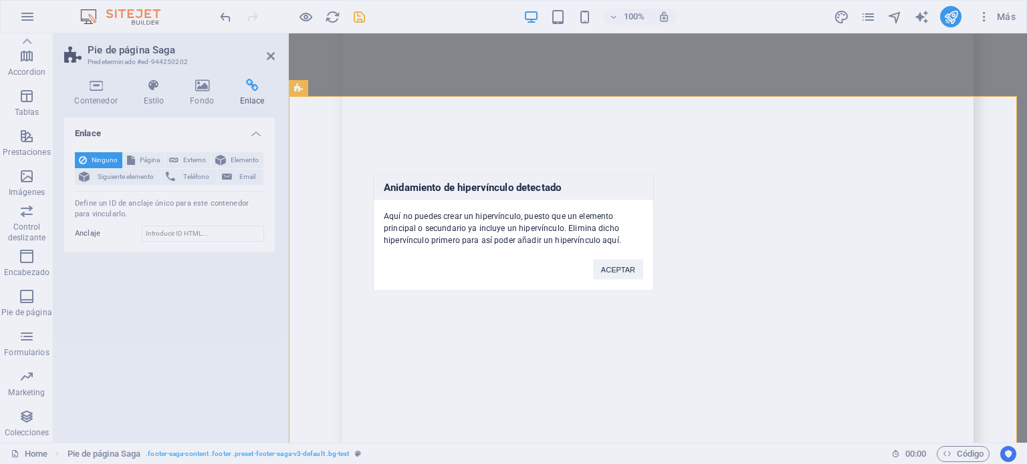
scroll to position [8480, 0]
click at [610, 266] on button "ACEPTAR" at bounding box center [618, 269] width 50 height 20
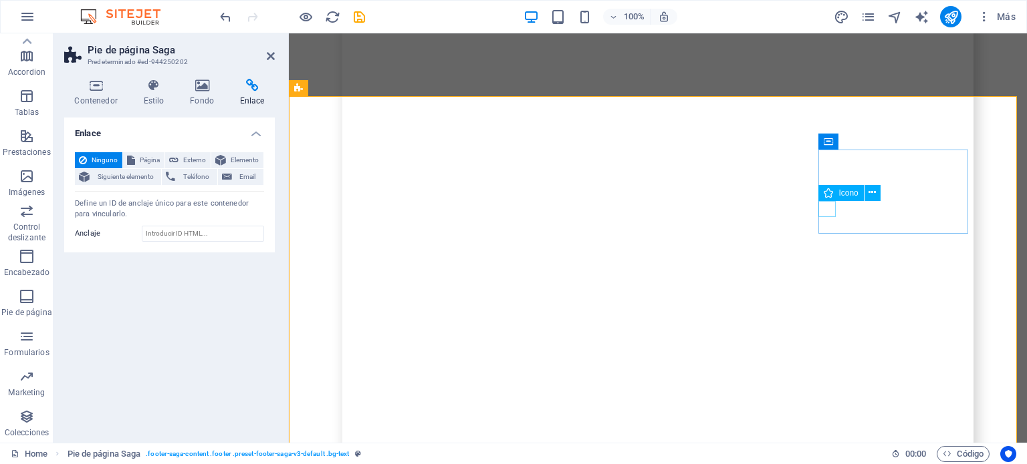
click at [886, 194] on icon at bounding box center [888, 193] width 7 height 14
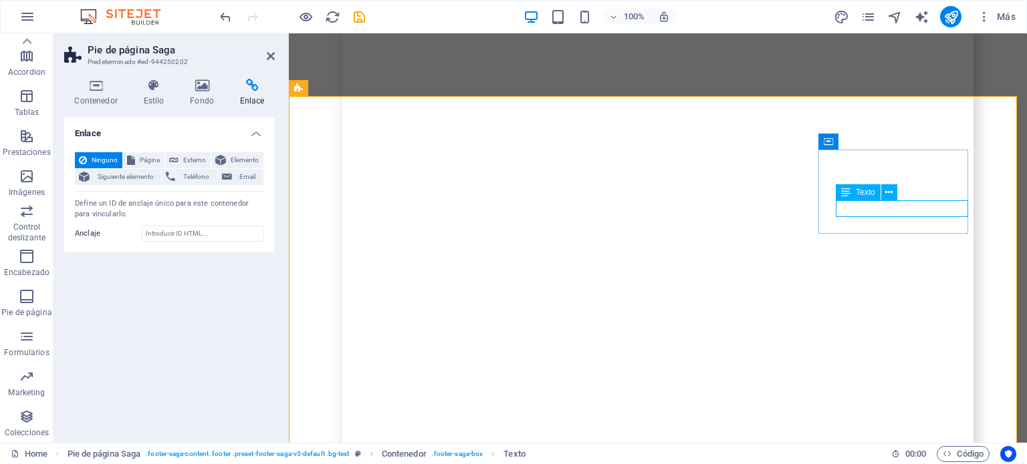
scroll to position [8578, 0]
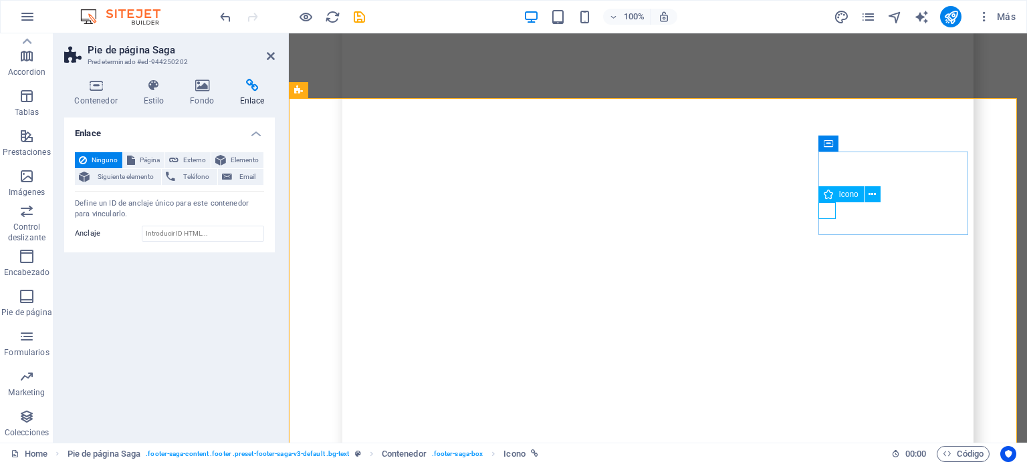
scroll to position [8723, 0]
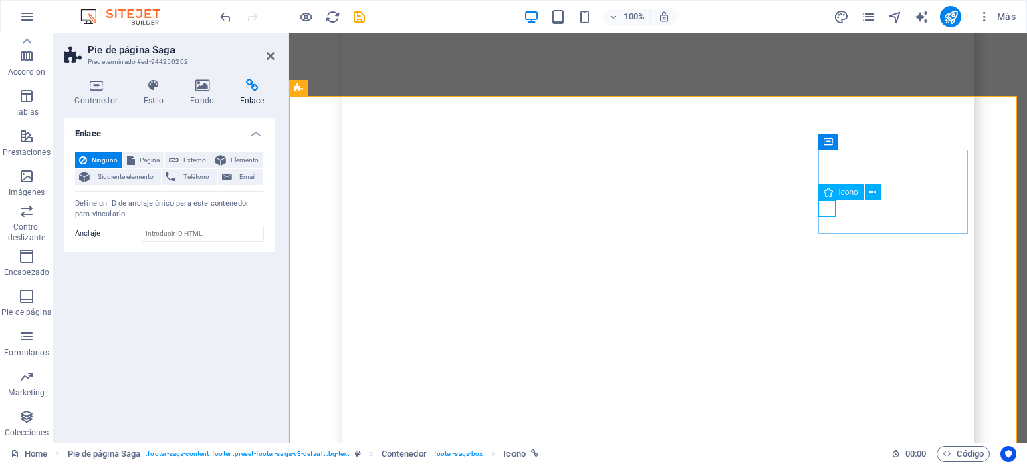
click at [873, 192] on icon at bounding box center [871, 193] width 7 height 14
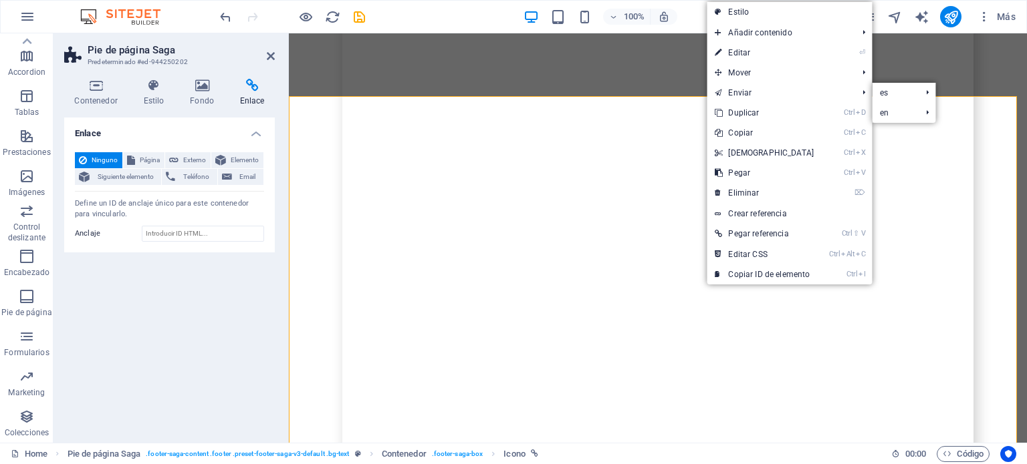
click at [757, 114] on link "Ctrl D Duplicar" at bounding box center [763, 113] width 115 height 20
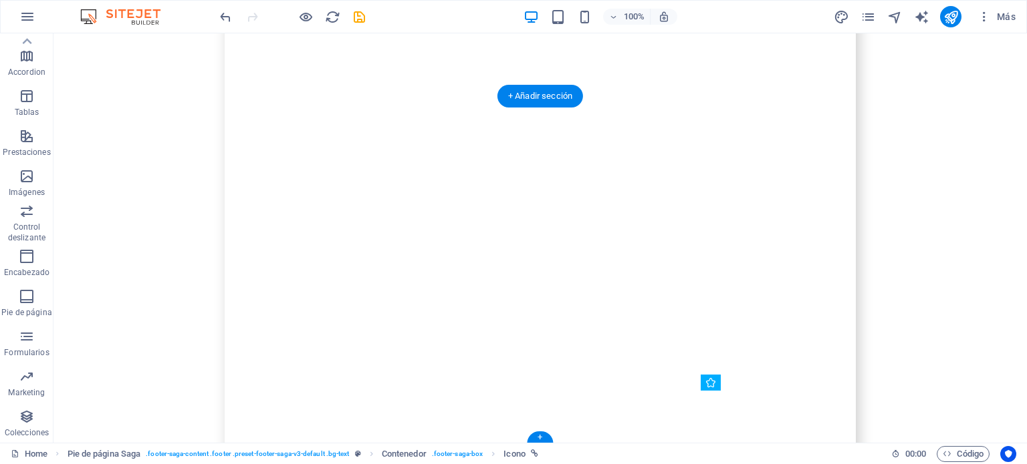
scroll to position [8480, 0]
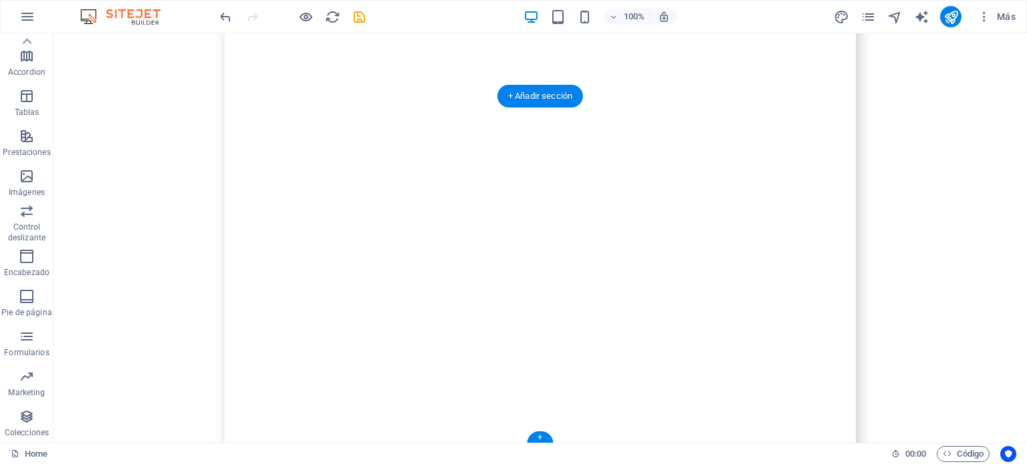
drag, startPoint x: 666, startPoint y: 209, endPoint x: 706, endPoint y: 192, distance: 43.7
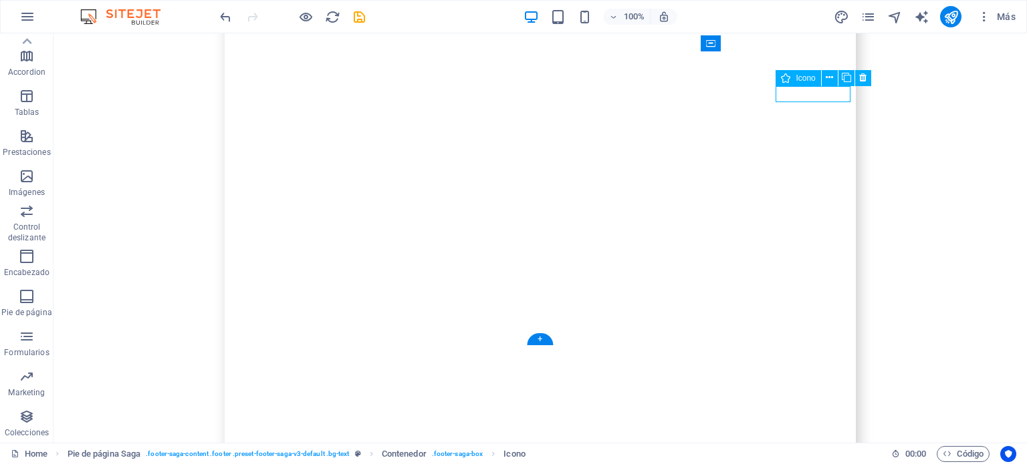
scroll to position [8578, 0]
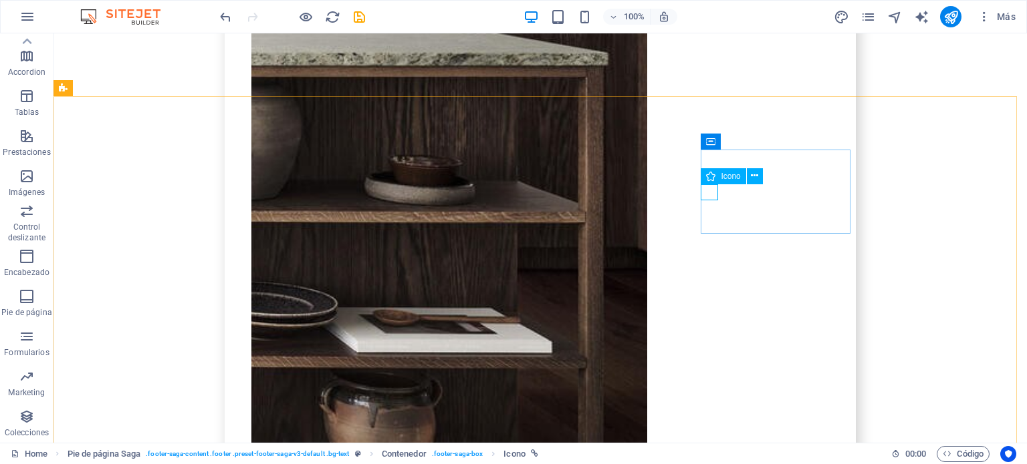
click at [759, 177] on button at bounding box center [755, 176] width 16 height 16
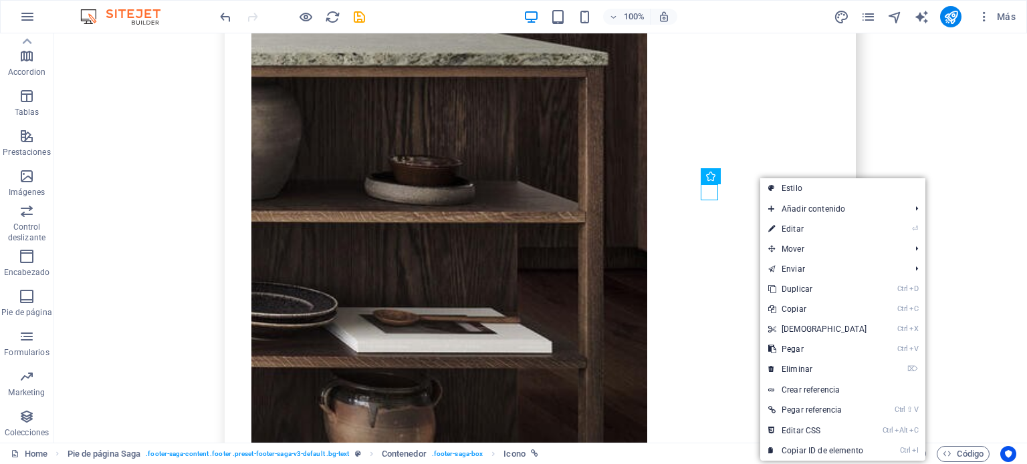
drag, startPoint x: 809, startPoint y: 187, endPoint x: 514, endPoint y: 155, distance: 297.1
click at [809, 187] on link "Estilo" at bounding box center [842, 188] width 165 height 20
select select "rem"
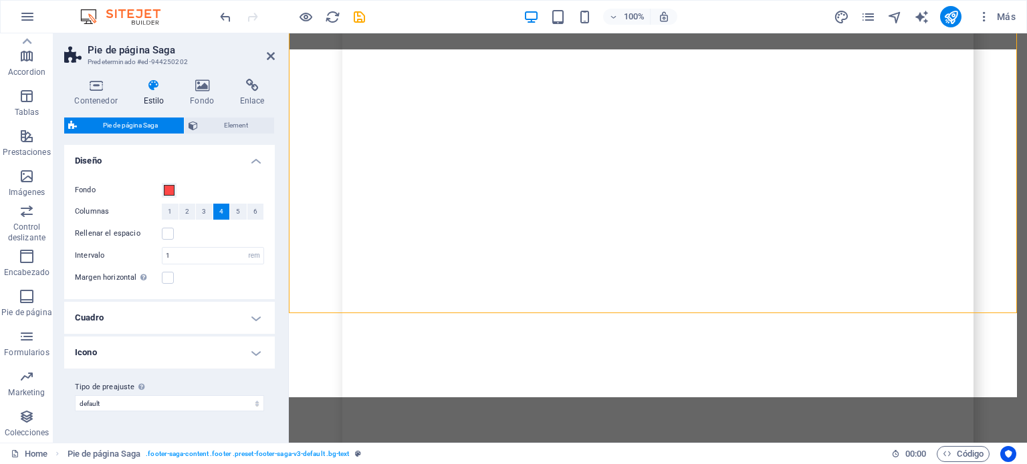
scroll to position [8723, 0]
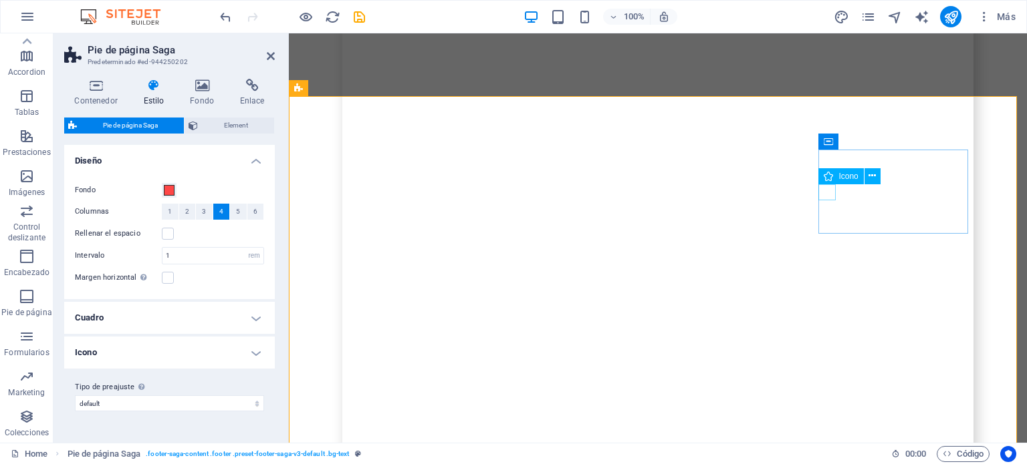
click at [871, 176] on icon at bounding box center [871, 176] width 7 height 14
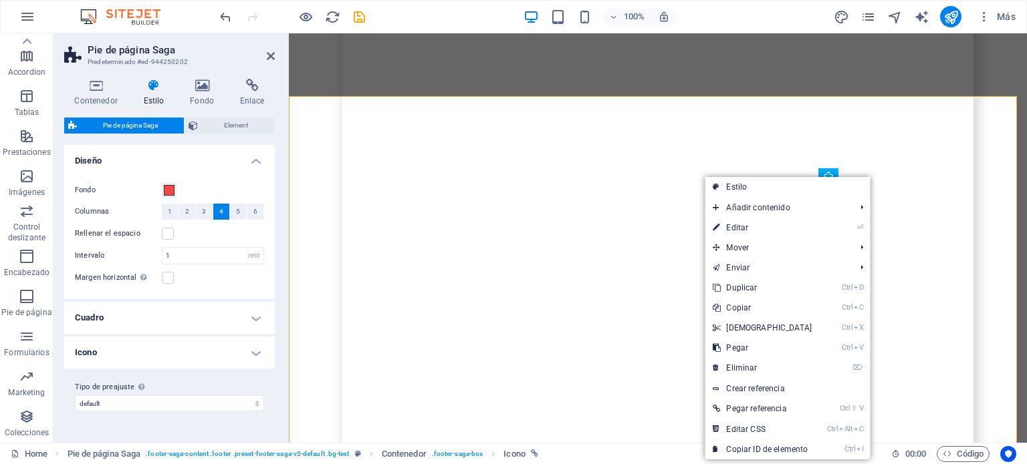
click at [779, 235] on link "⏎ Editar" at bounding box center [761, 228] width 115 height 20
select select "xMidYMid"
select select "px"
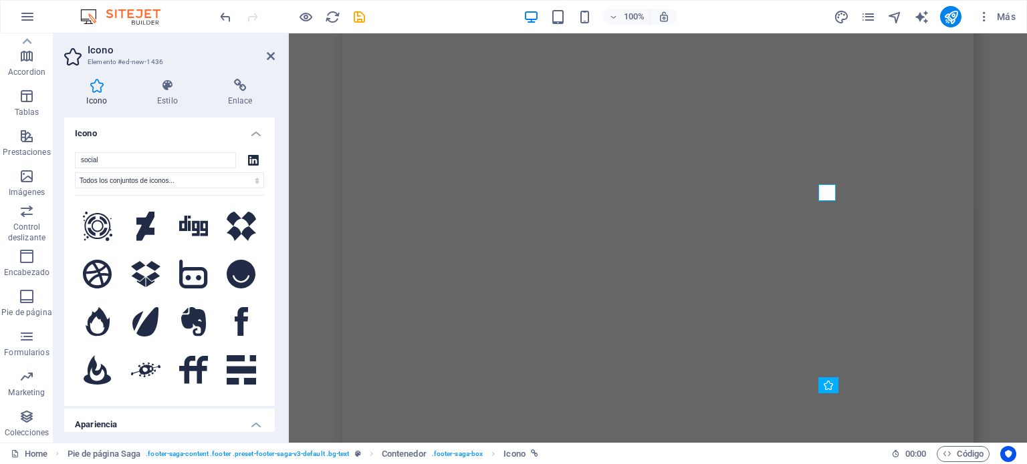
scroll to position [200, 0]
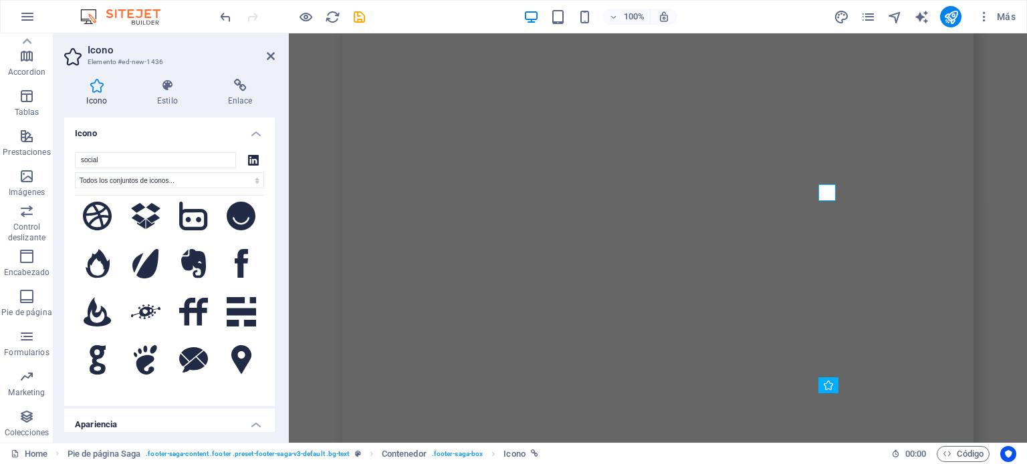
click at [227, 256] on button at bounding box center [241, 263] width 45 height 45
click at [237, 97] on h4 "Enlace" at bounding box center [240, 93] width 70 height 28
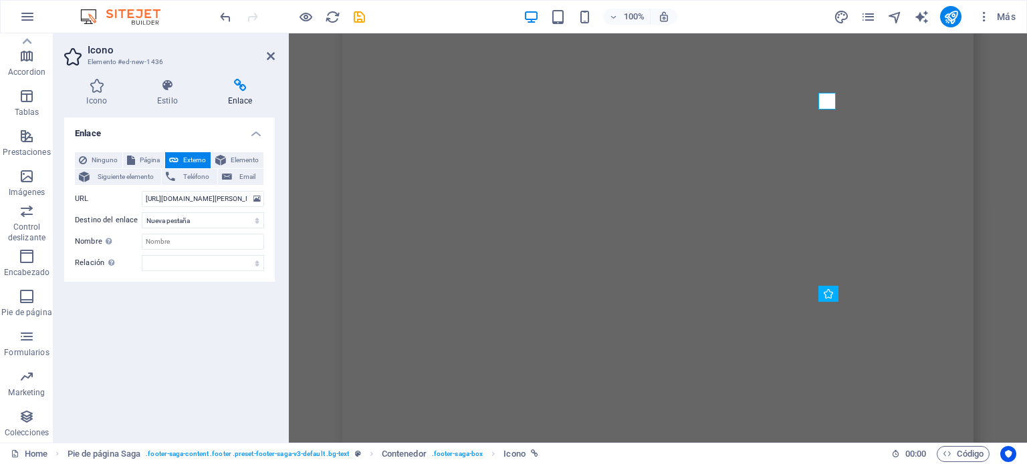
scroll to position [8578, 0]
click at [197, 200] on input "[URL][DOMAIN_NAME][PERSON_NAME]" at bounding box center [203, 199] width 122 height 16
click at [194, 198] on input "[URL][DOMAIN_NAME][PERSON_NAME]" at bounding box center [203, 199] width 122 height 16
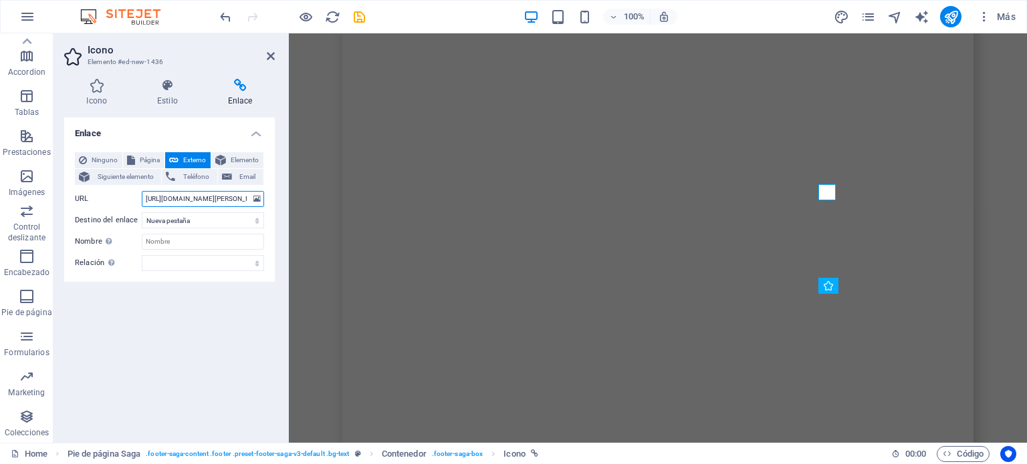
click at [192, 197] on input "[URL][DOMAIN_NAME][PERSON_NAME]" at bounding box center [203, 199] width 122 height 16
click at [190, 196] on input "[URL][DOMAIN_NAME][PERSON_NAME]" at bounding box center [203, 199] width 122 height 16
drag, startPoint x: 143, startPoint y: 197, endPoint x: 284, endPoint y: 198, distance: 141.0
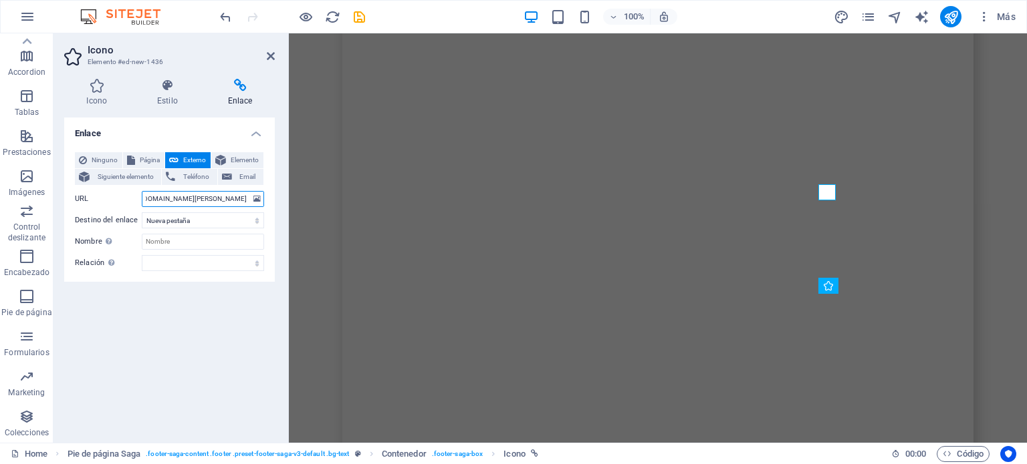
click at [284, 198] on div "Icono Estilo Enlace Icono social Todos los conjuntos de iconos... IcoFont Ionic…" at bounding box center [169, 255] width 232 height 375
paste input "Facebook"
drag, startPoint x: 205, startPoint y: 196, endPoint x: 226, endPoint y: 167, distance: 35.8
click at [0, 167] on section "Favoritos Elementos Columnas Contenido Cuadros Accordion Tablas Prestaciones Im…" at bounding box center [513, 238] width 1027 height 410
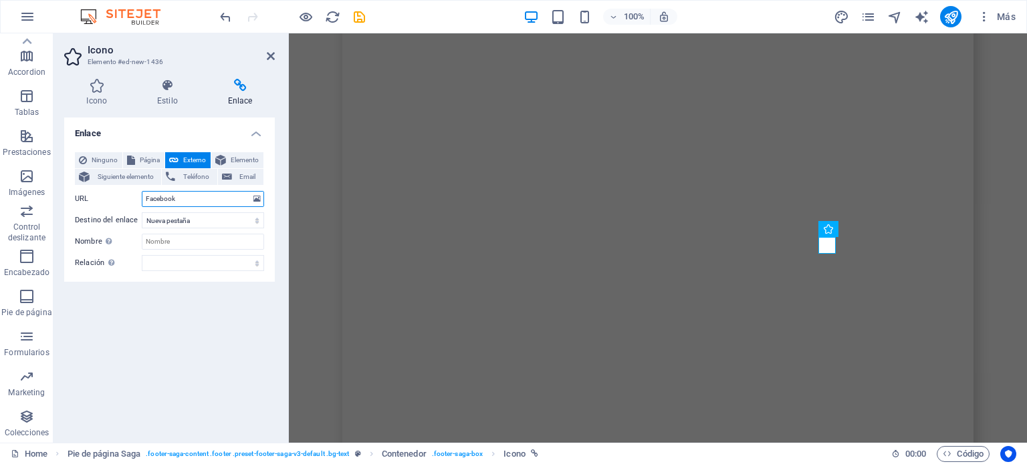
scroll to position [8522, 0]
paste input "[URL][DOMAIN_NAME]"
type input "[URL][DOMAIN_NAME]"
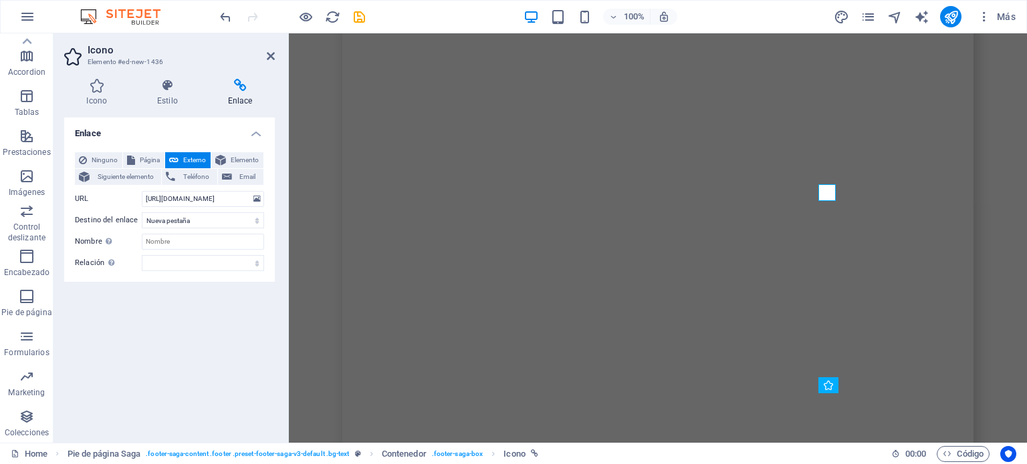
click at [190, 346] on div "Enlace Ninguno Página Externo Elemento Siguiente elemento Teléfono Email Página…" at bounding box center [169, 275] width 211 height 315
click at [269, 54] on icon at bounding box center [271, 56] width 8 height 11
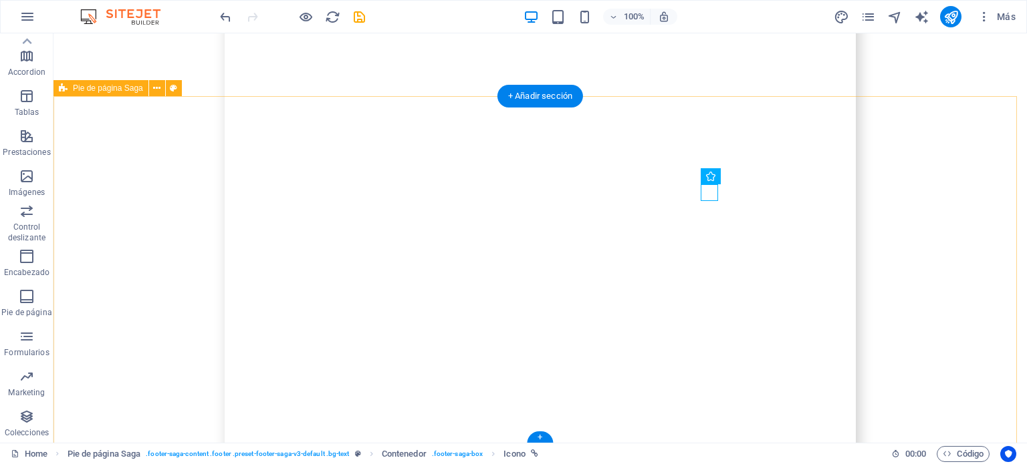
drag, startPoint x: 728, startPoint y: 324, endPoint x: 682, endPoint y: 292, distance: 56.7
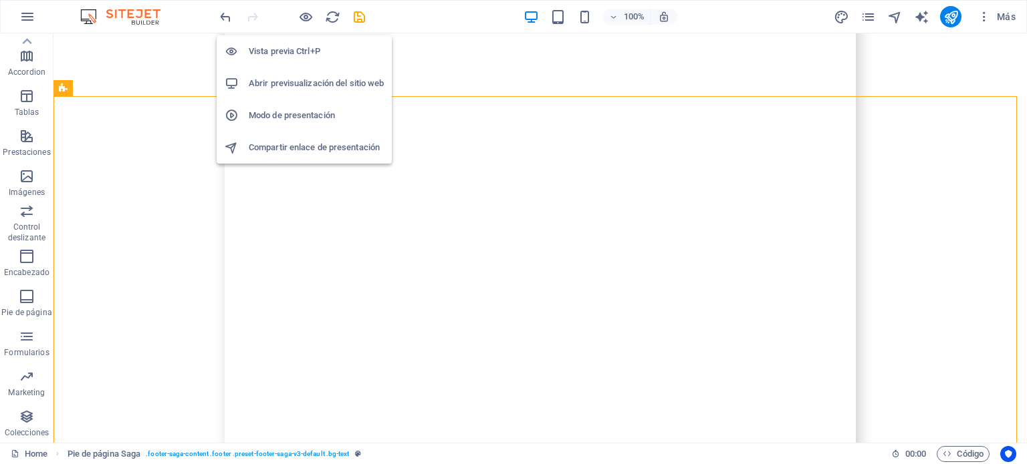
click at [303, 16] on icon "button" at bounding box center [305, 16] width 15 height 15
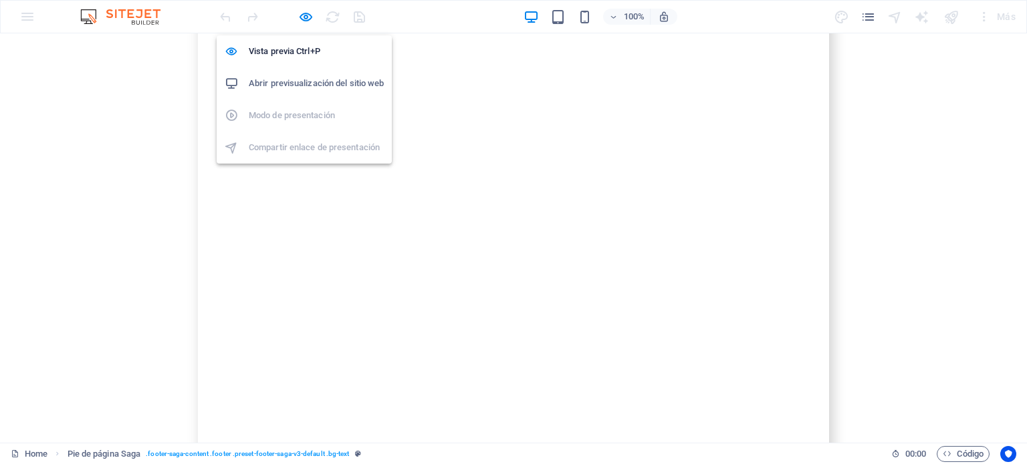
click at [303, 13] on icon "button" at bounding box center [305, 16] width 15 height 15
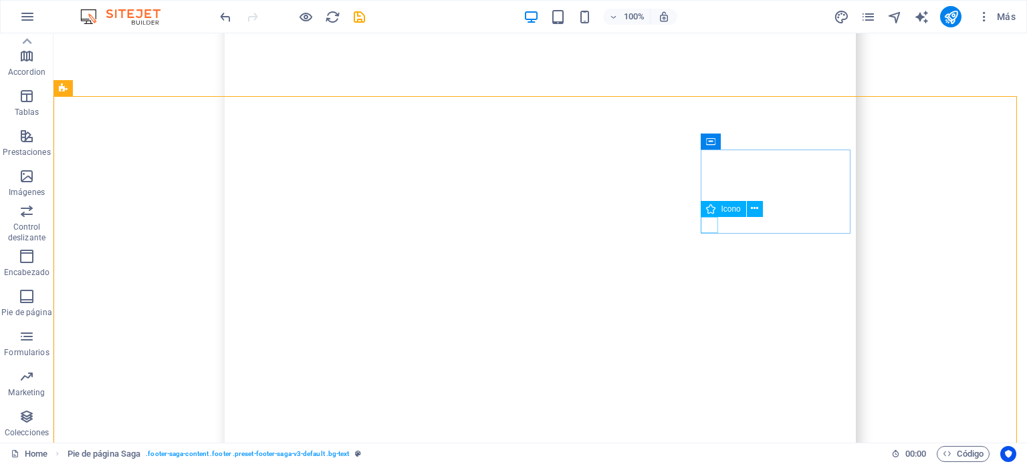
click at [755, 209] on icon at bounding box center [754, 209] width 7 height 14
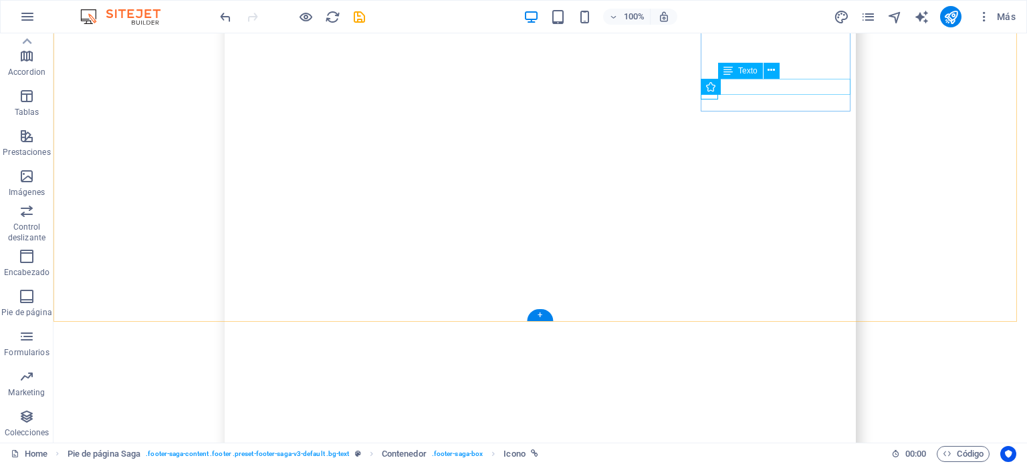
scroll to position [8723, 0]
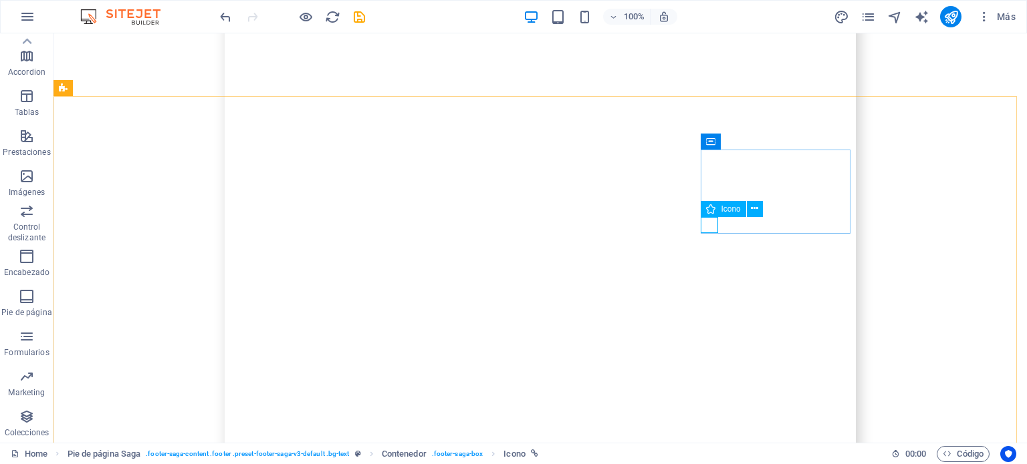
click at [749, 210] on button at bounding box center [755, 209] width 16 height 16
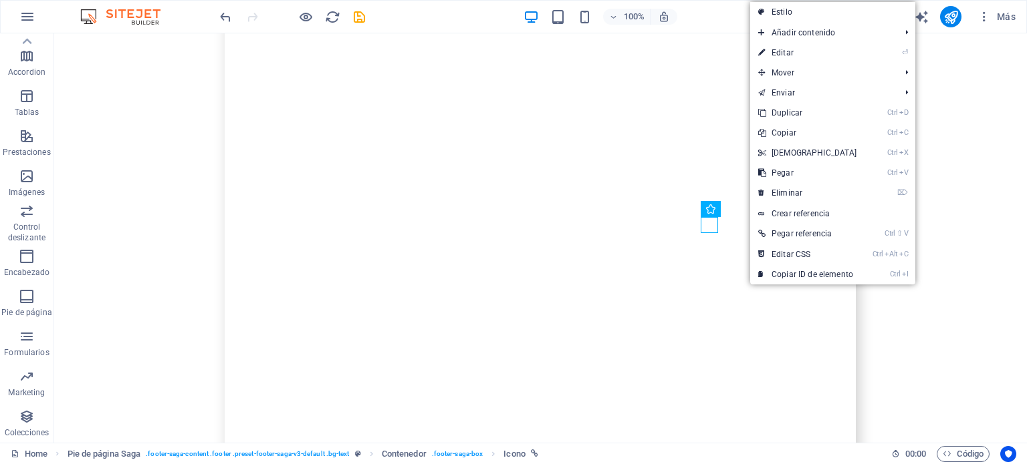
click at [791, 117] on link "Ctrl D Duplicar" at bounding box center [807, 113] width 115 height 20
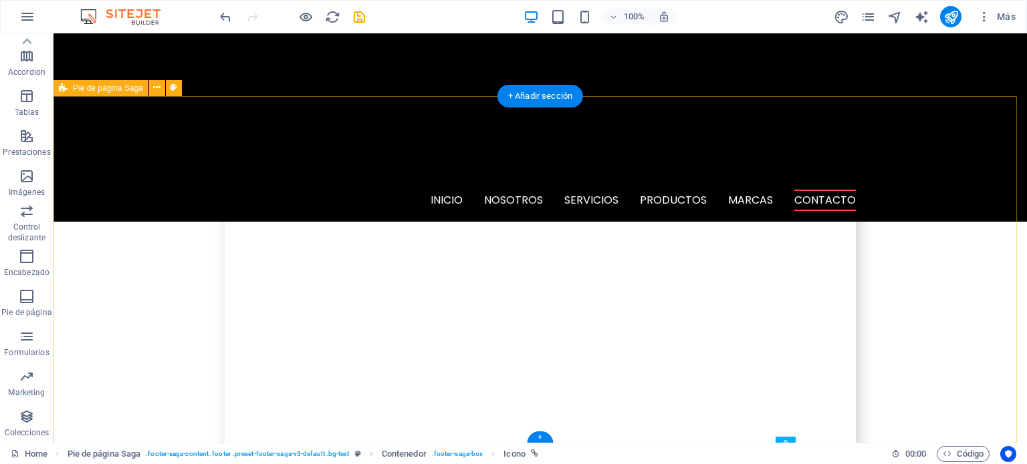
scroll to position [8480, 0]
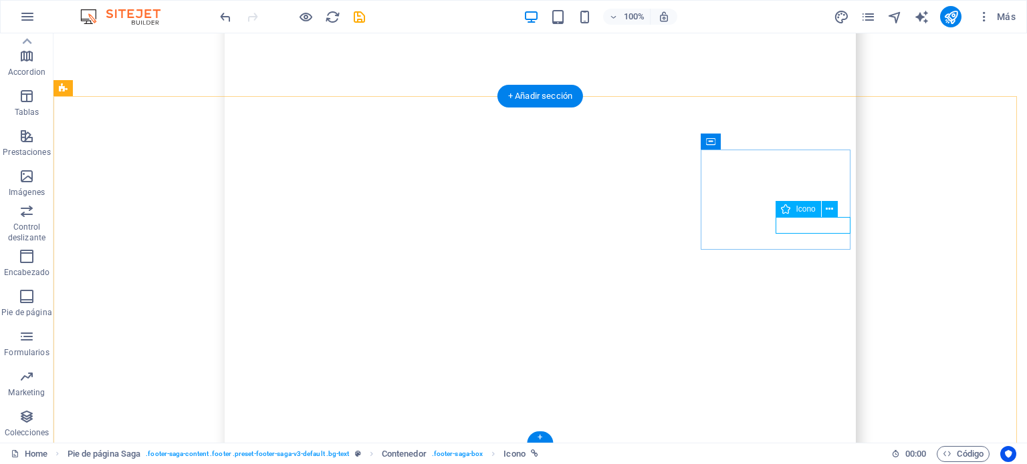
drag, startPoint x: 776, startPoint y: 225, endPoint x: 783, endPoint y: 225, distance: 7.4
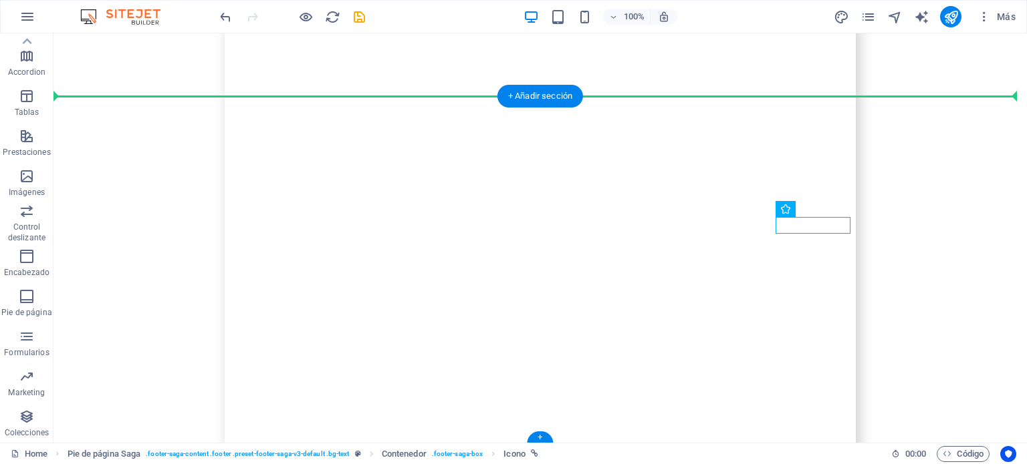
scroll to position [8578, 0]
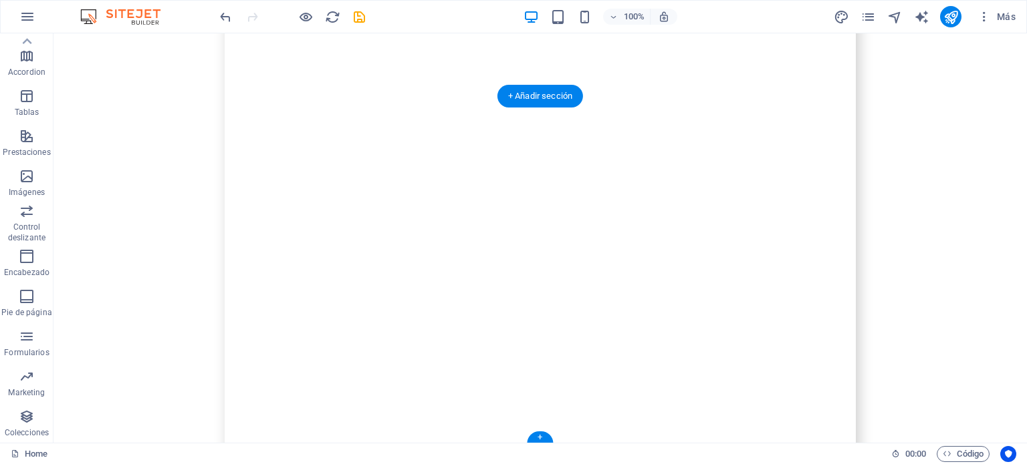
drag, startPoint x: 779, startPoint y: 224, endPoint x: 758, endPoint y: 241, distance: 27.0
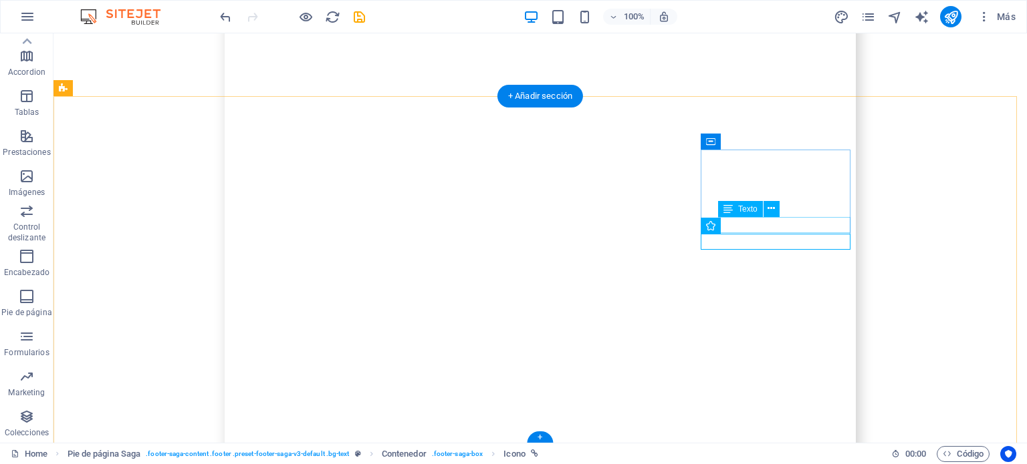
click at [775, 205] on button at bounding box center [771, 209] width 16 height 16
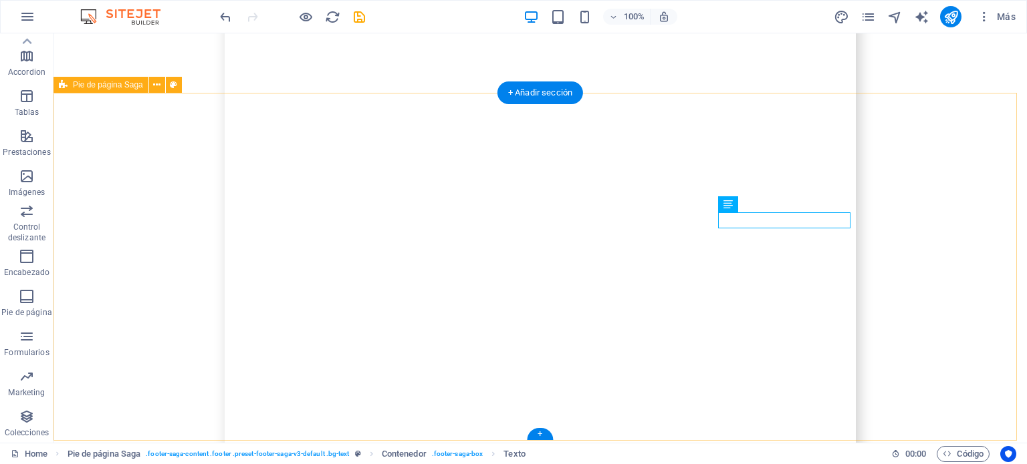
drag, startPoint x: 867, startPoint y: 142, endPoint x: 813, endPoint y: 108, distance: 63.0
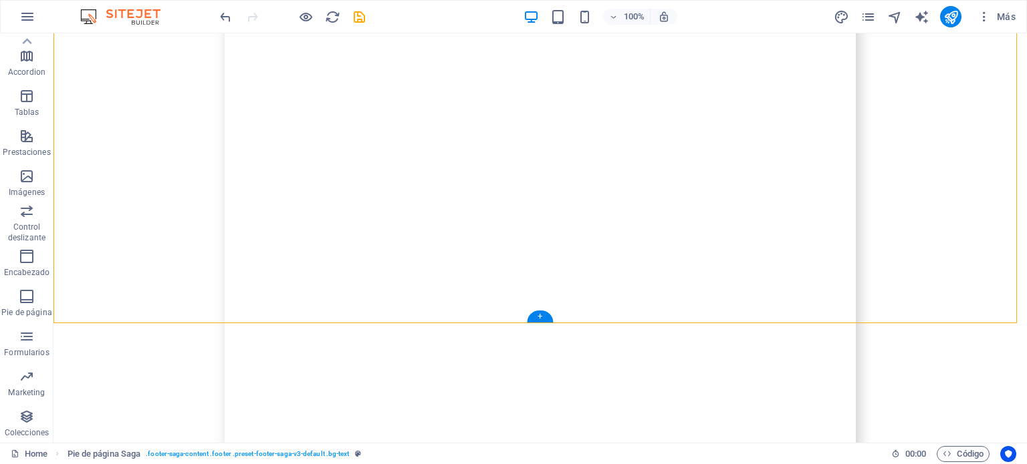
scroll to position [8723, 0]
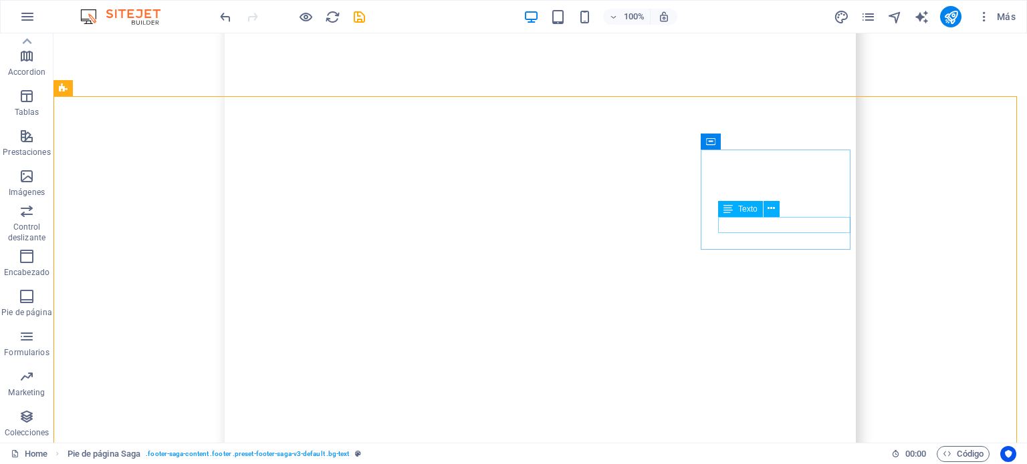
click at [770, 211] on icon at bounding box center [770, 209] width 7 height 14
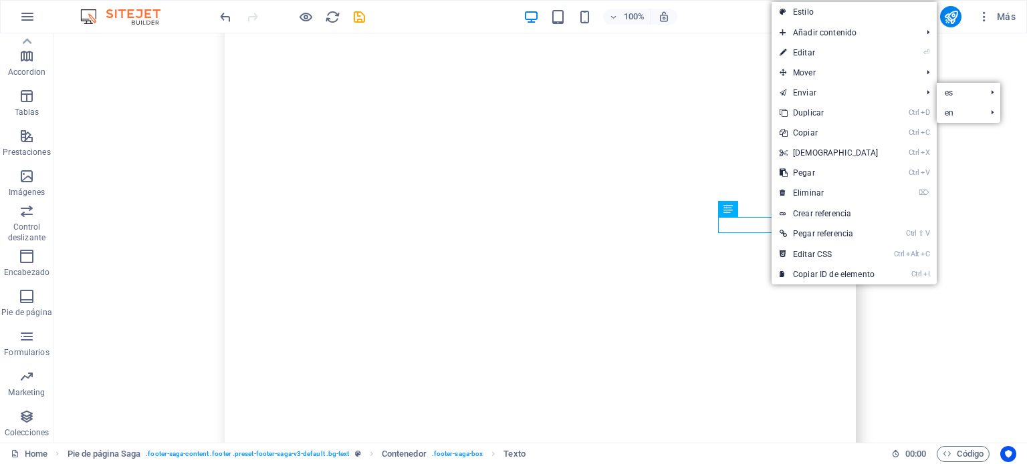
click at [804, 118] on link "Ctrl D Duplicar" at bounding box center [828, 113] width 115 height 20
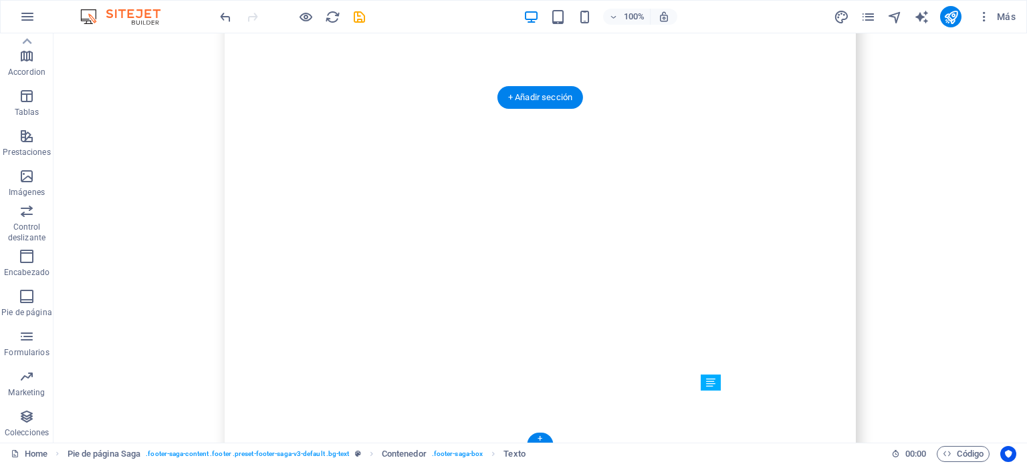
scroll to position [8480, 0]
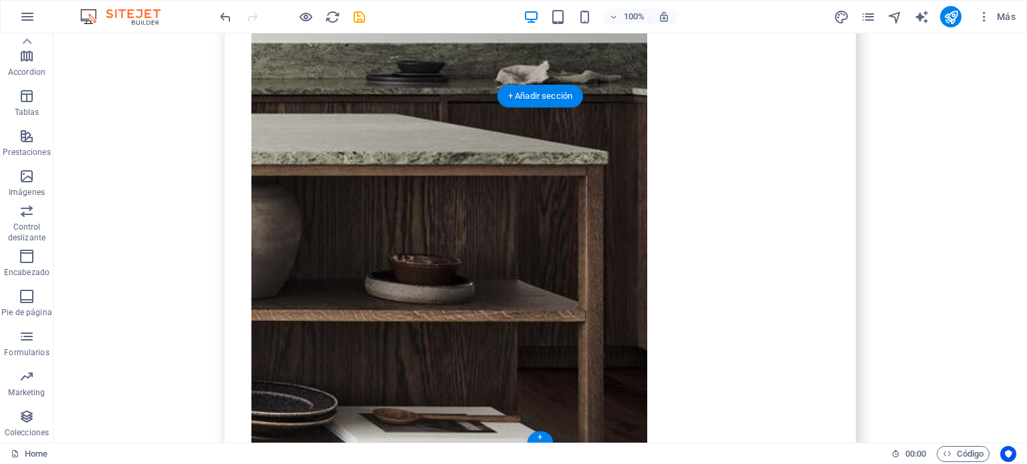
drag, startPoint x: 728, startPoint y: 241, endPoint x: 810, endPoint y: 243, distance: 81.6
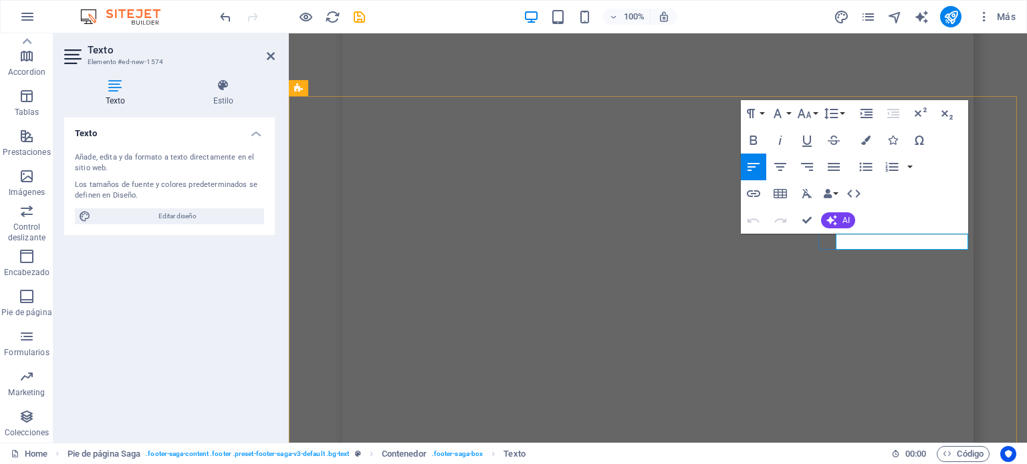
drag, startPoint x: 898, startPoint y: 243, endPoint x: 839, endPoint y: 243, distance: 58.8
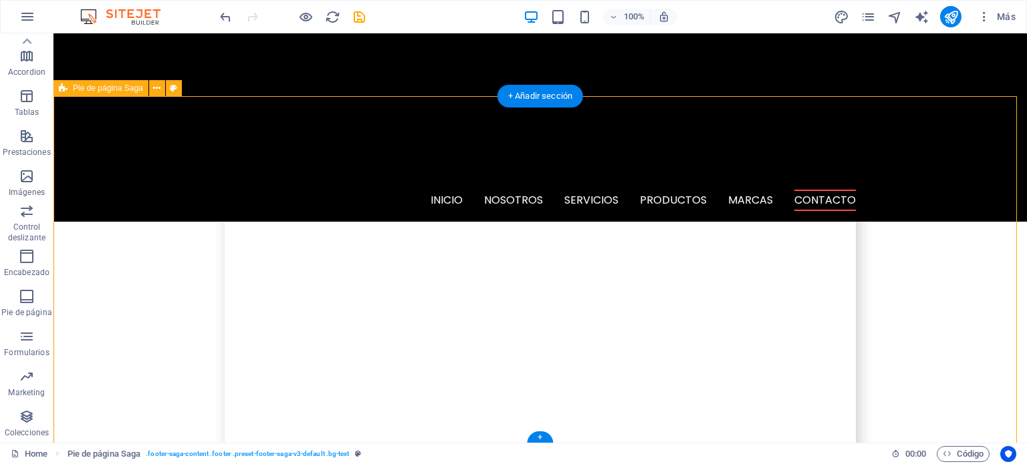
scroll to position [8480, 0]
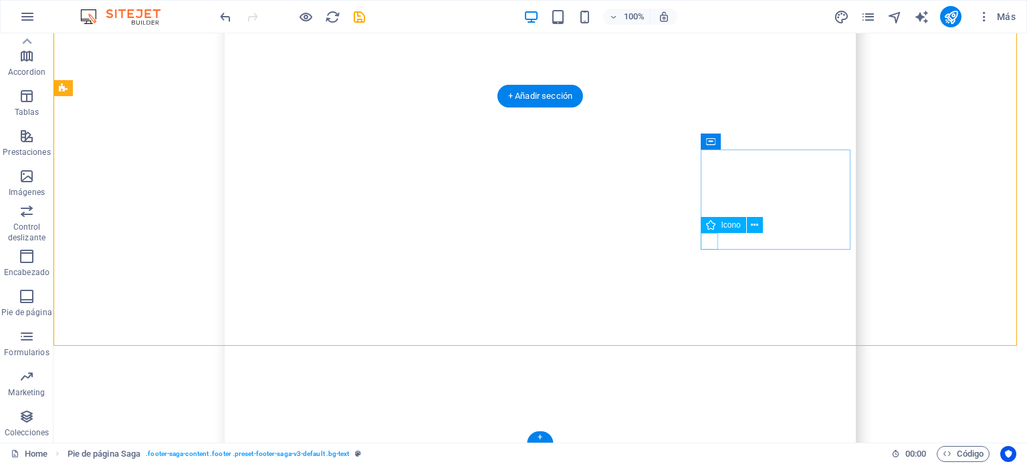
scroll to position [8578, 0]
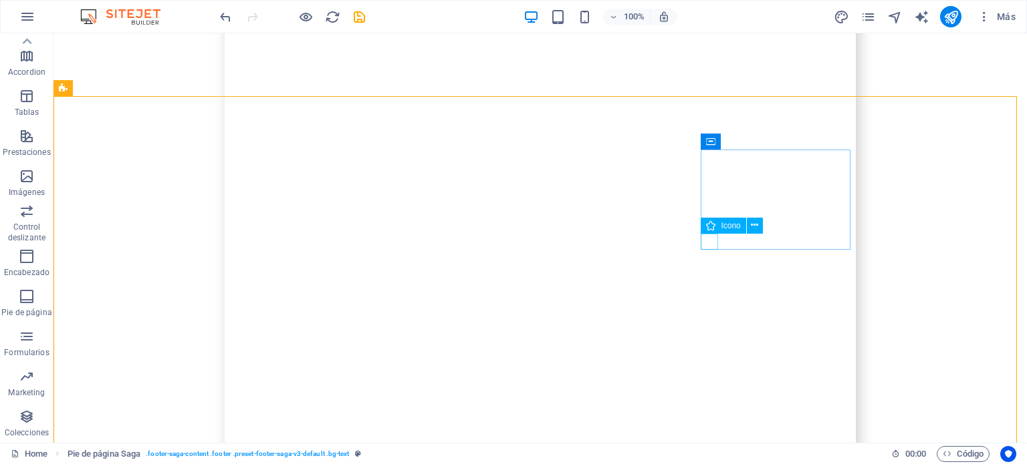
click at [753, 225] on icon at bounding box center [754, 226] width 7 height 14
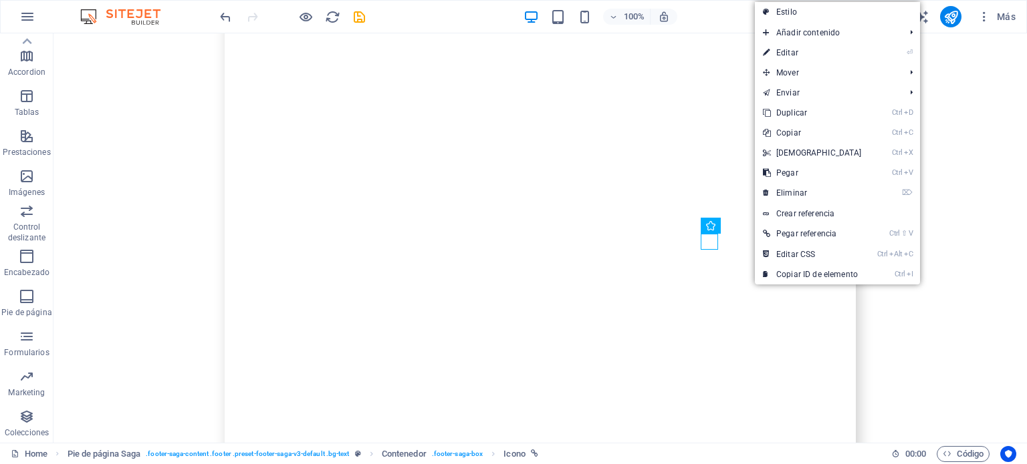
click at [802, 54] on link "⏎ Editar" at bounding box center [812, 53] width 115 height 20
select select "xMidYMid"
select select "px"
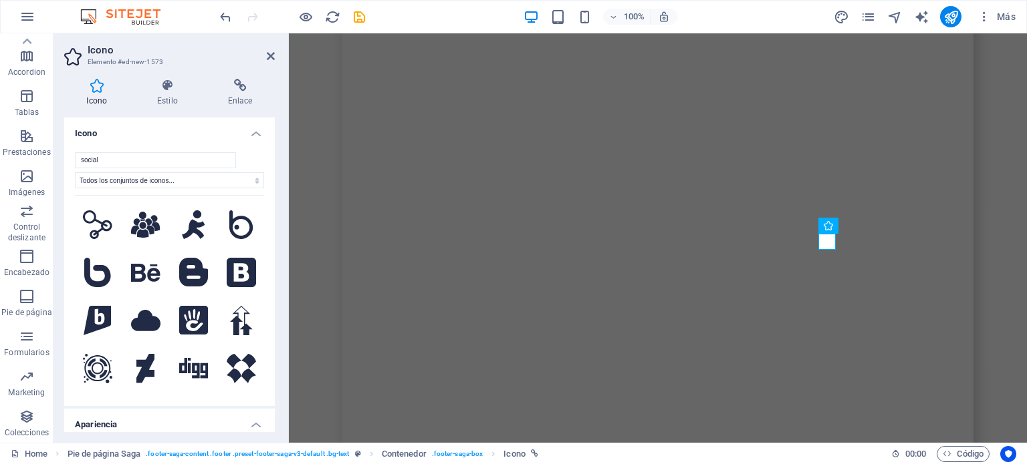
click at [230, 90] on icon at bounding box center [240, 85] width 70 height 13
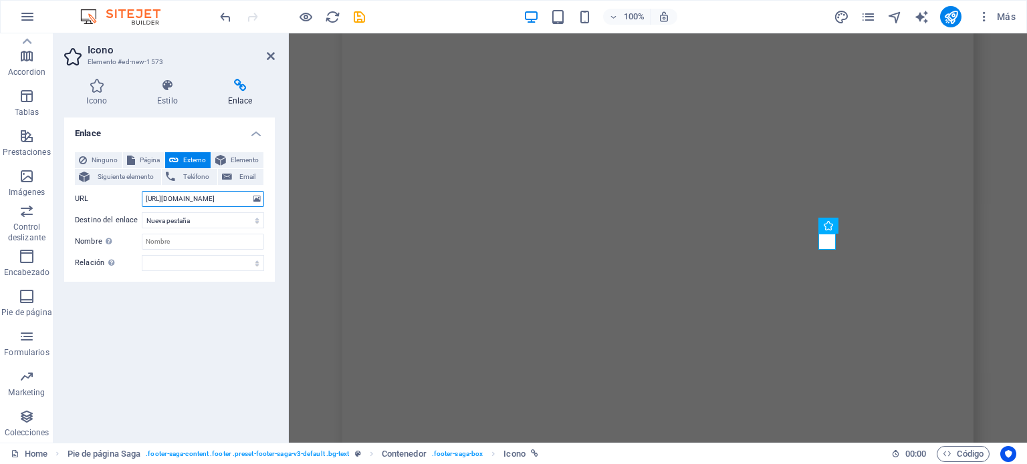
click at [205, 202] on input "[URL][DOMAIN_NAME]" at bounding box center [203, 199] width 122 height 16
click at [203, 201] on input "[URL][DOMAIN_NAME]" at bounding box center [203, 199] width 122 height 16
paste input "[DOMAIN_NAME][URL]"
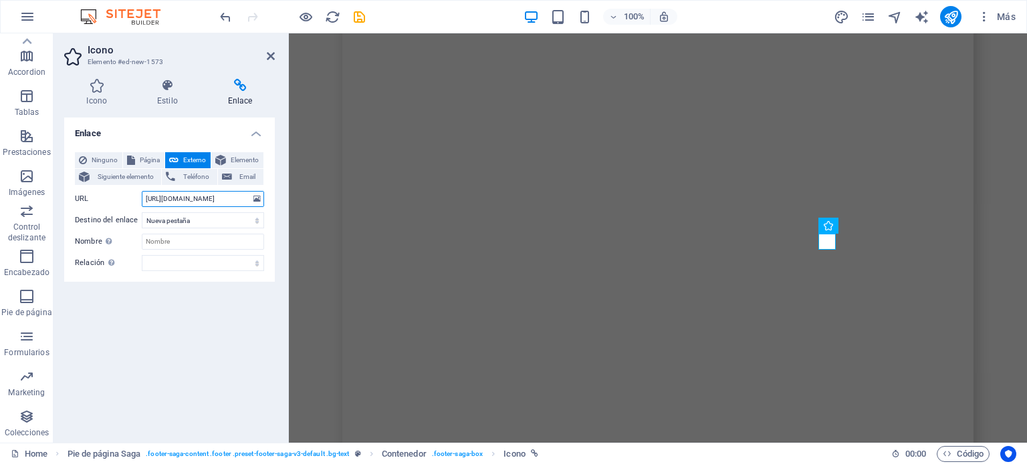
scroll to position [0, 3]
type input "[URL][DOMAIN_NAME]"
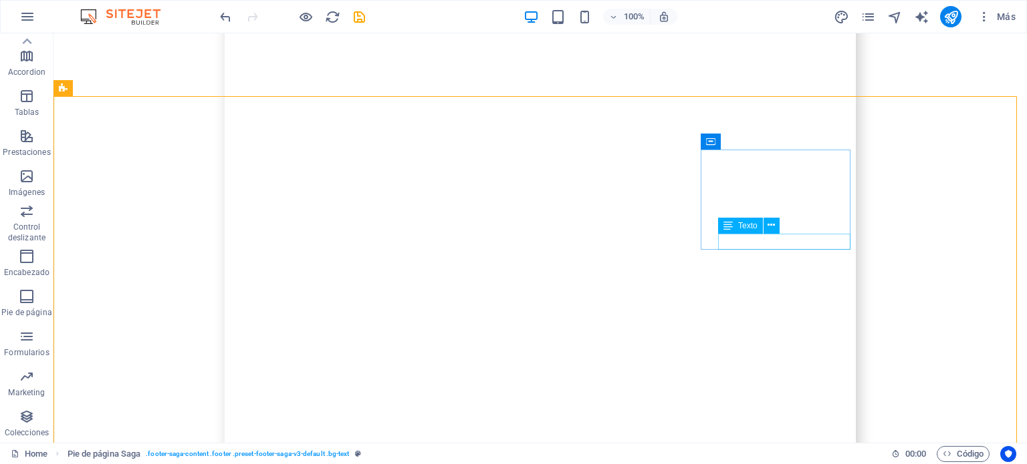
click at [766, 224] on button at bounding box center [771, 226] width 16 height 16
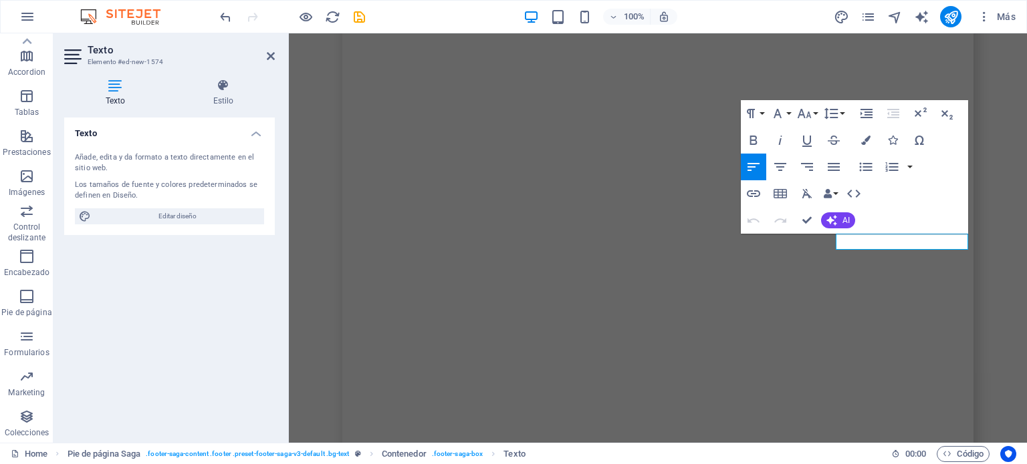
click at [749, 194] on icon "button" at bounding box center [753, 194] width 16 height 16
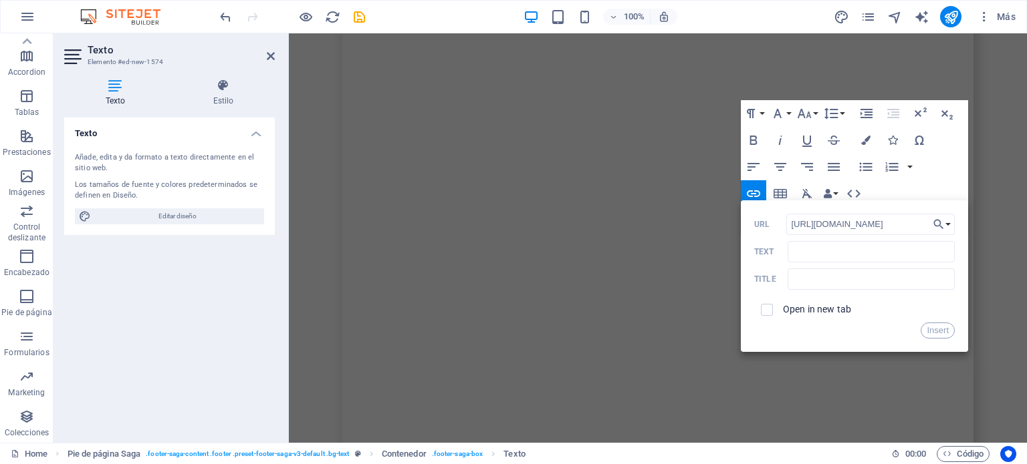
type input "[URL][DOMAIN_NAME]"
click at [767, 309] on input "checkbox" at bounding box center [765, 308] width 12 height 12
checkbox input "true"
drag, startPoint x: 936, startPoint y: 331, endPoint x: 647, endPoint y: 299, distance: 290.6
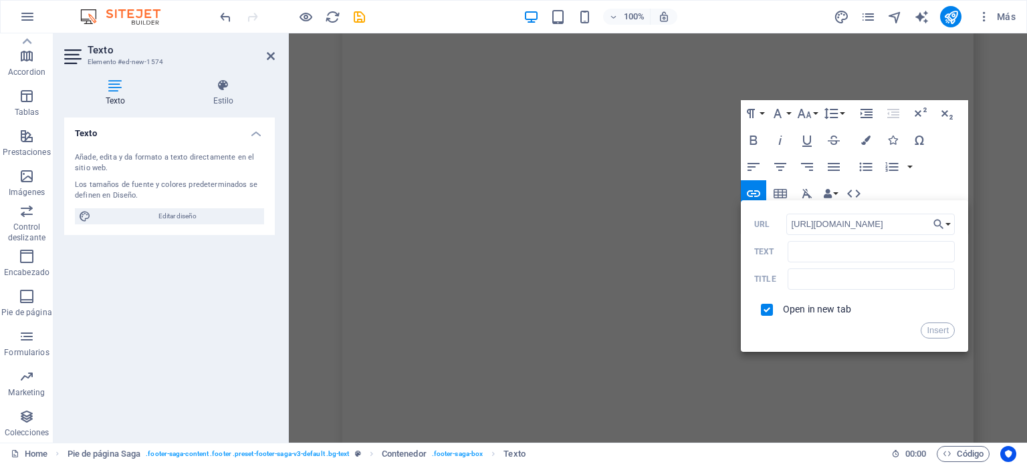
click at [936, 331] on button "Insert" at bounding box center [937, 331] width 34 height 16
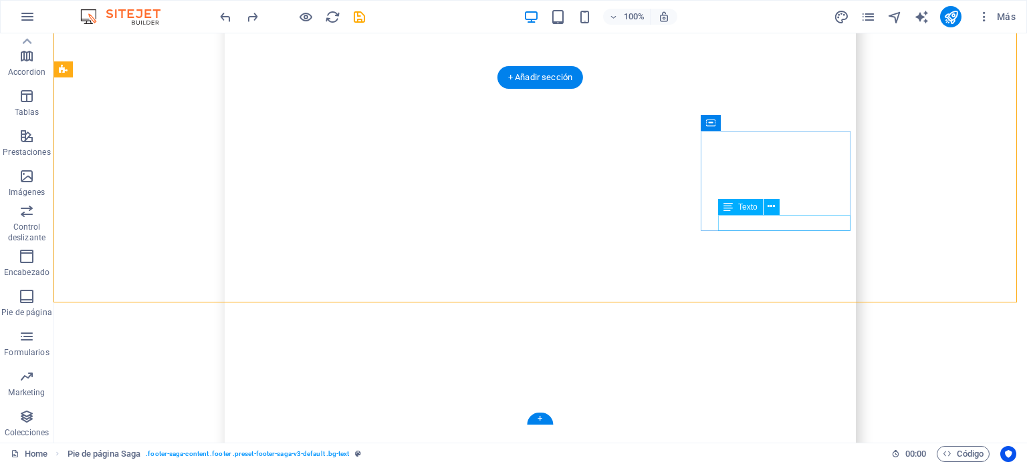
scroll to position [8723, 0]
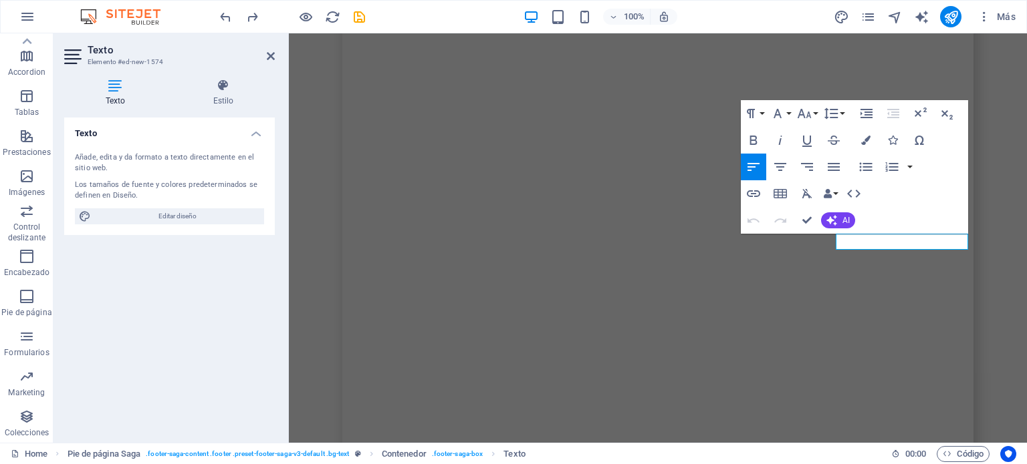
click at [751, 197] on icon "button" at bounding box center [753, 194] width 16 height 16
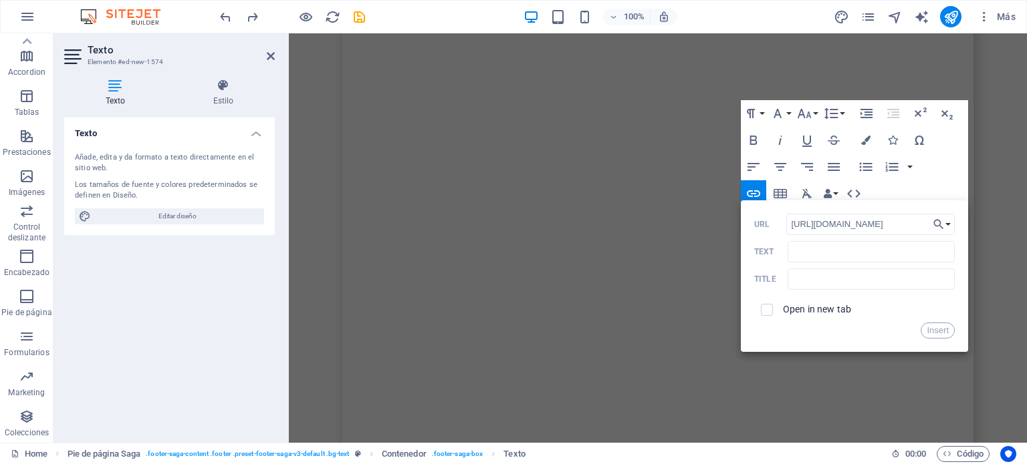
scroll to position [8480, 0]
type input "[URL][DOMAIN_NAME]"
click at [800, 253] on input "Text" at bounding box center [870, 251] width 167 height 21
type input "TikTok"
click at [769, 309] on input "checkbox" at bounding box center [765, 308] width 12 height 12
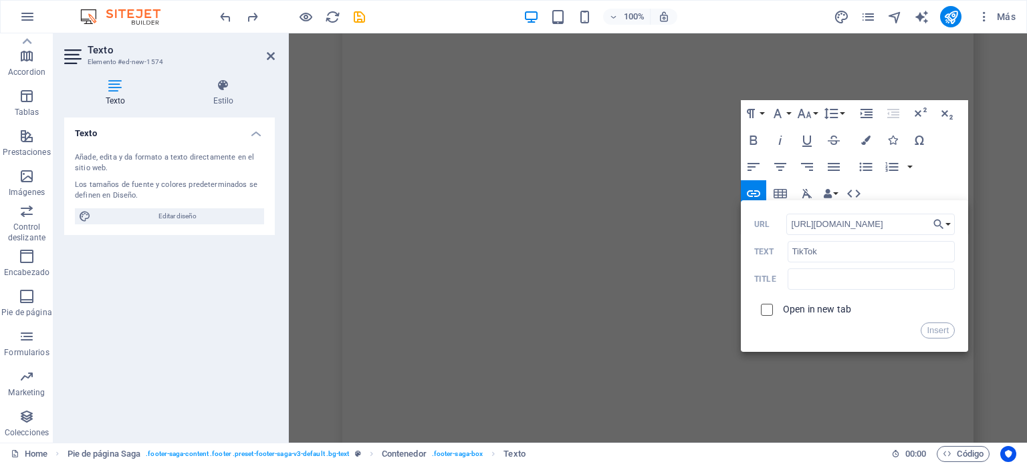
checkbox input "true"
click at [941, 328] on button "Insert" at bounding box center [937, 330] width 34 height 16
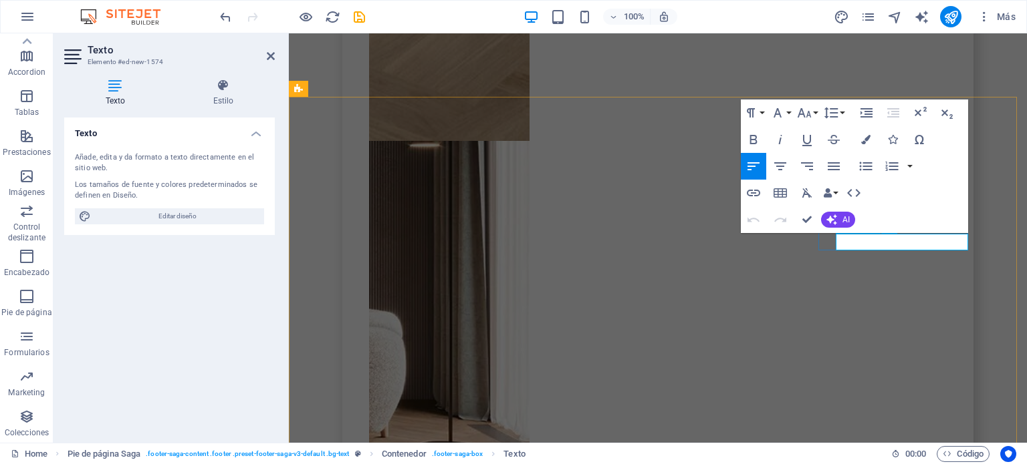
scroll to position [8723, 0]
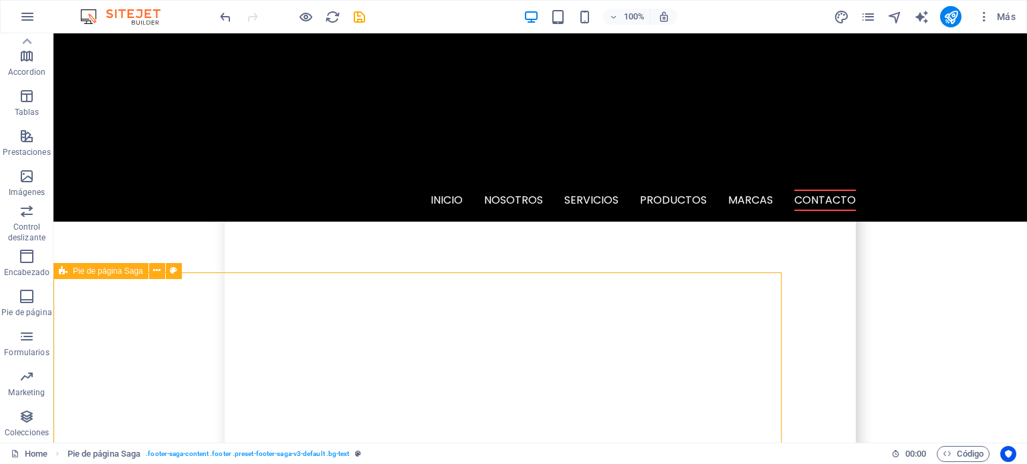
scroll to position [8480, 0]
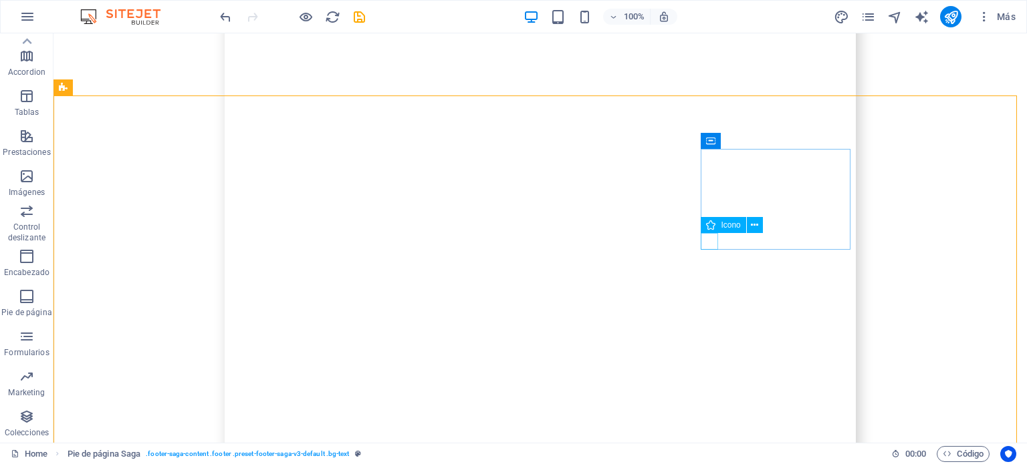
click at [753, 225] on icon at bounding box center [754, 226] width 7 height 14
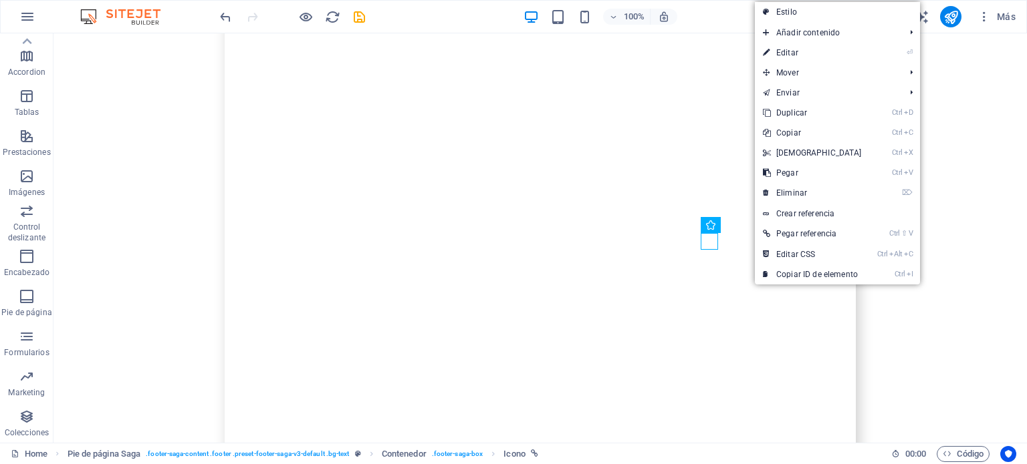
click at [783, 53] on link "⏎ Editar" at bounding box center [812, 53] width 115 height 20
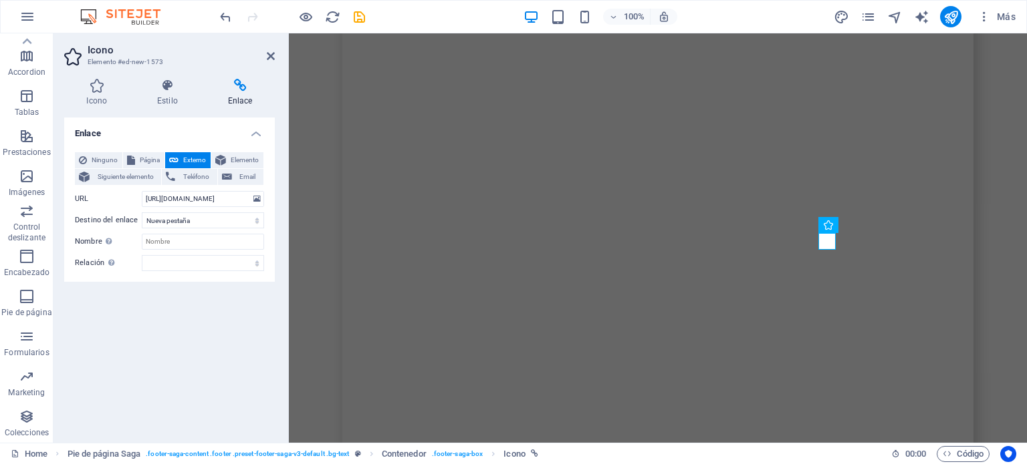
click at [107, 76] on div "Icono Estilo Enlace Icono social Todos los conjuntos de iconos... IcoFont Ionic…" at bounding box center [169, 255] width 232 height 375
click at [96, 78] on div "Icono Estilo Enlace Icono social Todos los conjuntos de iconos... IcoFont Ionic…" at bounding box center [169, 255] width 232 height 375
click at [95, 94] on h4 "Icono" at bounding box center [99, 93] width 71 height 28
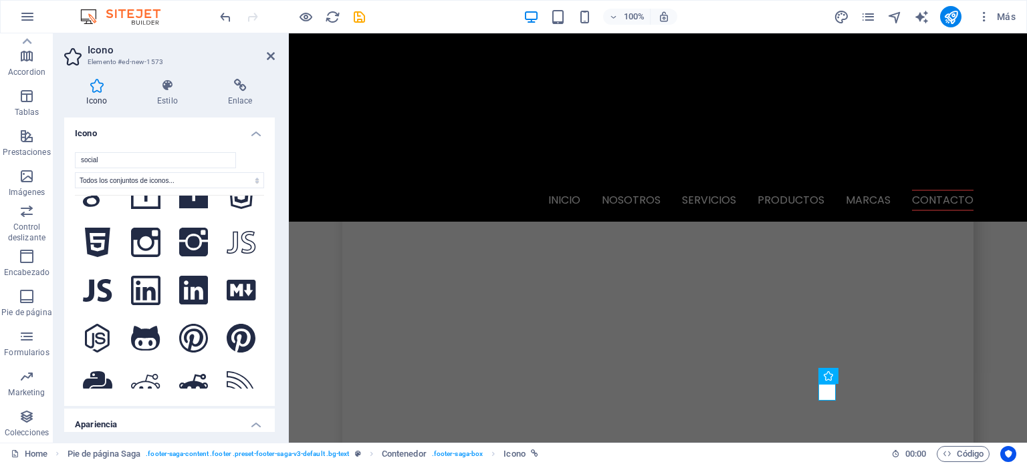
scroll to position [0, 0]
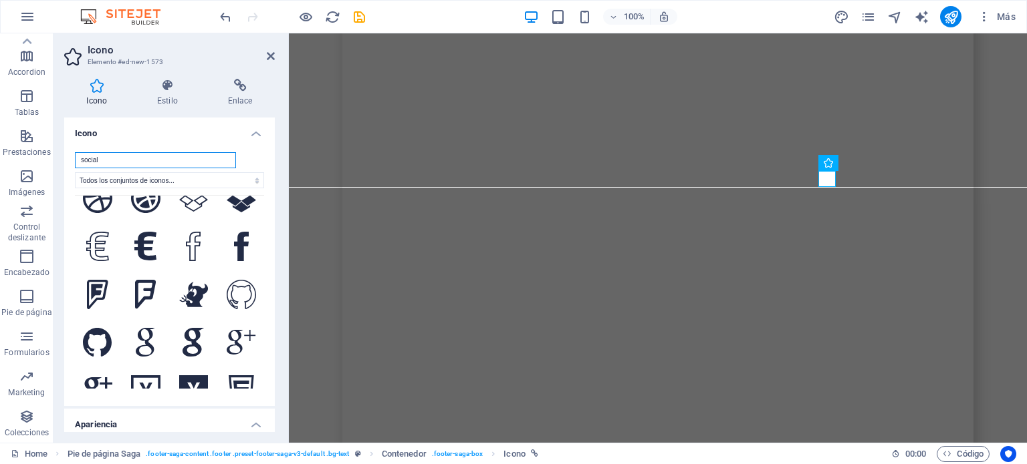
drag, startPoint x: 142, startPoint y: 158, endPoint x: 0, endPoint y: 104, distance: 151.7
click at [0, 104] on section "Favoritos Elementos Columnas Contenido Cuadros Accordion Tablas Prestaciones Im…" at bounding box center [513, 238] width 1027 height 410
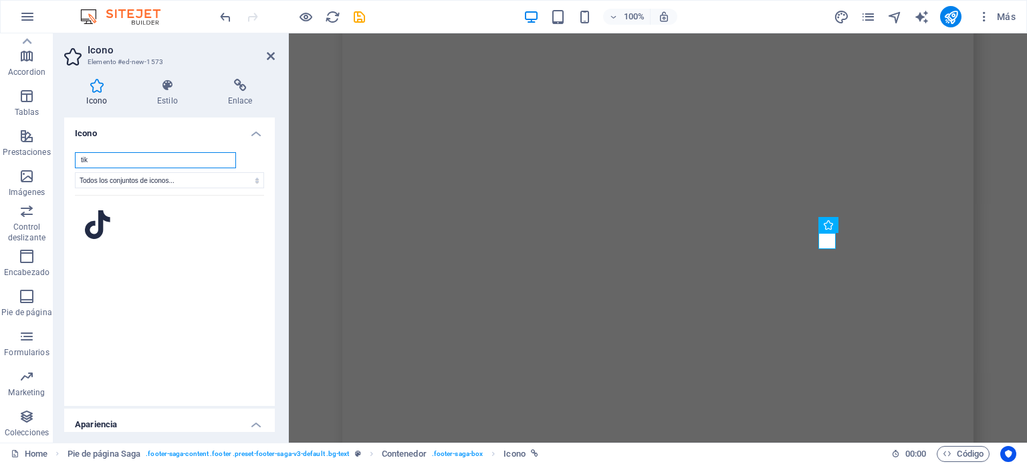
type input "tik"
click at [103, 215] on icon at bounding box center [97, 225] width 25 height 29
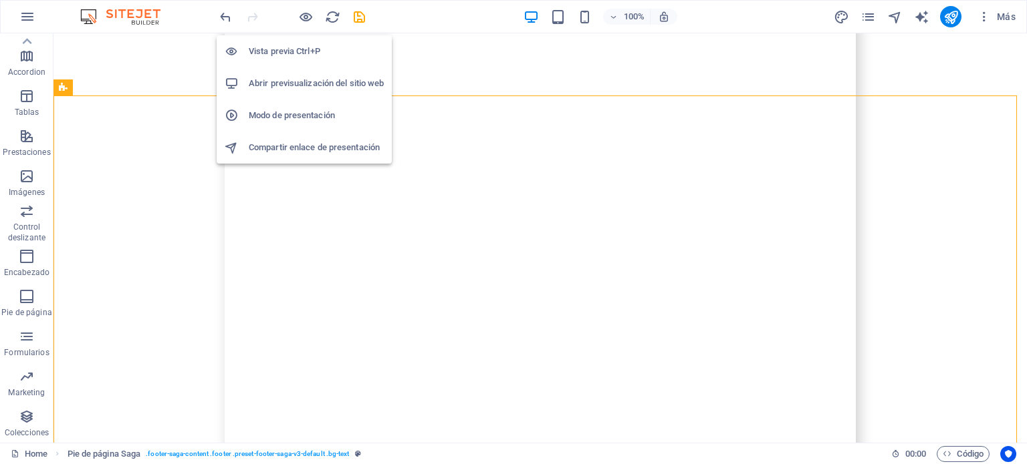
click at [307, 15] on icon "button" at bounding box center [305, 16] width 15 height 15
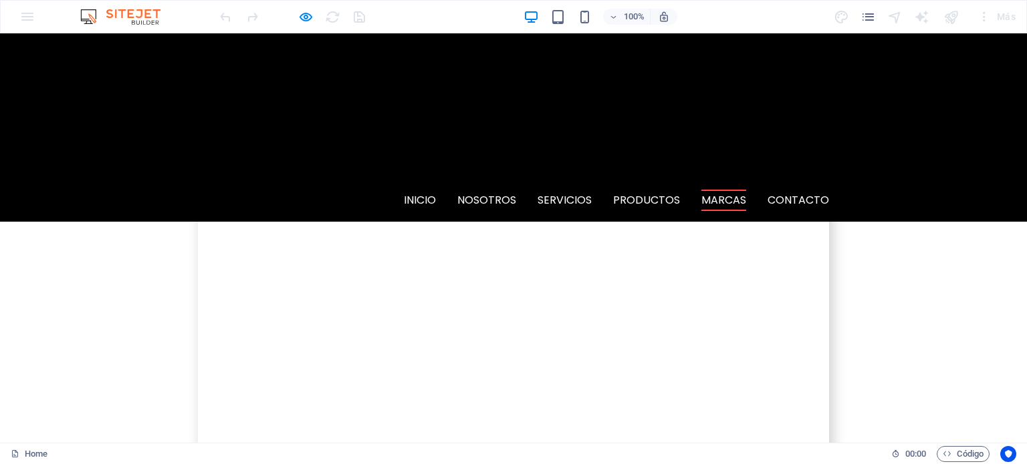
scroll to position [6894, 0]
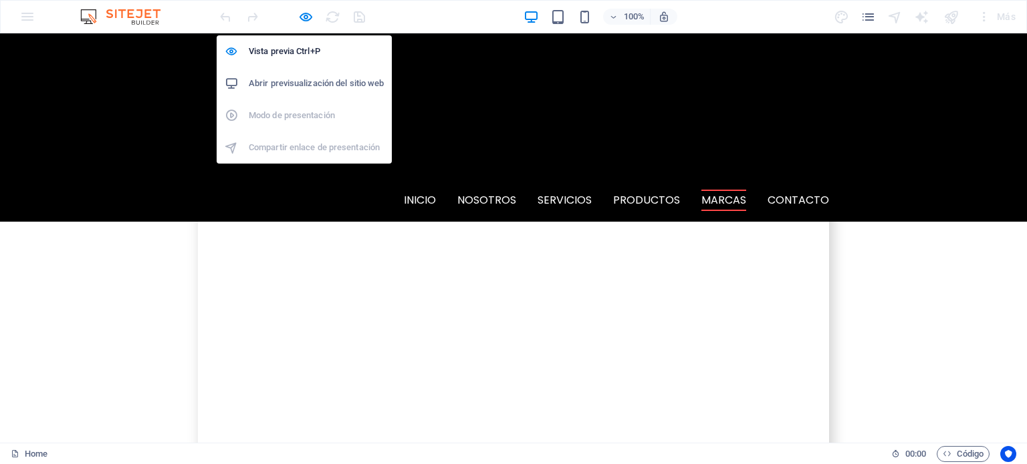
click at [301, 14] on icon "button" at bounding box center [305, 16] width 15 height 15
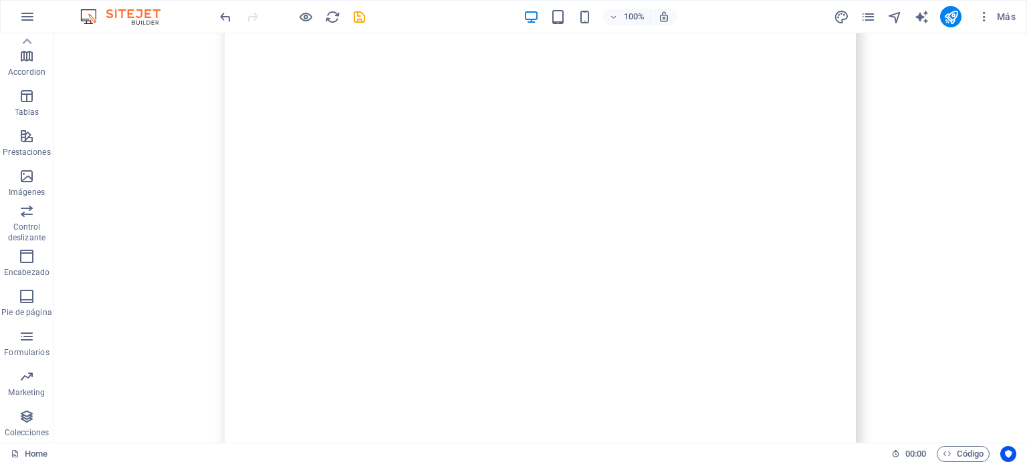
scroll to position [6651, 0]
click at [362, 13] on icon "save" at bounding box center [359, 16] width 15 height 15
click at [954, 18] on icon "publish" at bounding box center [950, 16] width 15 height 15
